Goal: Task Accomplishment & Management: Use online tool/utility

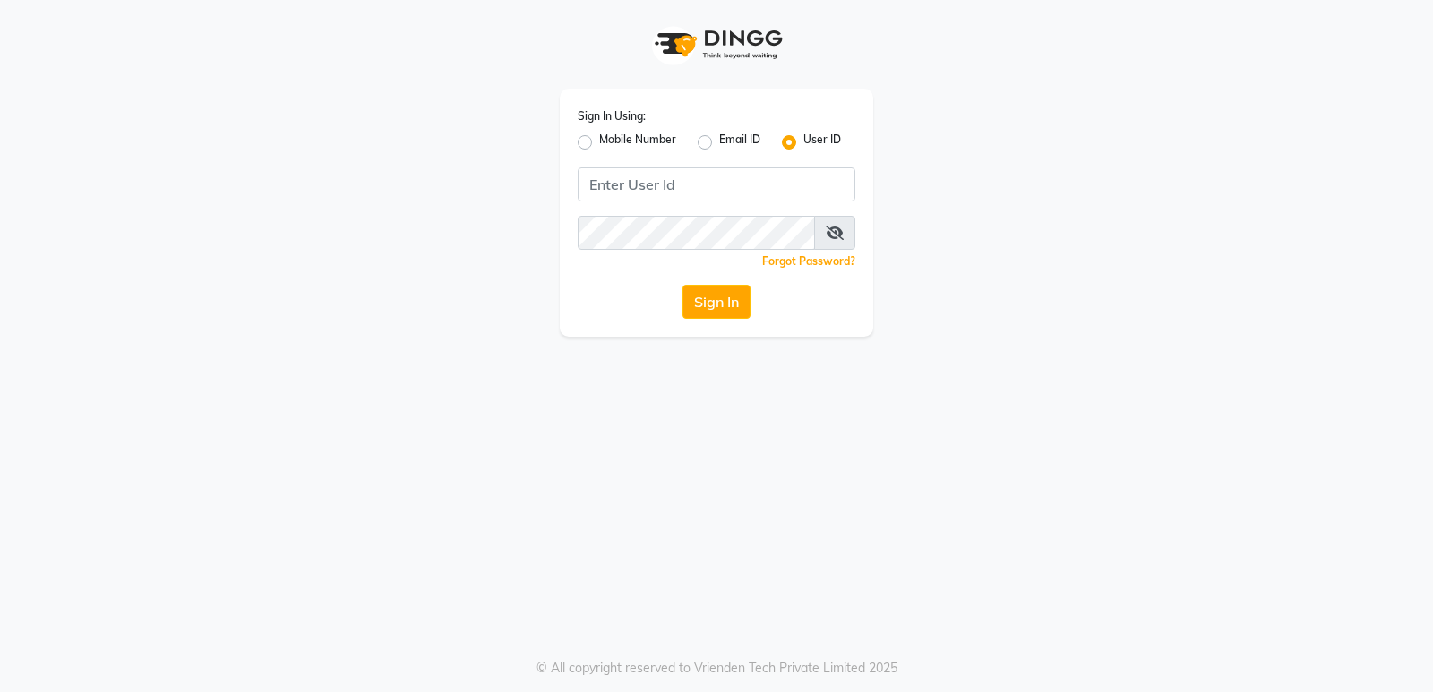
click at [599, 142] on label "Mobile Number" at bounding box center [637, 142] width 77 height 21
click at [599, 142] on input "Mobile Number" at bounding box center [605, 138] width 12 height 12
radio input "true"
radio input "false"
click at [756, 188] on input "Username" at bounding box center [747, 184] width 218 height 34
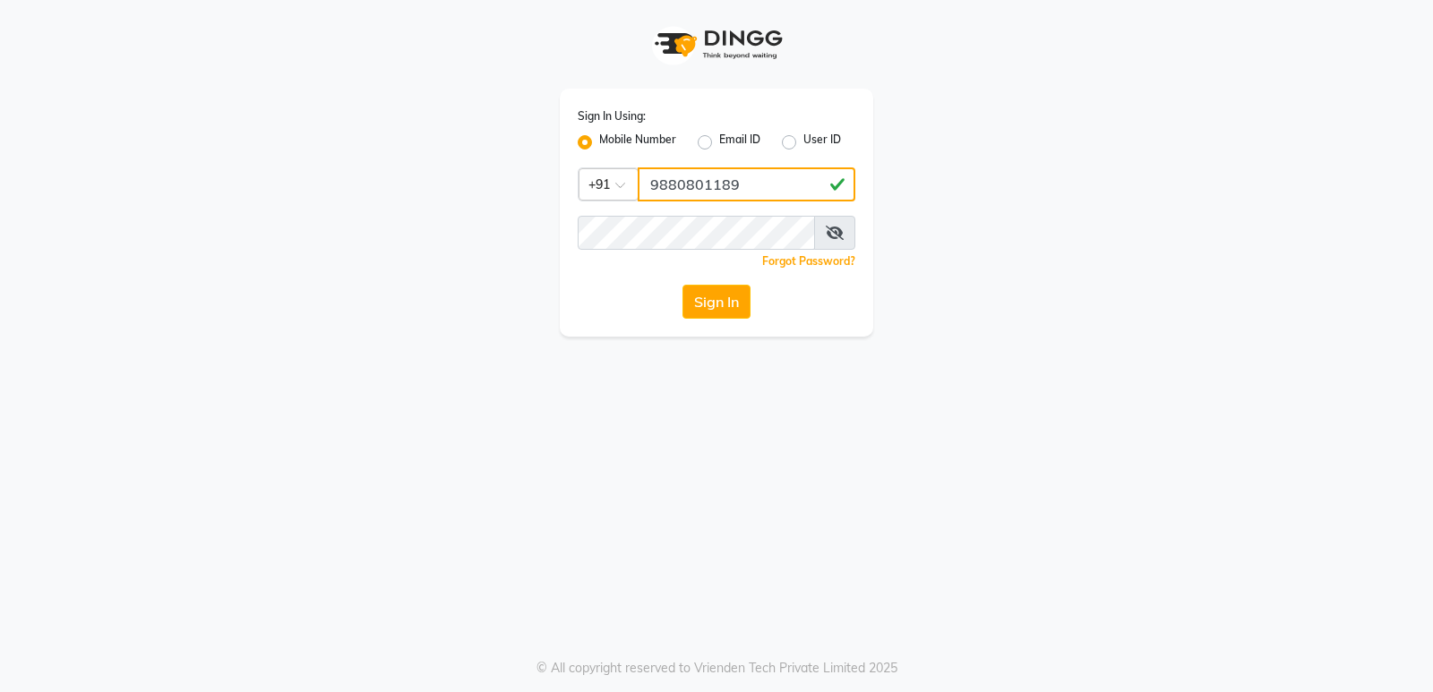
type input "9880801189"
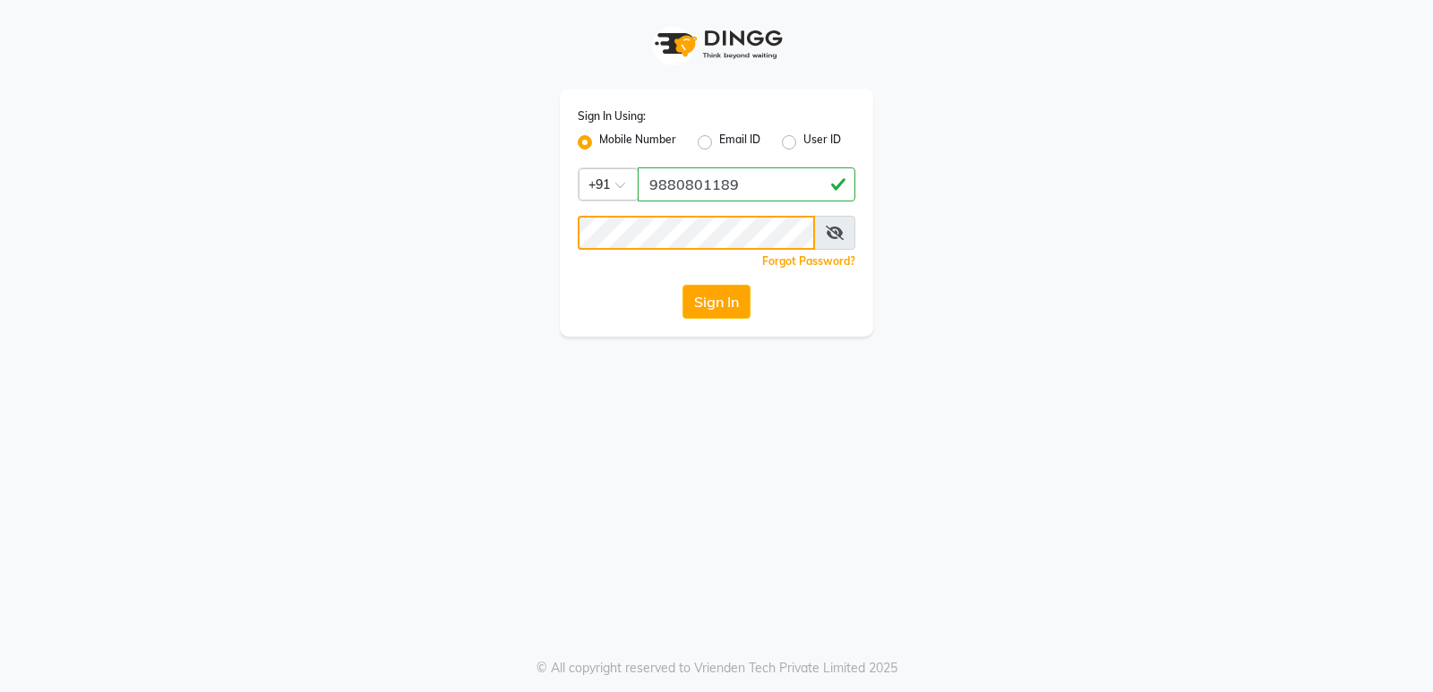
click at [683, 285] on button "Sign In" at bounding box center [717, 302] width 68 height 34
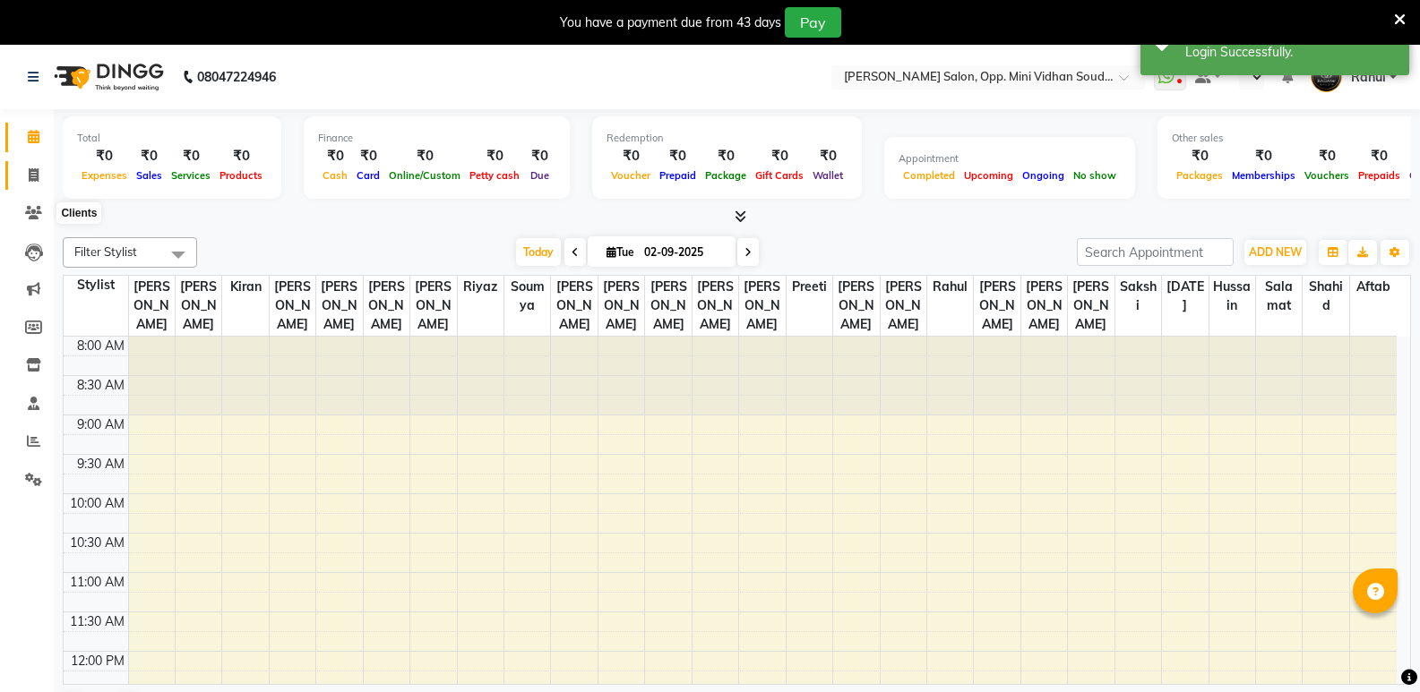
select select "en"
click at [30, 168] on icon at bounding box center [34, 174] width 10 height 13
select select "service"
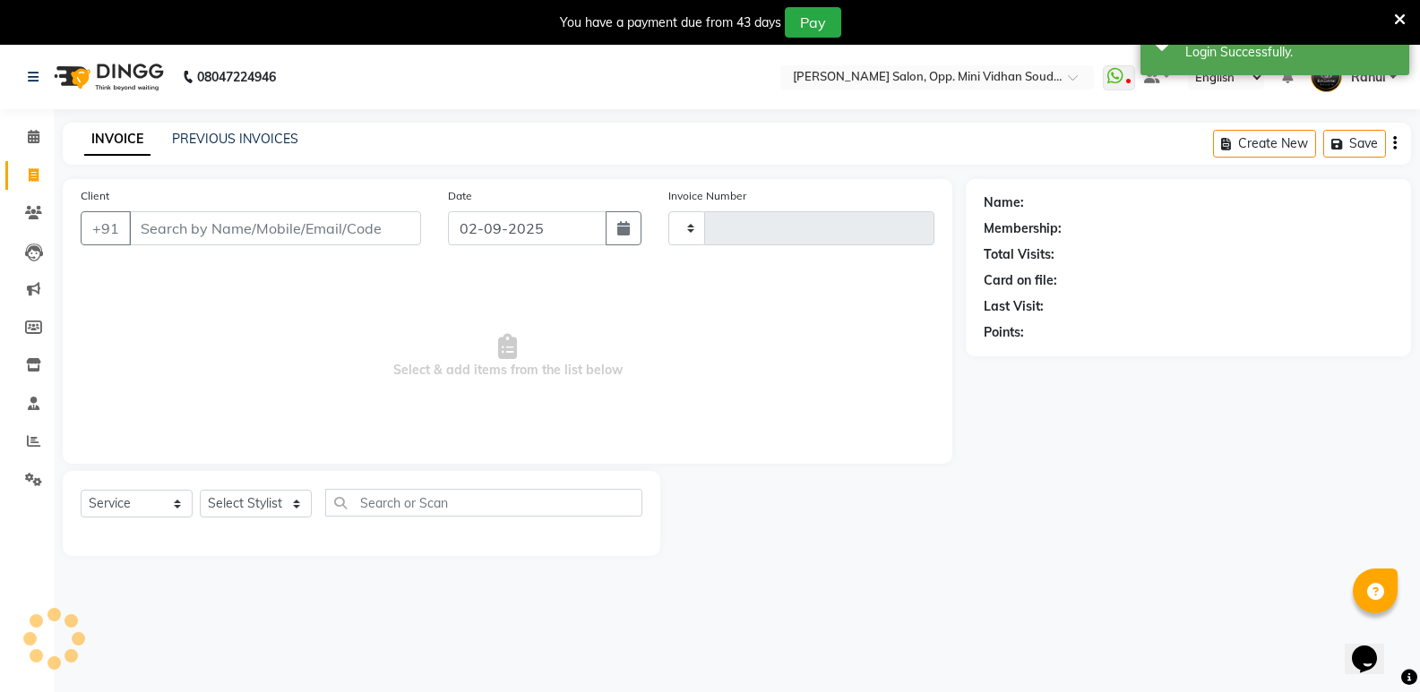
type input "6438"
select select "4533"
click at [231, 135] on link "PREVIOUS INVOICES" at bounding box center [235, 139] width 126 height 16
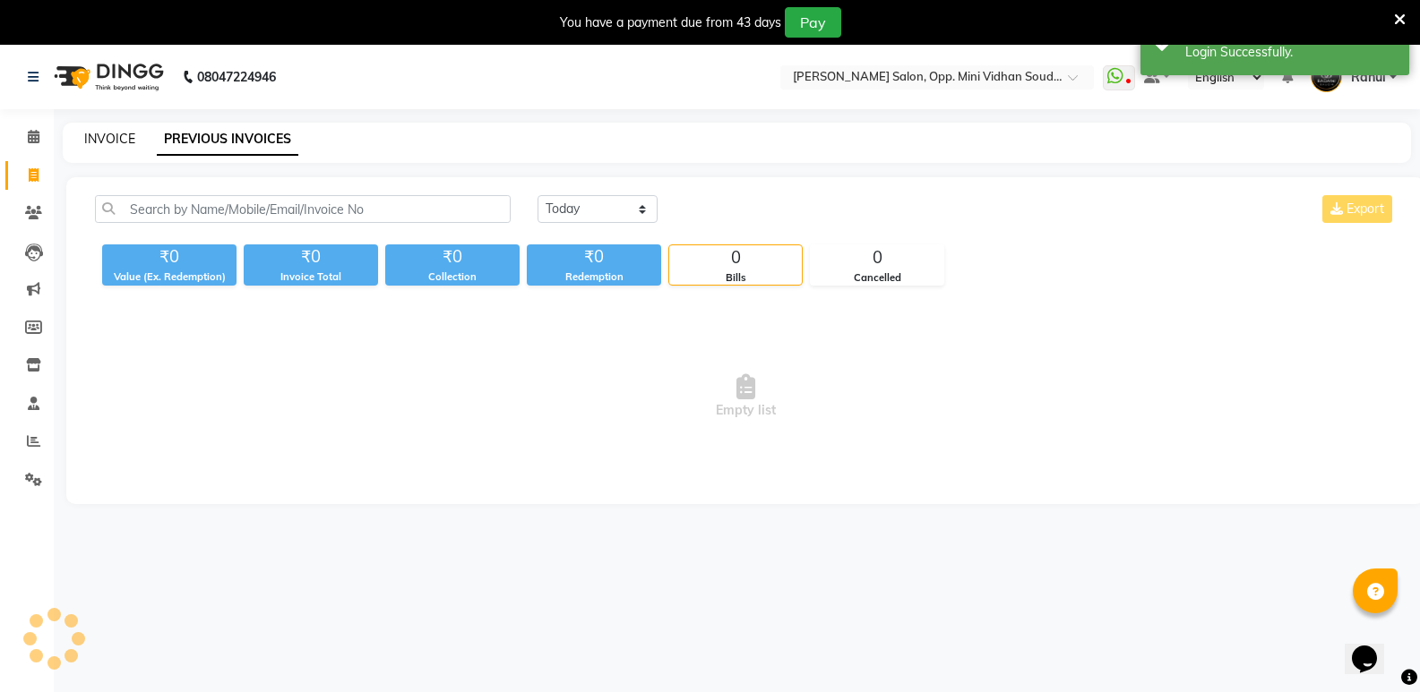
click at [104, 133] on link "INVOICE" at bounding box center [109, 139] width 51 height 16
select select "service"
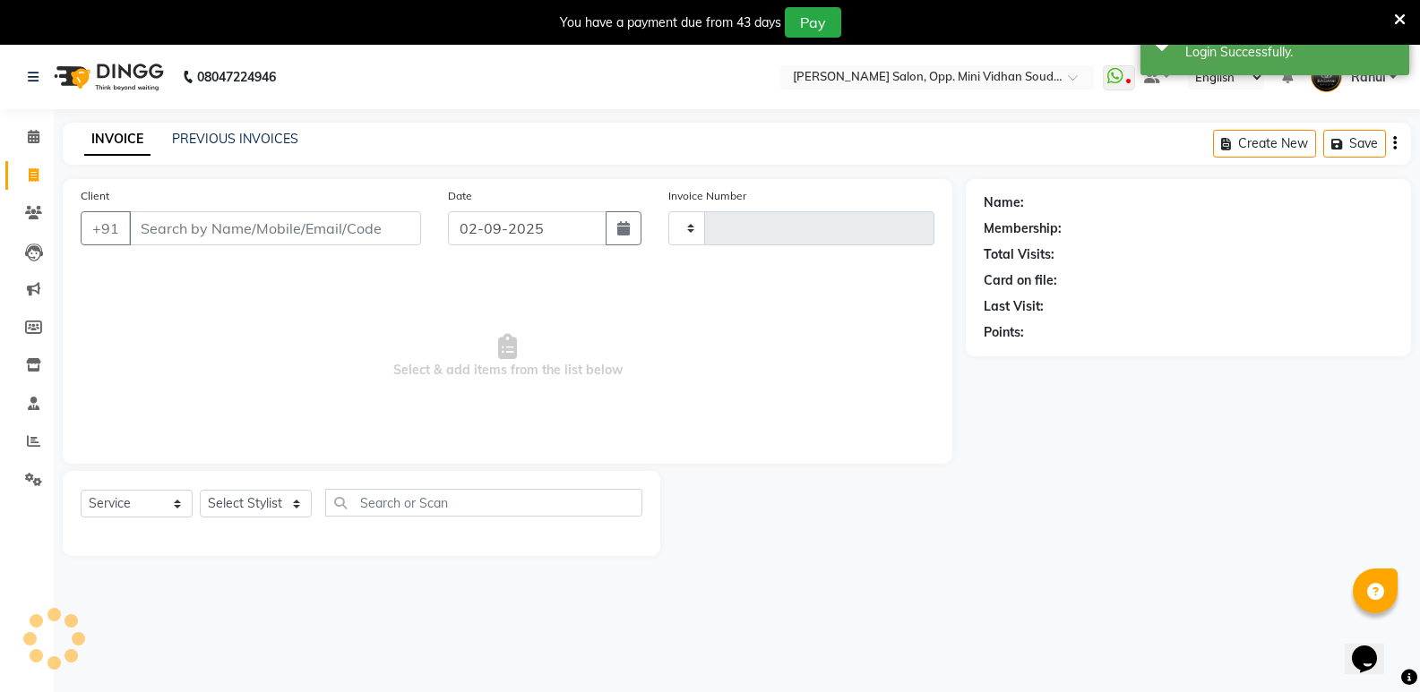
type input "6438"
select select "4533"
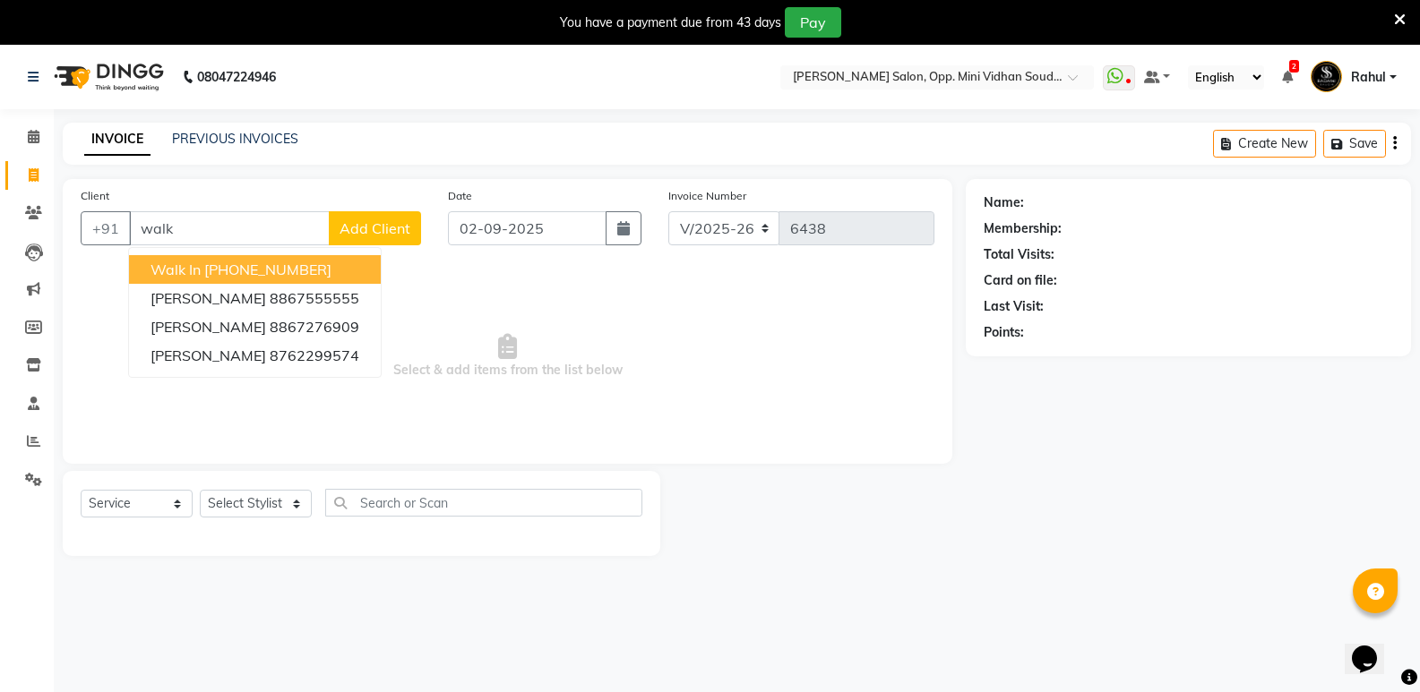
click at [225, 271] on ngb-highlight "[PHONE_NUMBER]" at bounding box center [267, 270] width 127 height 18
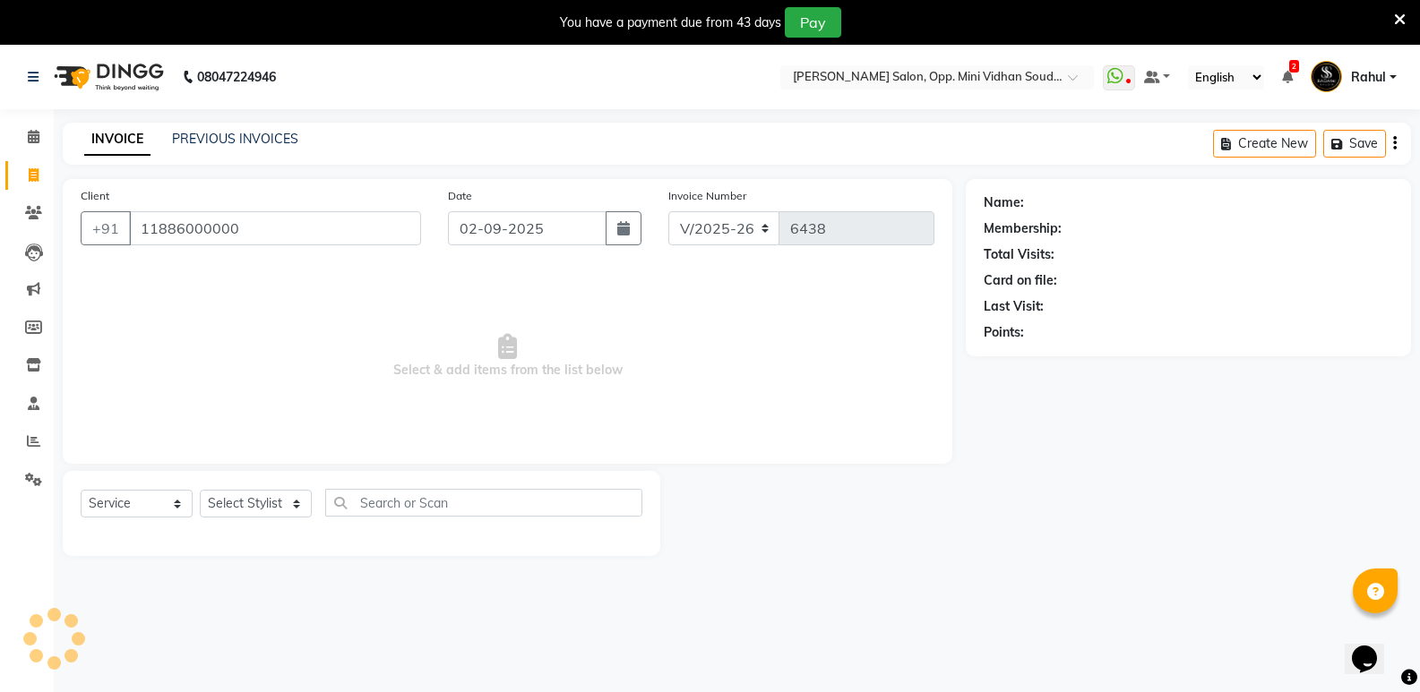
type input "11886000000"
click at [261, 511] on select "Select Stylist [PERSON_NAME] [PERSON_NAME] [PERSON_NAME] Mallu [PERSON_NAME] [P…" at bounding box center [256, 504] width 112 height 28
select select "1: Object"
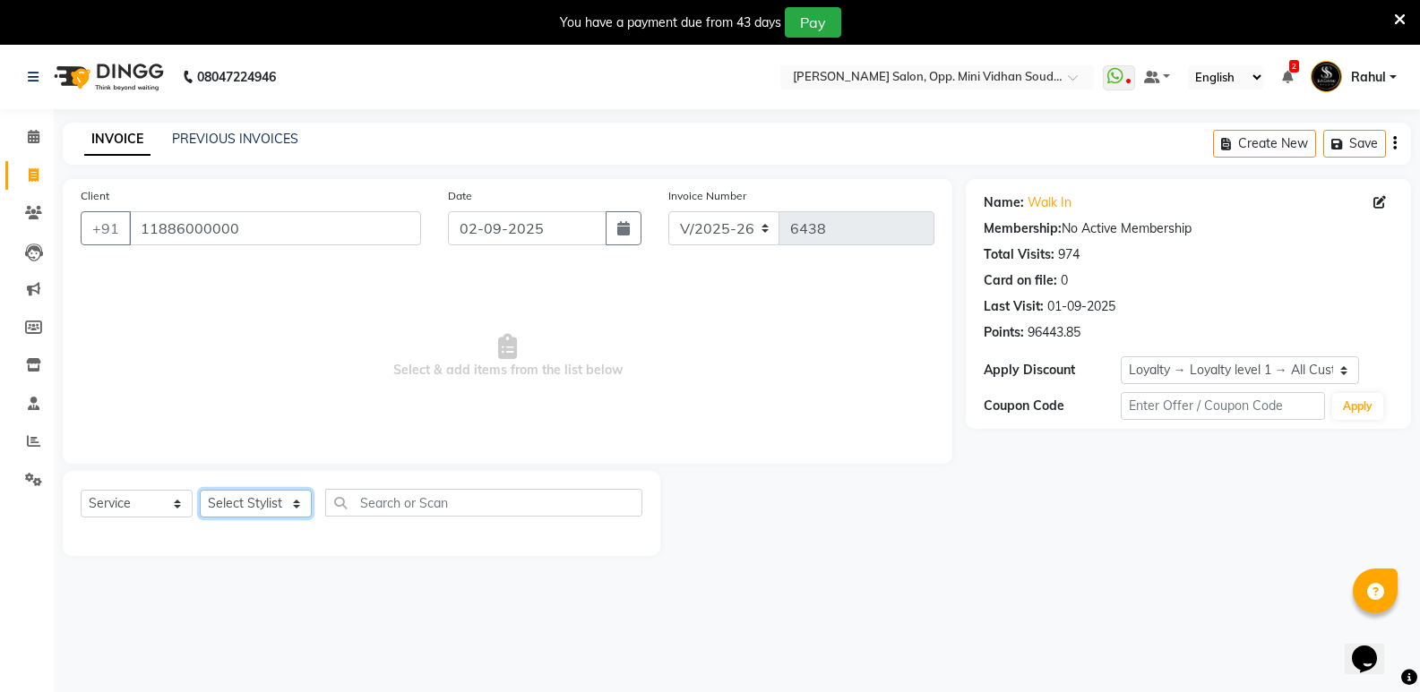
select select "25911"
click at [200, 490] on select "Select Stylist [PERSON_NAME] [PERSON_NAME] [PERSON_NAME] Mallu [PERSON_NAME] [P…" at bounding box center [256, 504] width 112 height 28
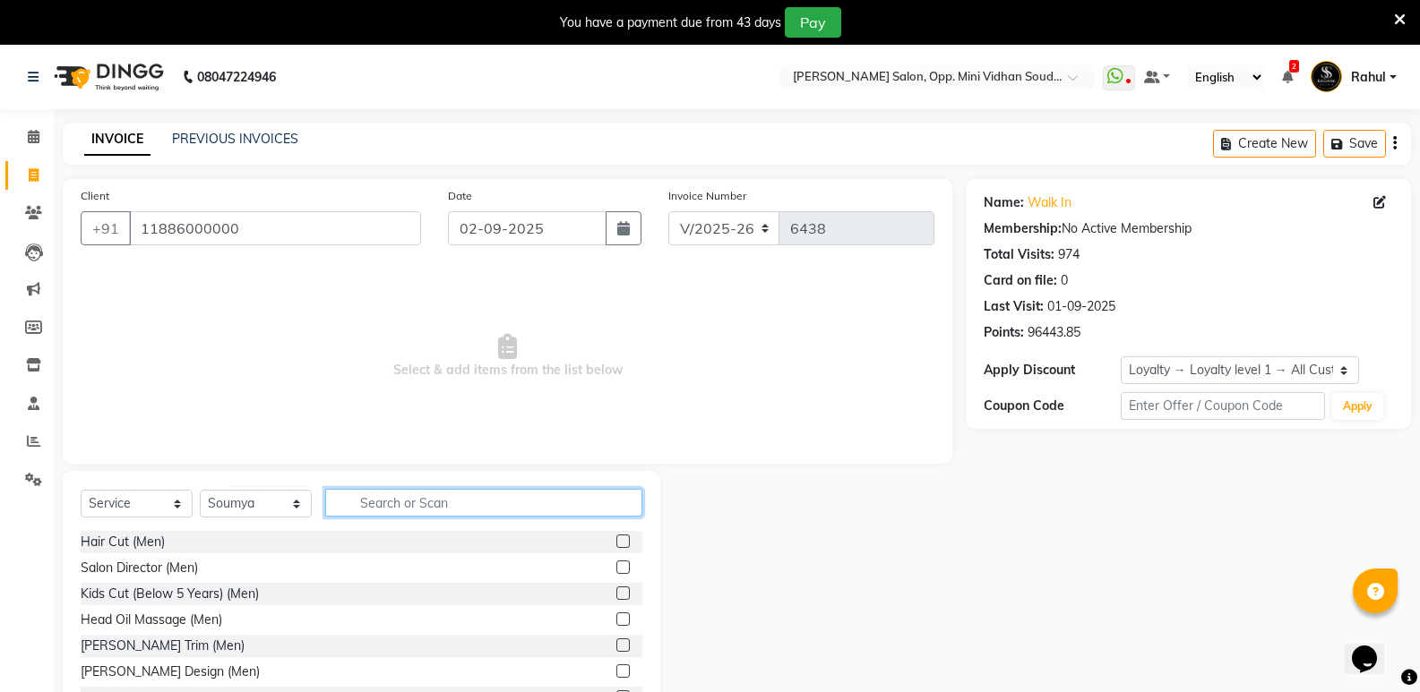
click at [460, 507] on input "text" at bounding box center [483, 503] width 317 height 28
type input "wom"
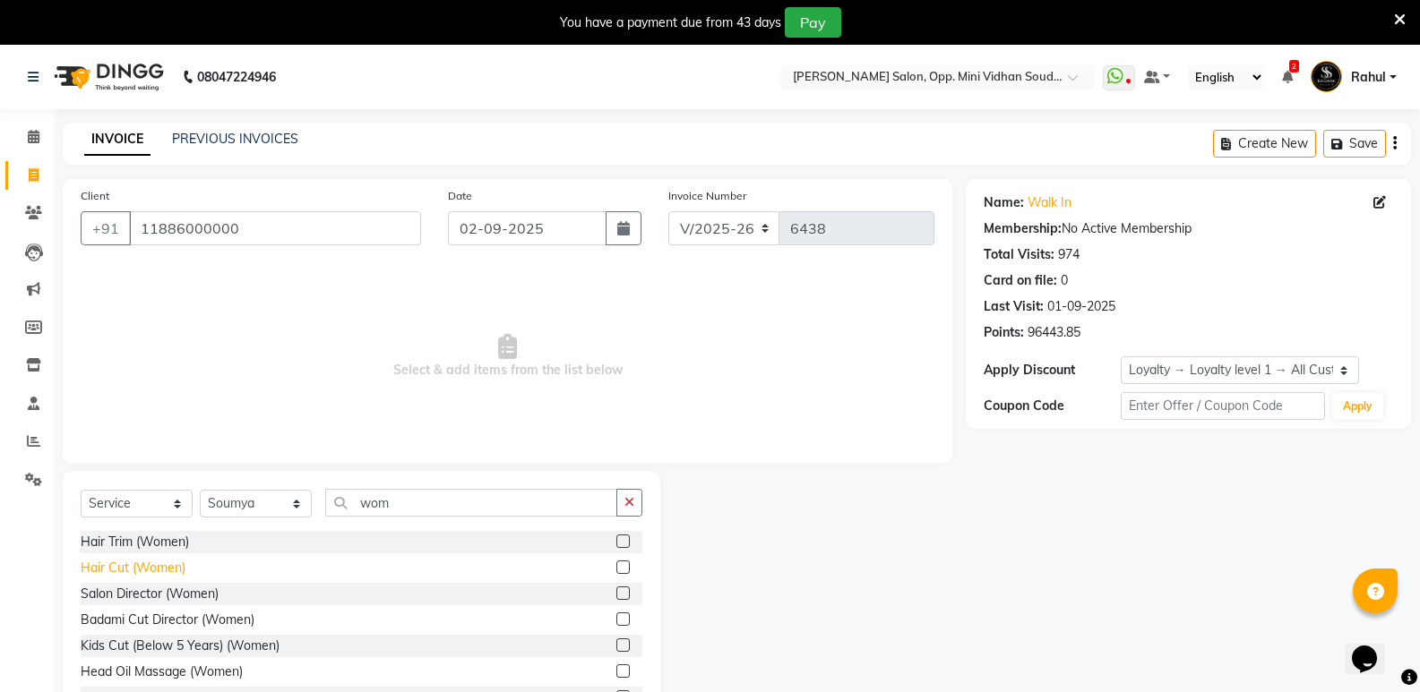
click at [123, 562] on div "Hair Cut (Women)" at bounding box center [133, 568] width 105 height 19
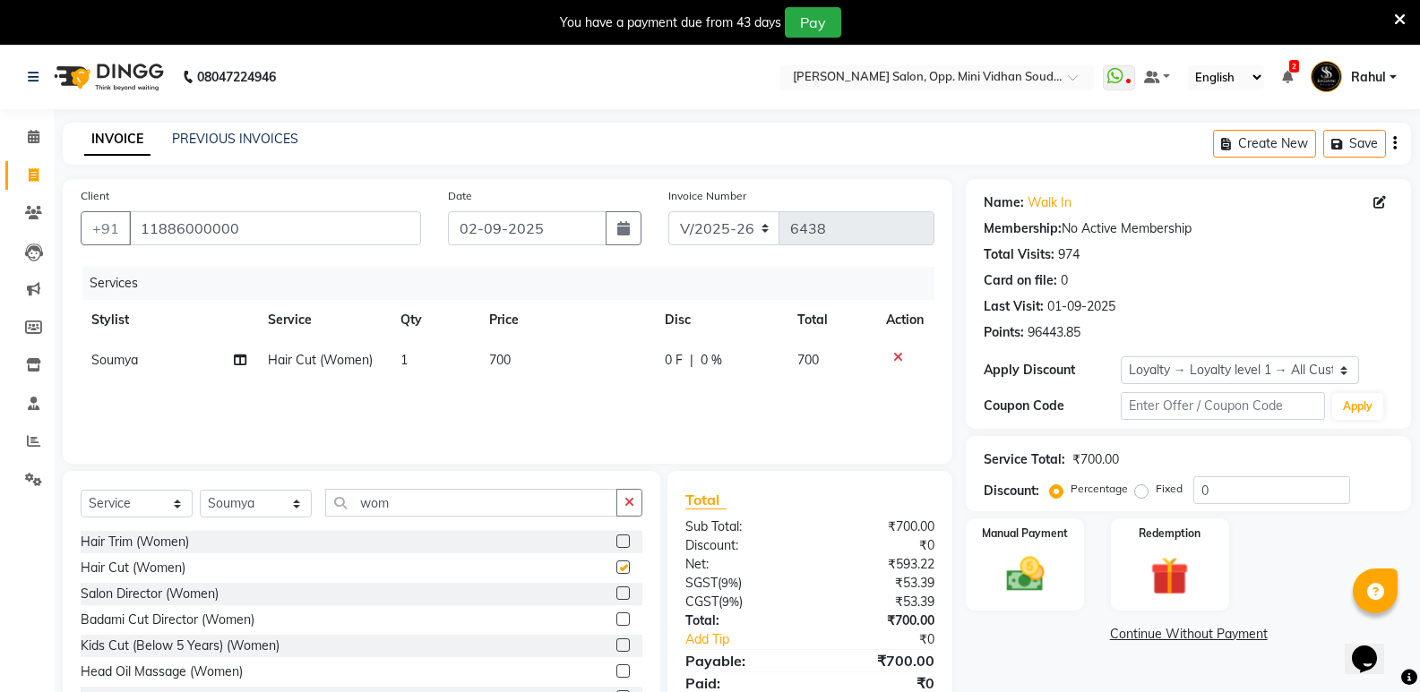
checkbox input "false"
drag, startPoint x: 401, startPoint y: 358, endPoint x: 473, endPoint y: 386, distance: 76.8
click at [408, 365] on span "1" at bounding box center [403, 360] width 7 height 16
select select "25911"
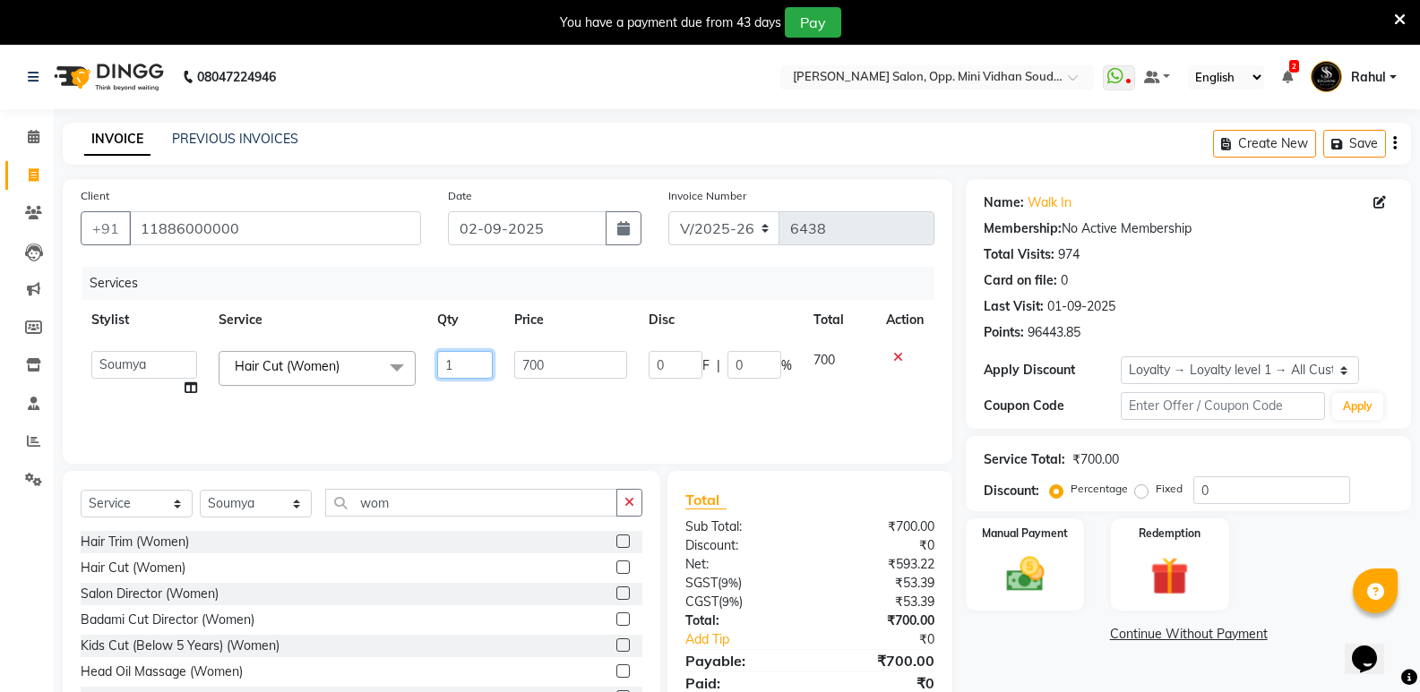
click at [464, 366] on input "1" at bounding box center [465, 365] width 56 height 28
type input "2"
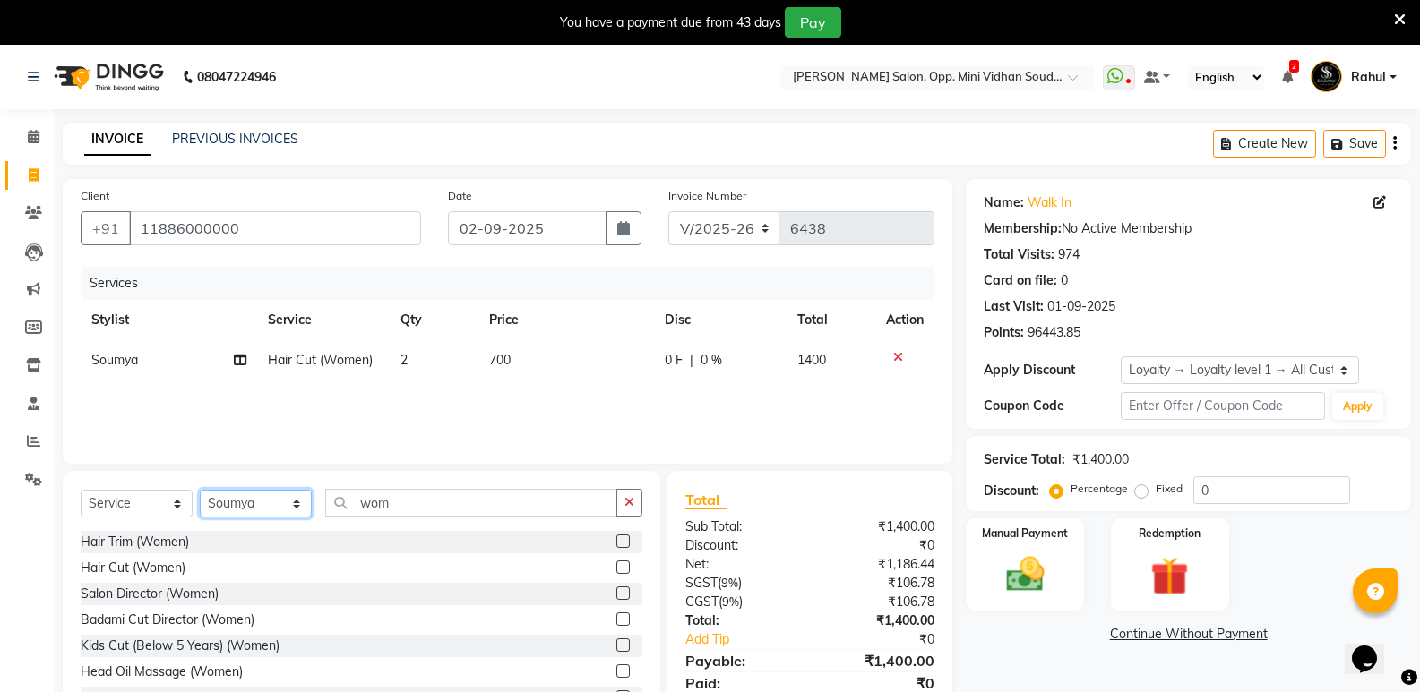
click at [242, 506] on select "Select Stylist [PERSON_NAME] [PERSON_NAME] [PERSON_NAME] Mallu [PERSON_NAME] [P…" at bounding box center [256, 504] width 112 height 28
select select "63628"
click at [200, 490] on select "Select Stylist [PERSON_NAME] [PERSON_NAME] [PERSON_NAME] Mallu [PERSON_NAME] [P…" at bounding box center [256, 504] width 112 height 28
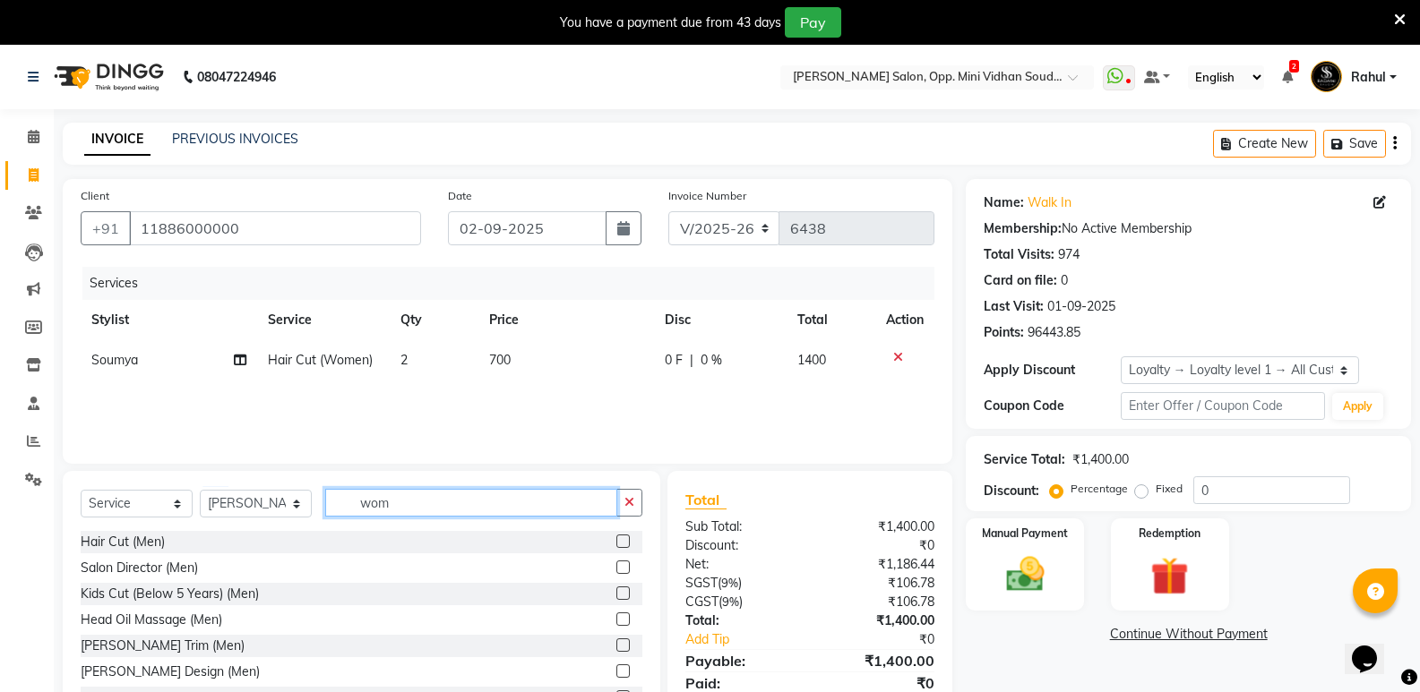
drag, startPoint x: 441, startPoint y: 509, endPoint x: 312, endPoint y: 535, distance: 131.6
click at [312, 535] on div "Select Service Product Membership Package Voucher Prepaid Gift Card Select Styl…" at bounding box center [361, 603] width 597 height 264
type input "face"
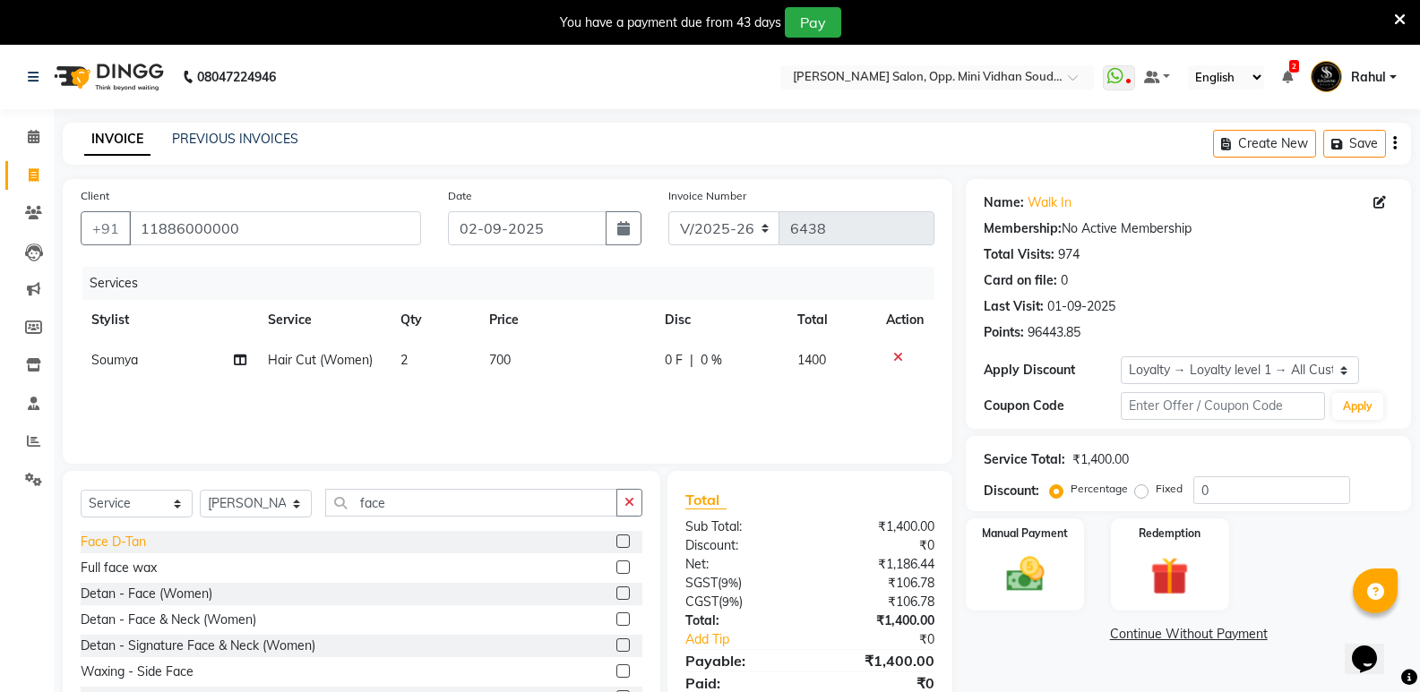
click at [102, 536] on div "Face D-Tan" at bounding box center [113, 542] width 65 height 19
checkbox input "false"
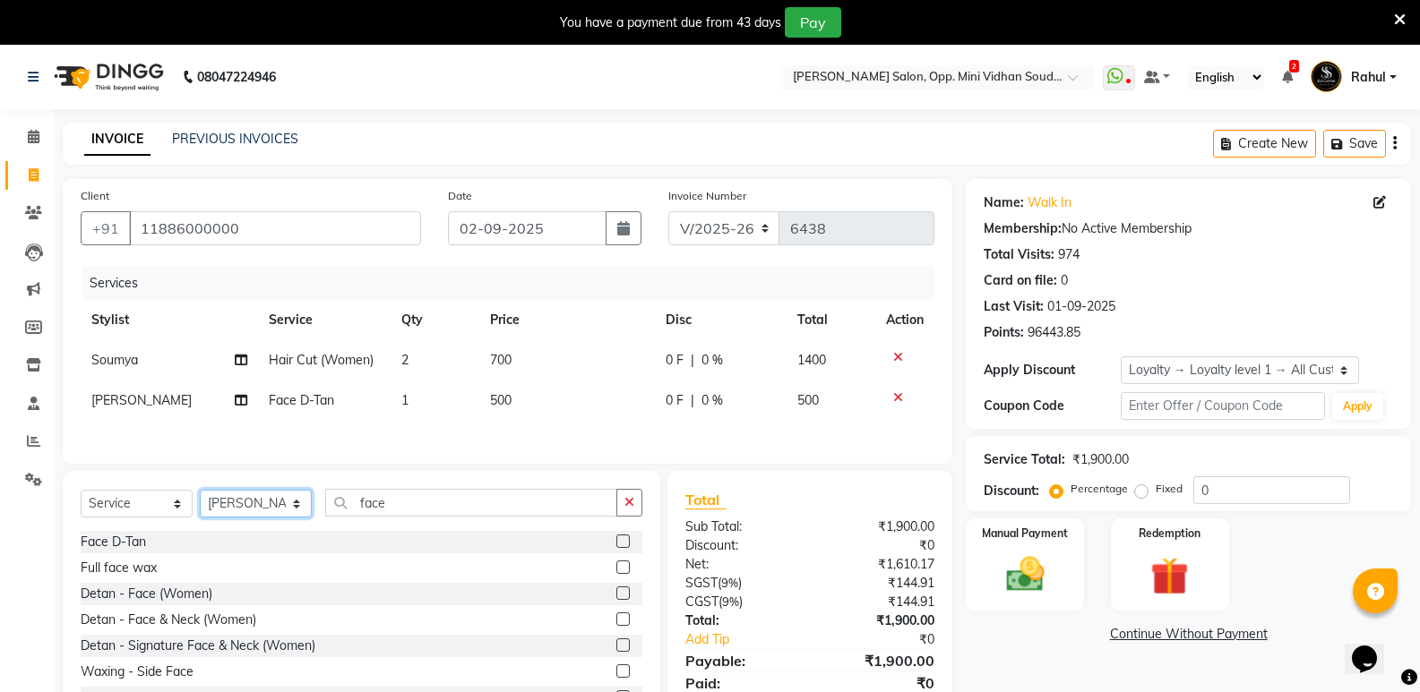
click at [242, 515] on select "Select Stylist [PERSON_NAME] [PERSON_NAME] [PERSON_NAME] Mallu [PERSON_NAME] [P…" at bounding box center [256, 504] width 112 height 28
select select "25902"
click at [200, 493] on select "Select Stylist [PERSON_NAME] [PERSON_NAME] [PERSON_NAME] Mallu [PERSON_NAME] [P…" at bounding box center [256, 504] width 112 height 28
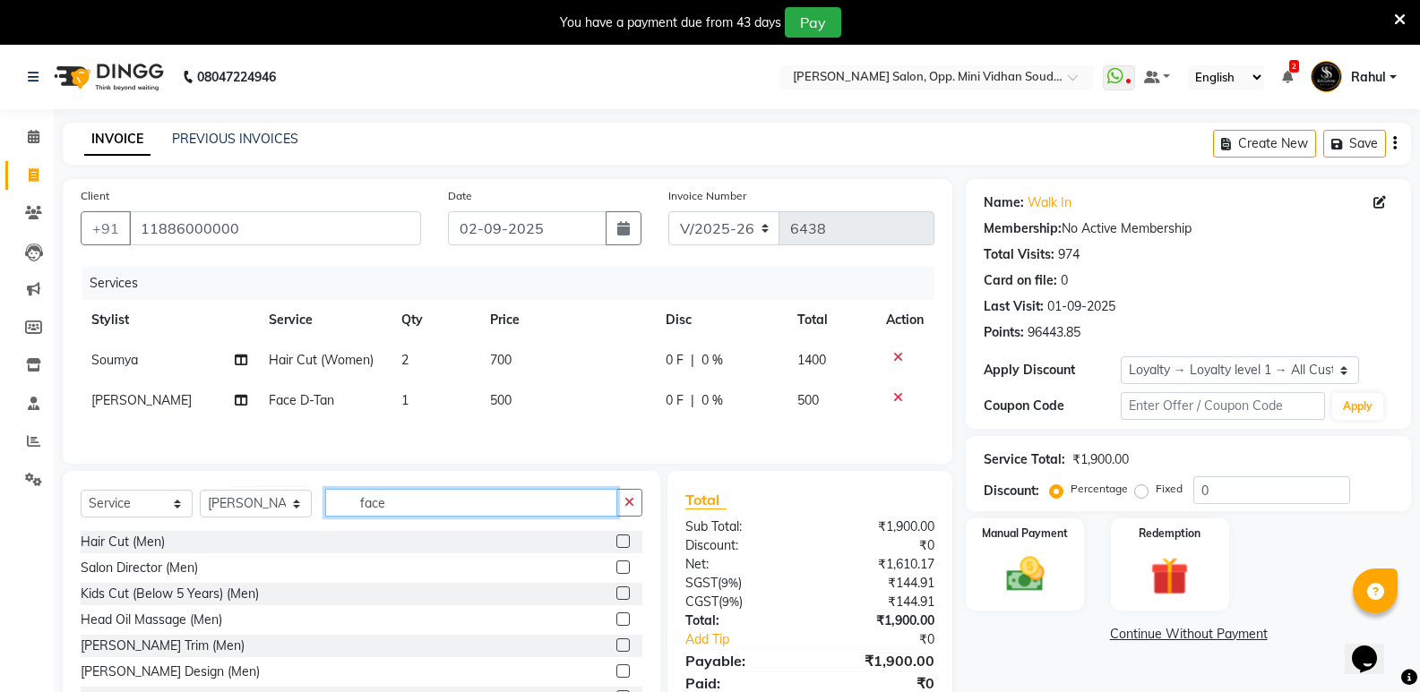
drag, startPoint x: 393, startPoint y: 501, endPoint x: 337, endPoint y: 512, distance: 57.6
click at [337, 512] on input "face" at bounding box center [471, 503] width 292 height 28
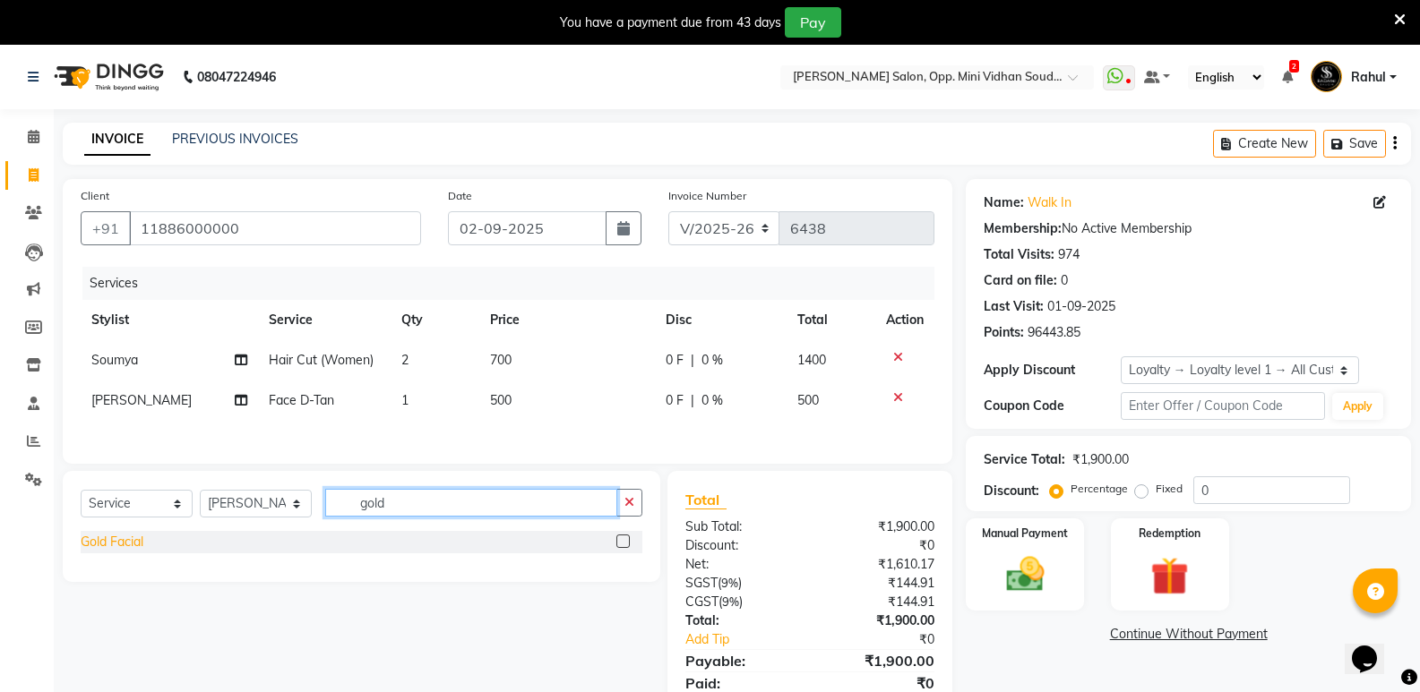
type input "gold"
click at [90, 537] on div "Gold Facial" at bounding box center [112, 542] width 63 height 19
checkbox input "false"
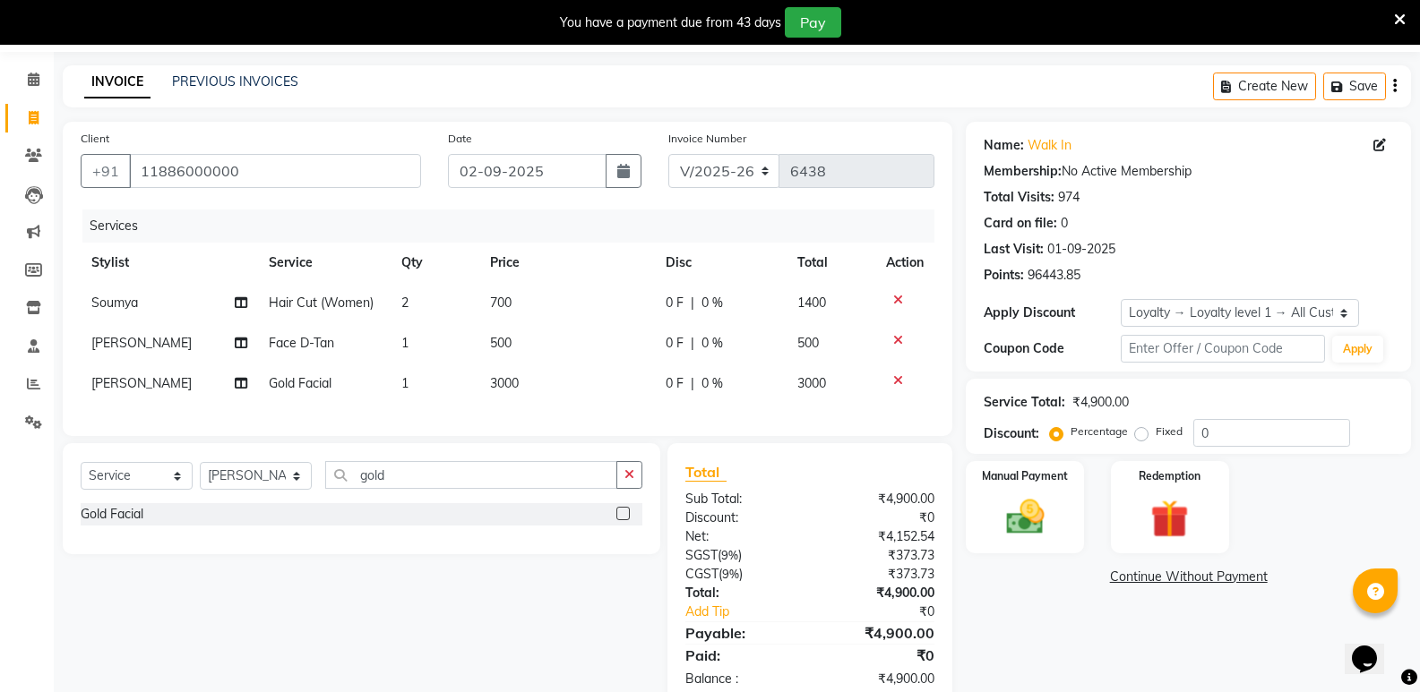
scroll to position [112, 0]
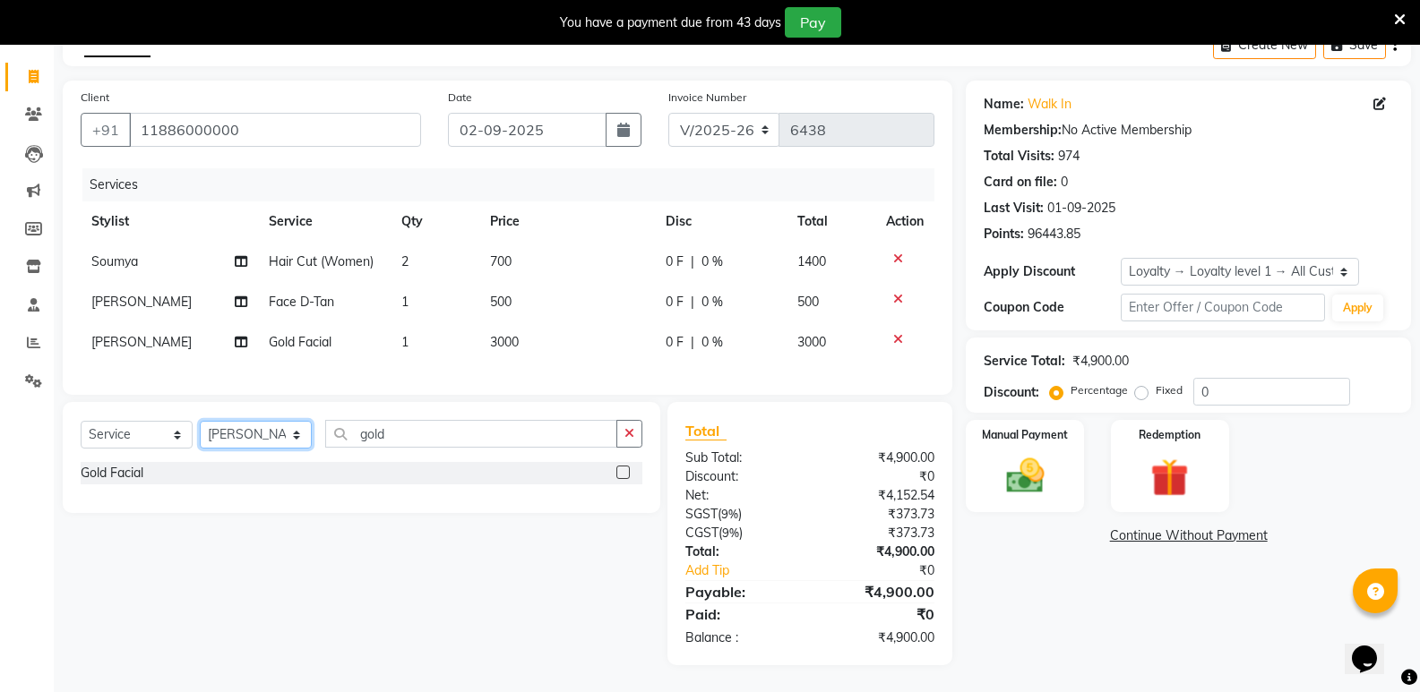
click at [253, 441] on select "Select Stylist [PERSON_NAME] [PERSON_NAME] [PERSON_NAME] Mallu [PERSON_NAME] [P…" at bounding box center [256, 435] width 112 height 28
select select "85347"
click at [200, 421] on select "Select Stylist [PERSON_NAME] [PERSON_NAME] [PERSON_NAME] Mallu [PERSON_NAME] [P…" at bounding box center [256, 435] width 112 height 28
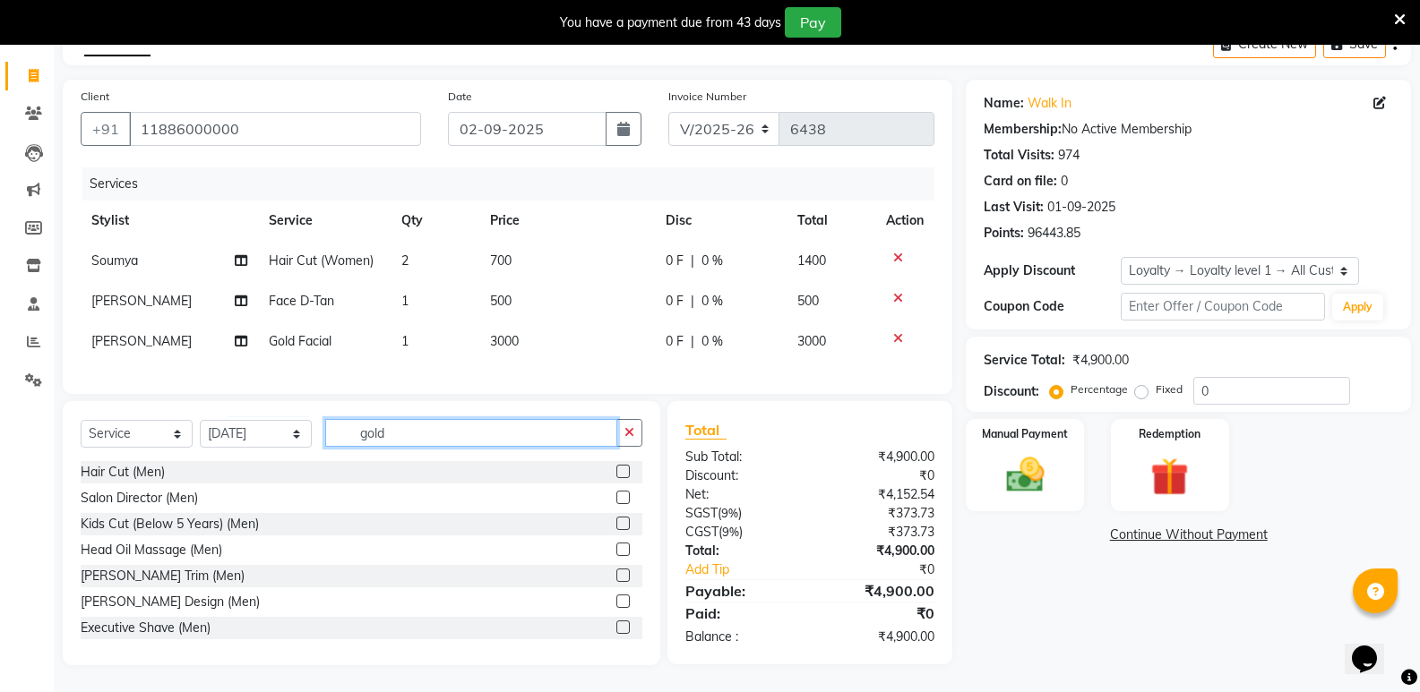
drag, startPoint x: 413, startPoint y: 437, endPoint x: 298, endPoint y: 451, distance: 115.5
click at [298, 451] on div "Select Service Product Membership Package Voucher Prepaid Gift Card Select Styl…" at bounding box center [362, 440] width 562 height 42
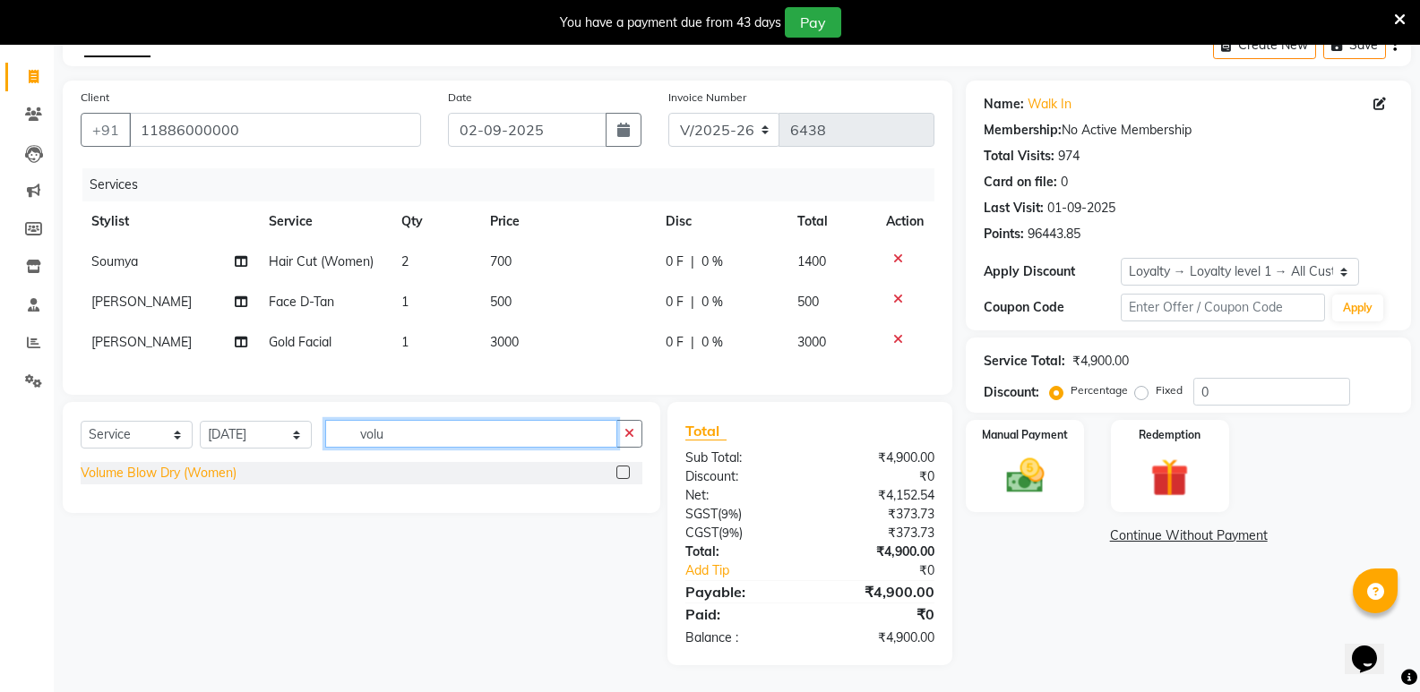
type input "volu"
click at [125, 475] on div "Volume Blow Dry (Women)" at bounding box center [159, 473] width 156 height 19
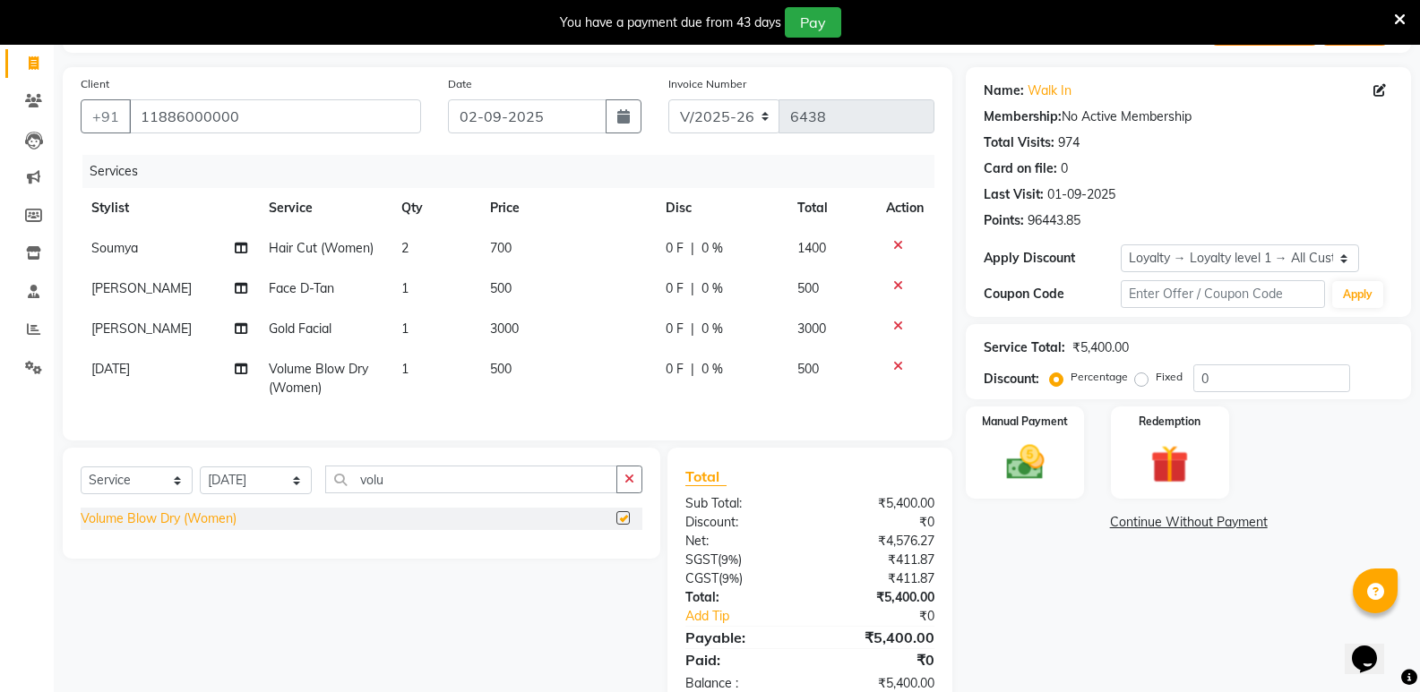
checkbox input "false"
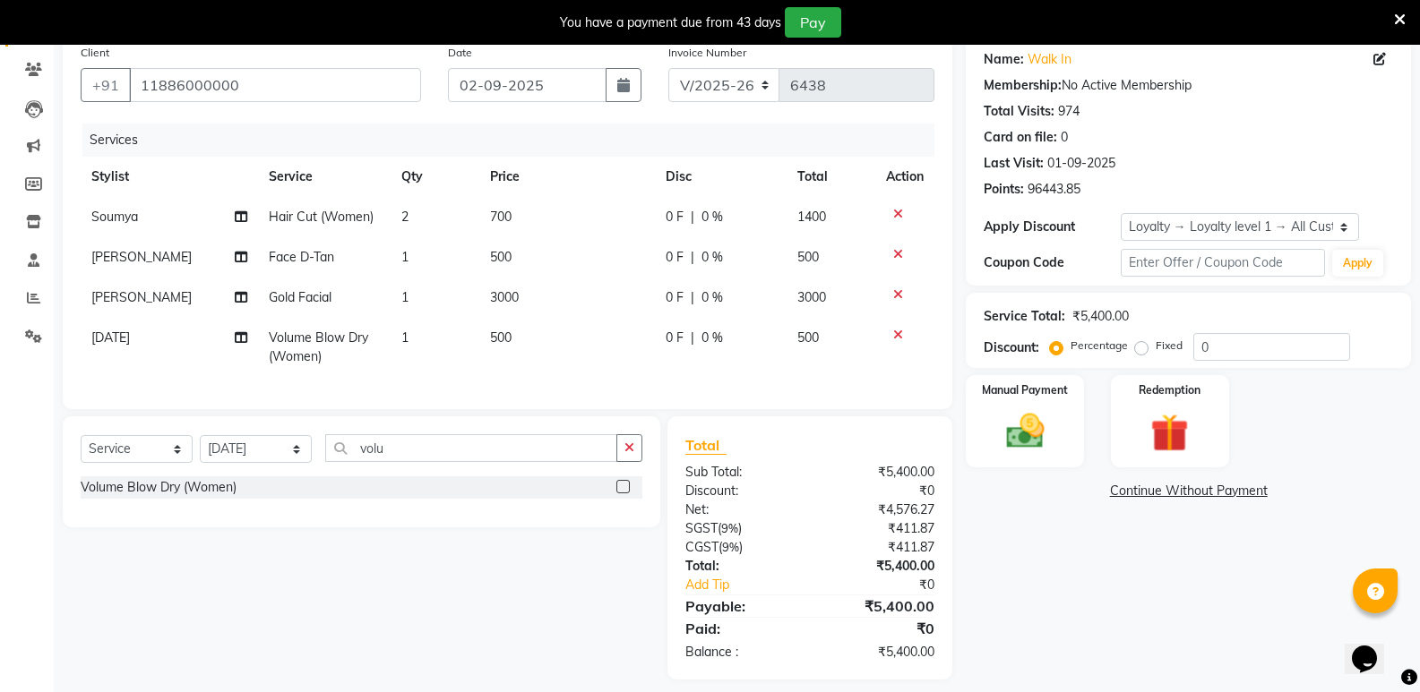
scroll to position [171, 0]
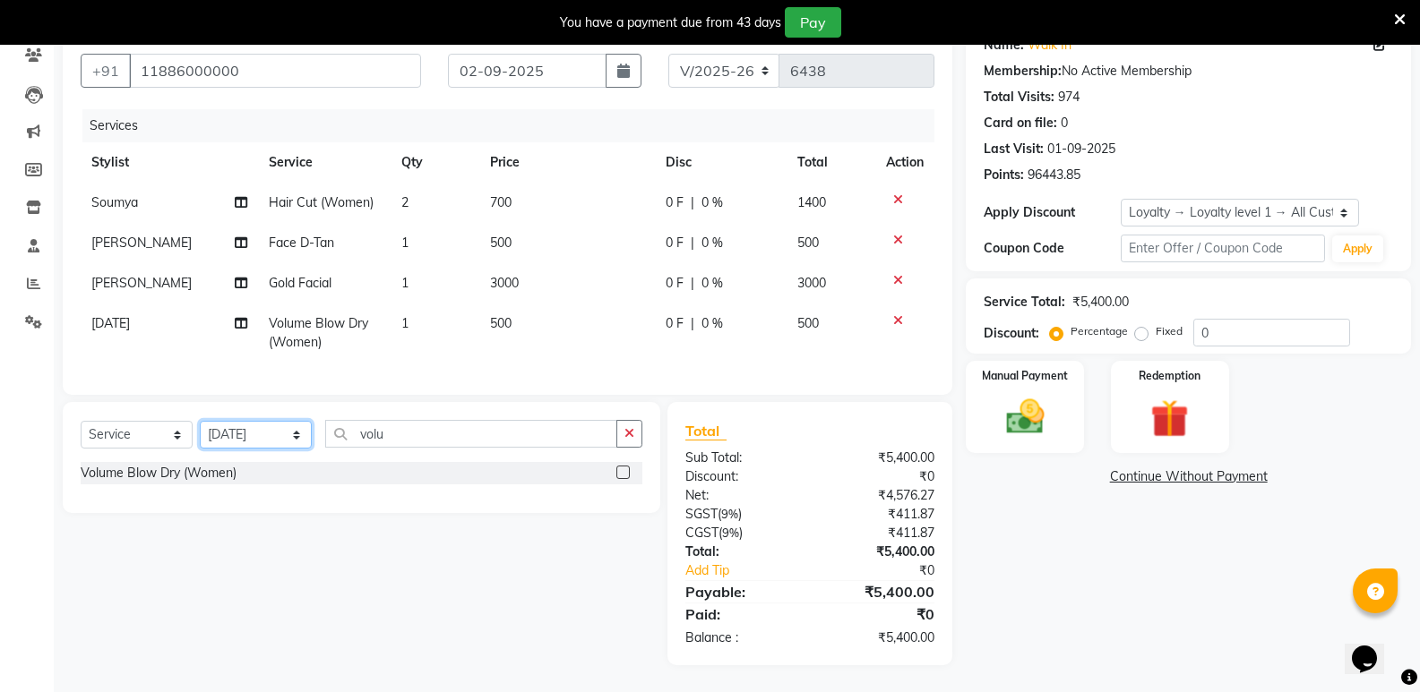
click at [259, 440] on select "Select Stylist [PERSON_NAME] [PERSON_NAME] [PERSON_NAME] Mallu [PERSON_NAME] [P…" at bounding box center [256, 435] width 112 height 28
click at [200, 421] on select "Select Stylist [PERSON_NAME] [PERSON_NAME] [PERSON_NAME] Mallu [PERSON_NAME] [P…" at bounding box center [256, 435] width 112 height 28
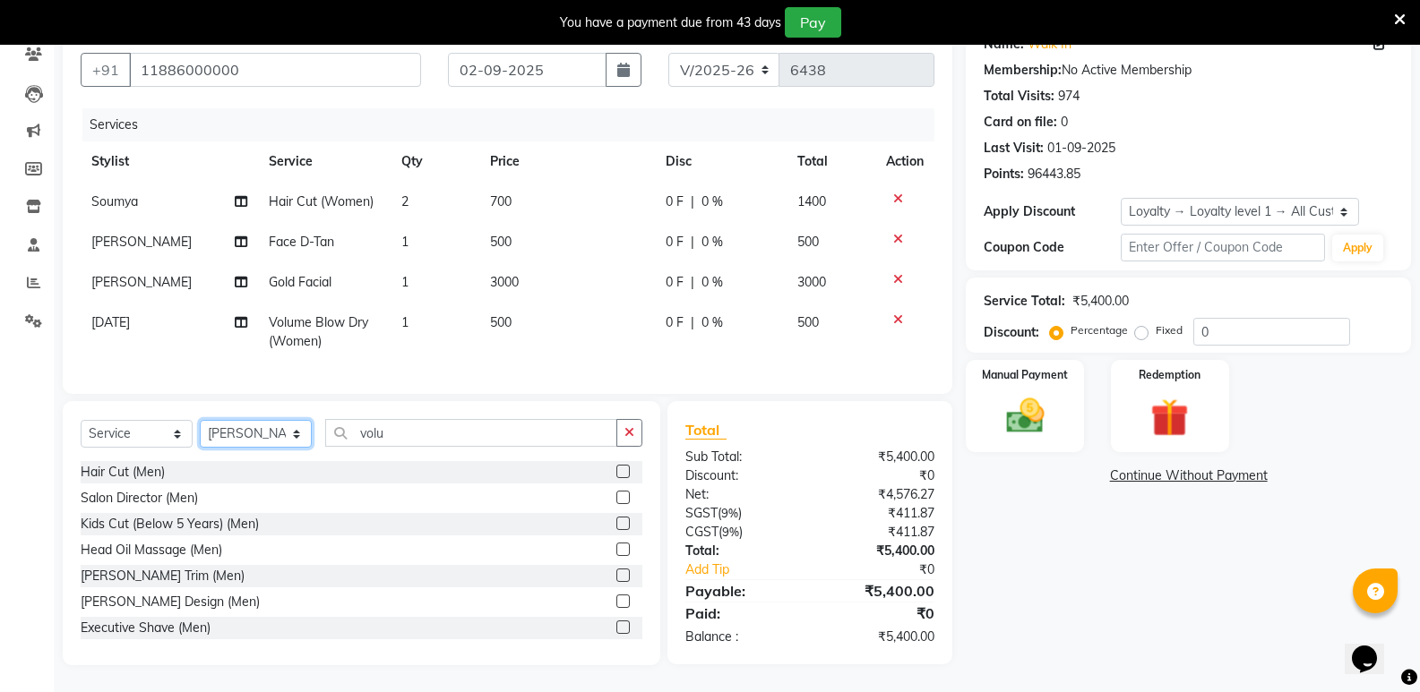
click at [259, 440] on select "Select Stylist [PERSON_NAME] [PERSON_NAME] [PERSON_NAME] Mallu [PERSON_NAME] [P…" at bounding box center [256, 434] width 112 height 28
select select "70683"
click at [200, 421] on select "Select Stylist [PERSON_NAME] [PERSON_NAME] [PERSON_NAME] Mallu [PERSON_NAME] [P…" at bounding box center [256, 434] width 112 height 28
drag, startPoint x: 464, startPoint y: 425, endPoint x: 446, endPoint y: 448, distance: 29.4
click at [461, 430] on input "volu" at bounding box center [471, 433] width 292 height 28
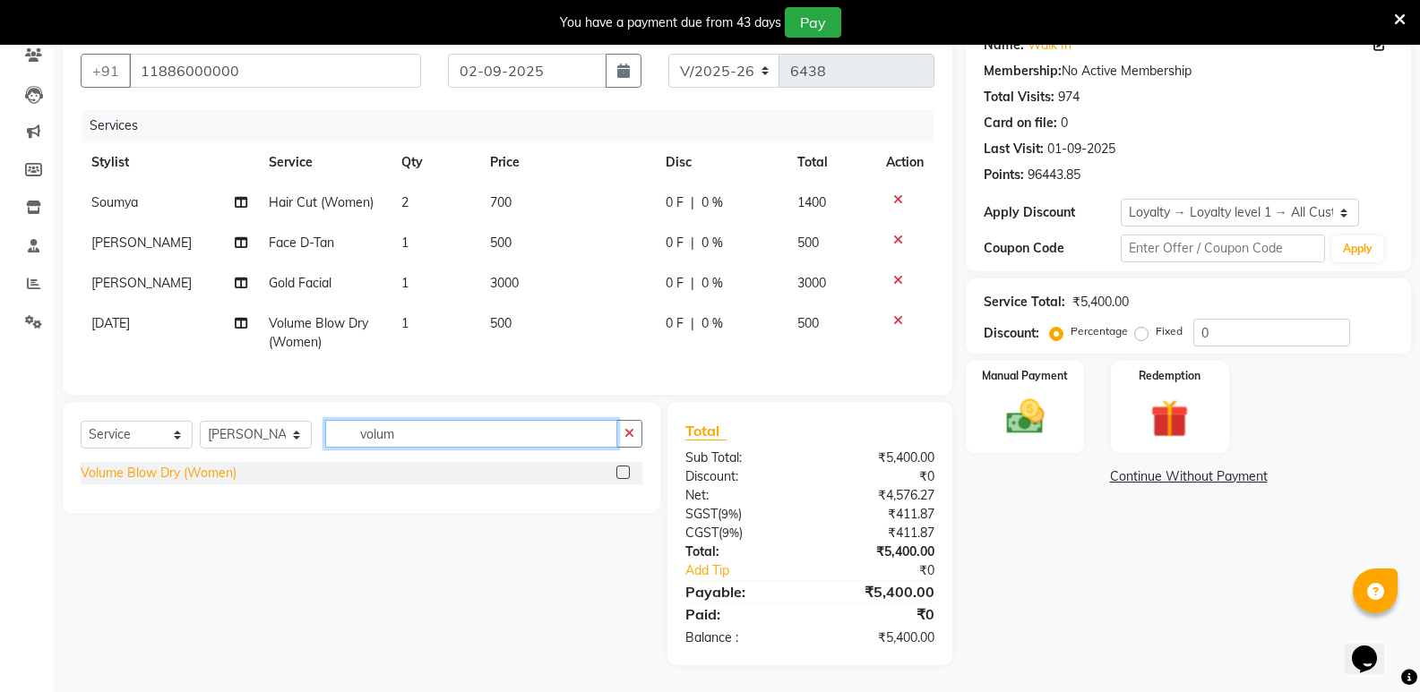
type input "volum"
click at [108, 476] on div "Volume Blow Dry (Women)" at bounding box center [159, 473] width 156 height 19
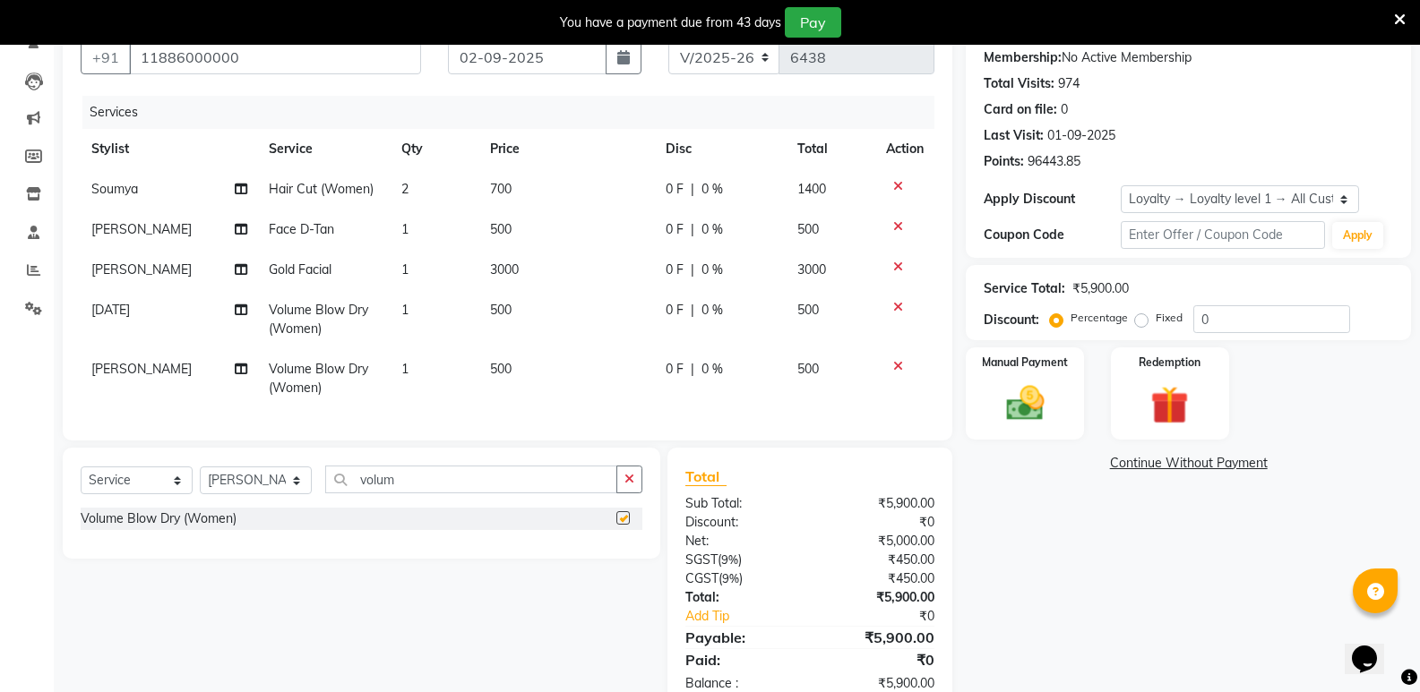
checkbox input "false"
click at [1034, 412] on img at bounding box center [1024, 404] width 64 height 46
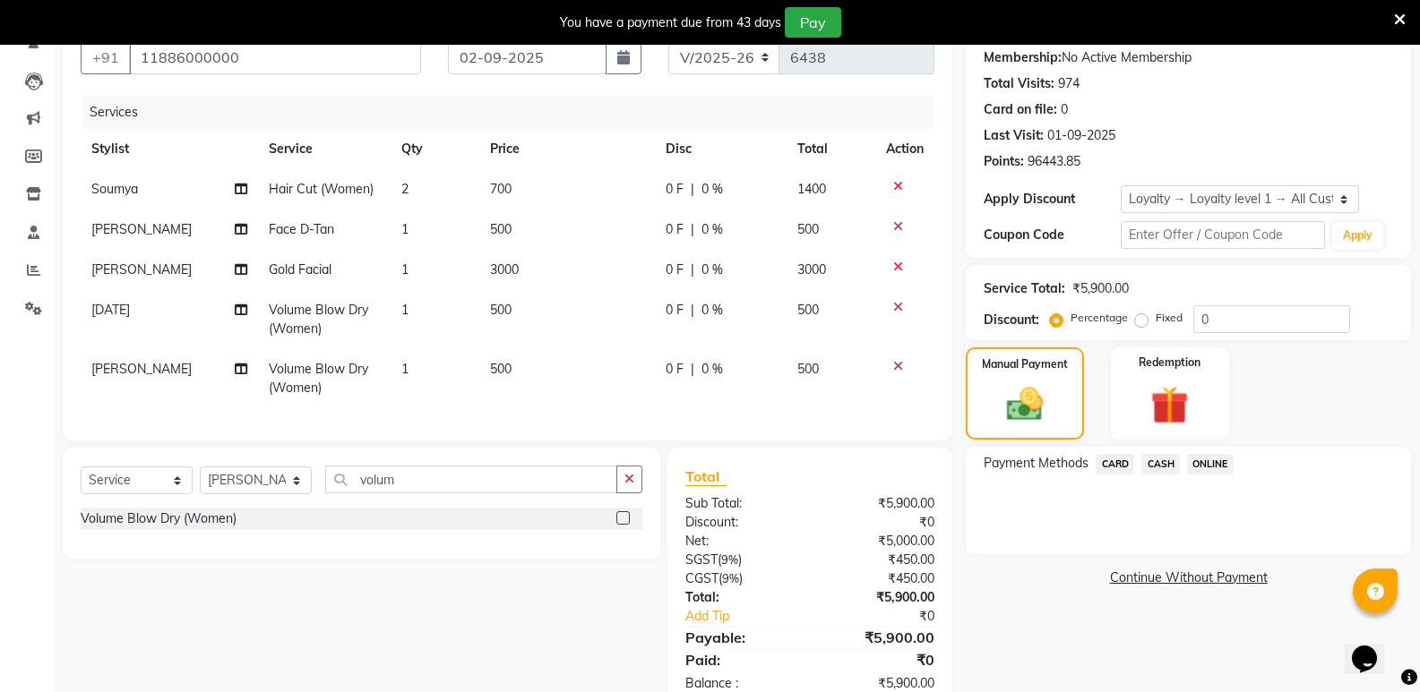
click at [1151, 463] on span "CASH" at bounding box center [1160, 464] width 39 height 21
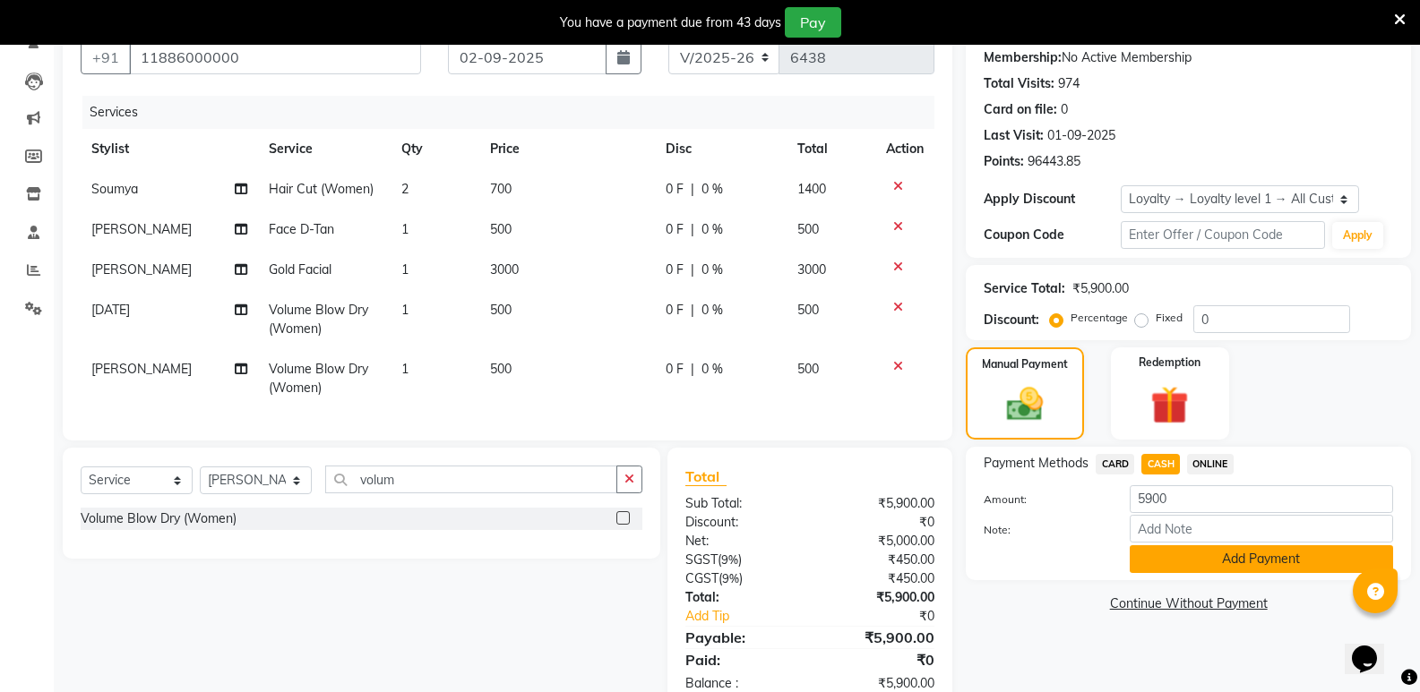
click at [1169, 553] on button "Add Payment" at bounding box center [1260, 559] width 263 height 28
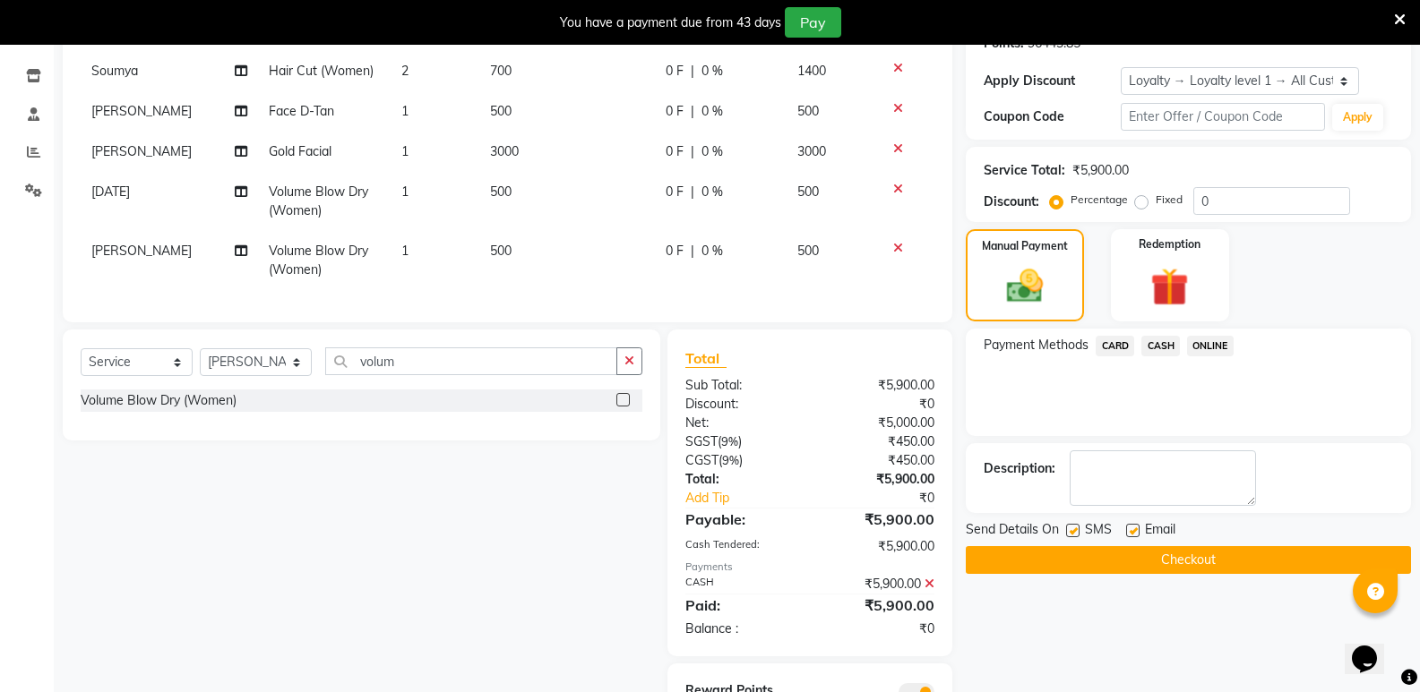
scroll to position [382, 0]
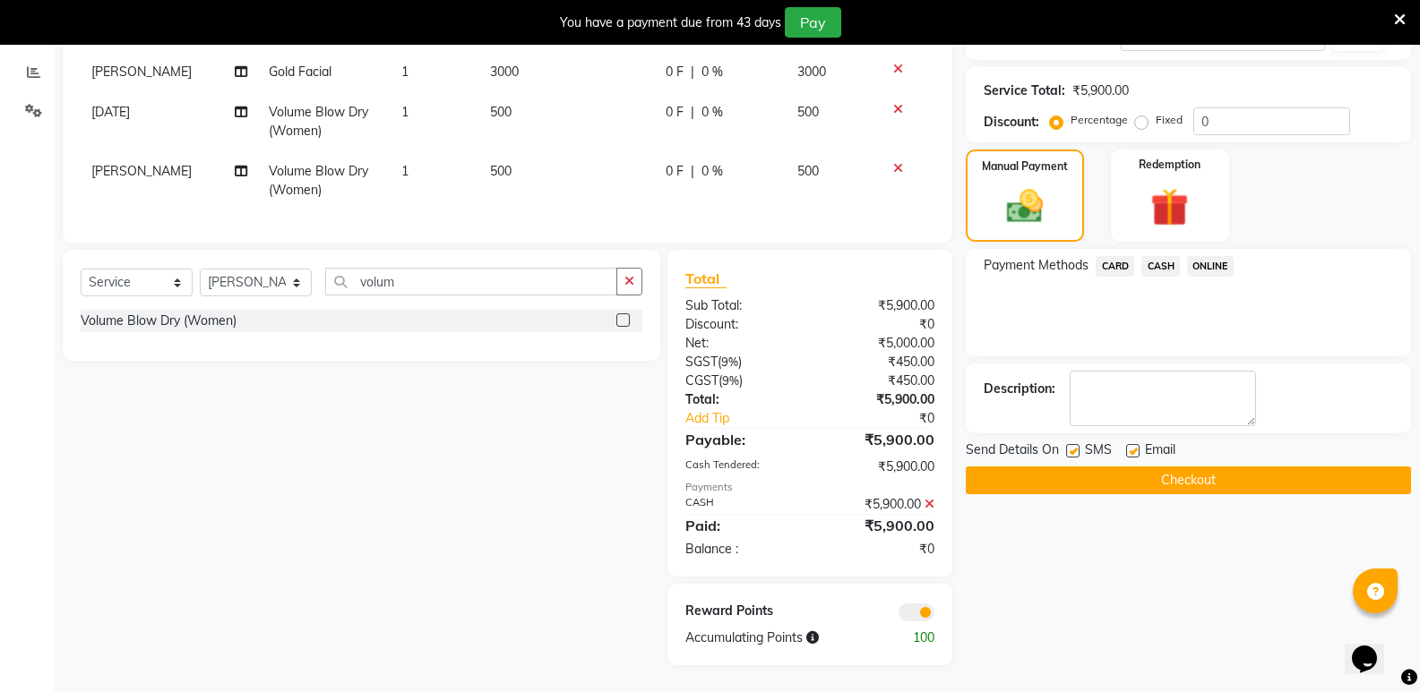
click at [1179, 470] on button "Checkout" at bounding box center [1188, 481] width 445 height 28
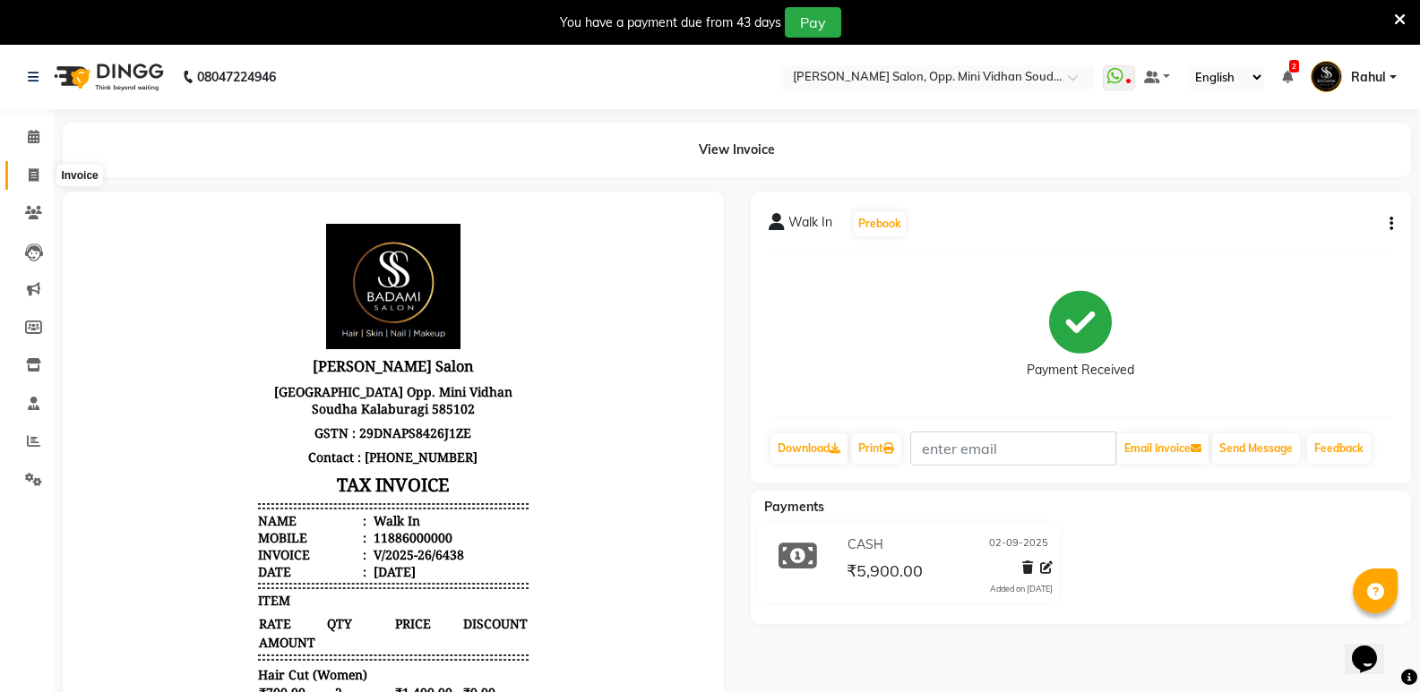
click at [24, 175] on span at bounding box center [33, 176] width 31 height 21
select select "4533"
select select "service"
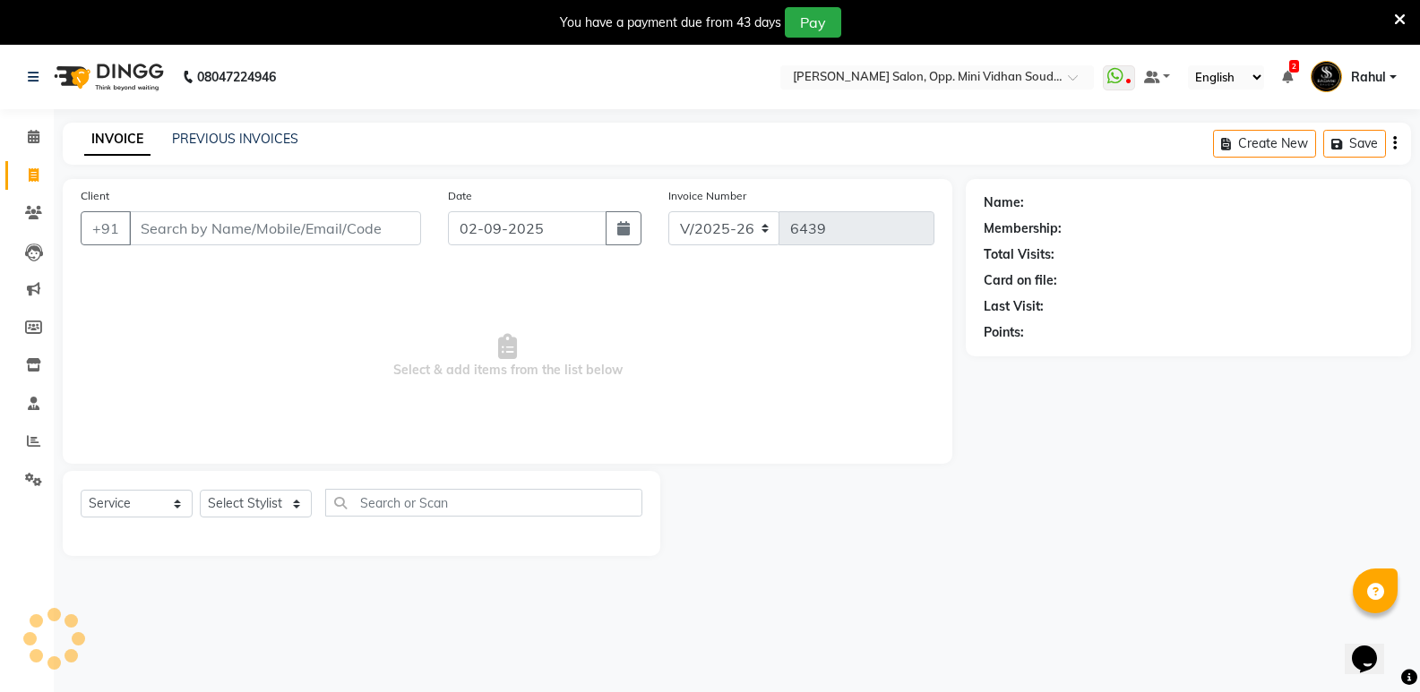
scroll to position [45, 0]
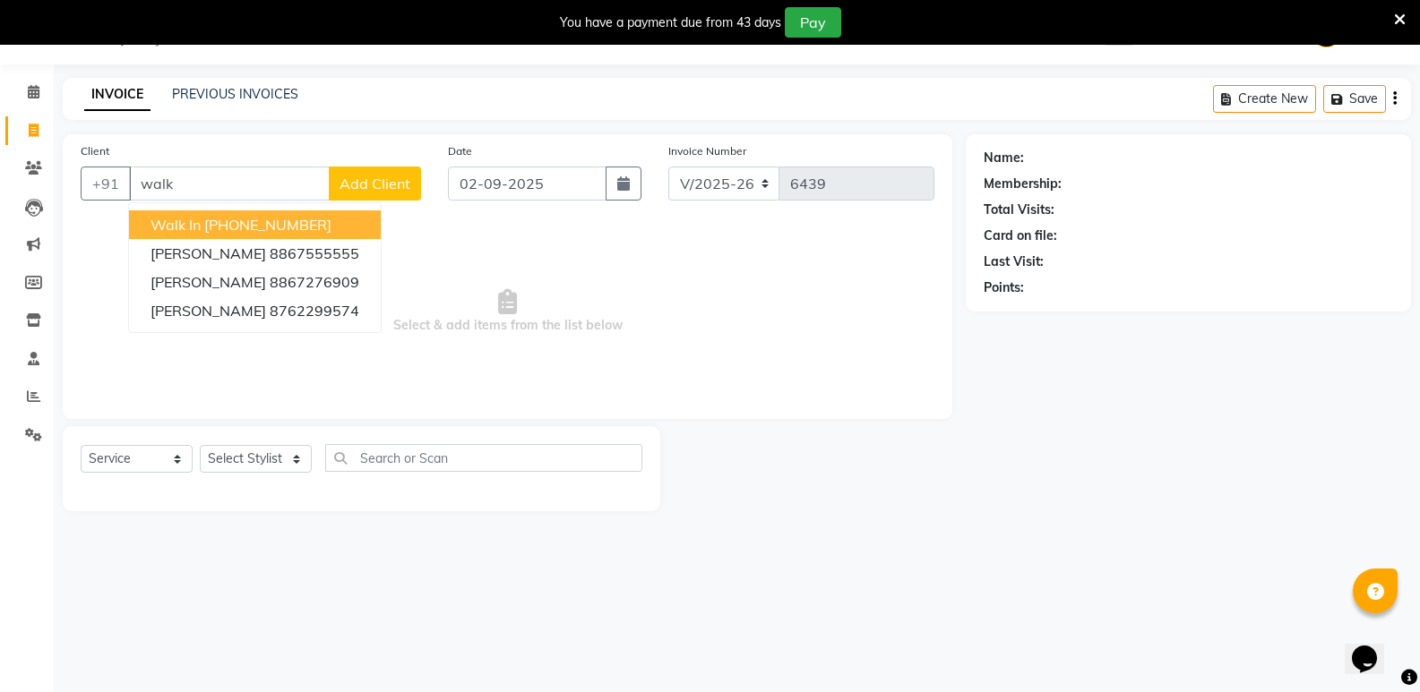
click at [288, 222] on ngb-highlight "[PHONE_NUMBER]" at bounding box center [267, 225] width 127 height 18
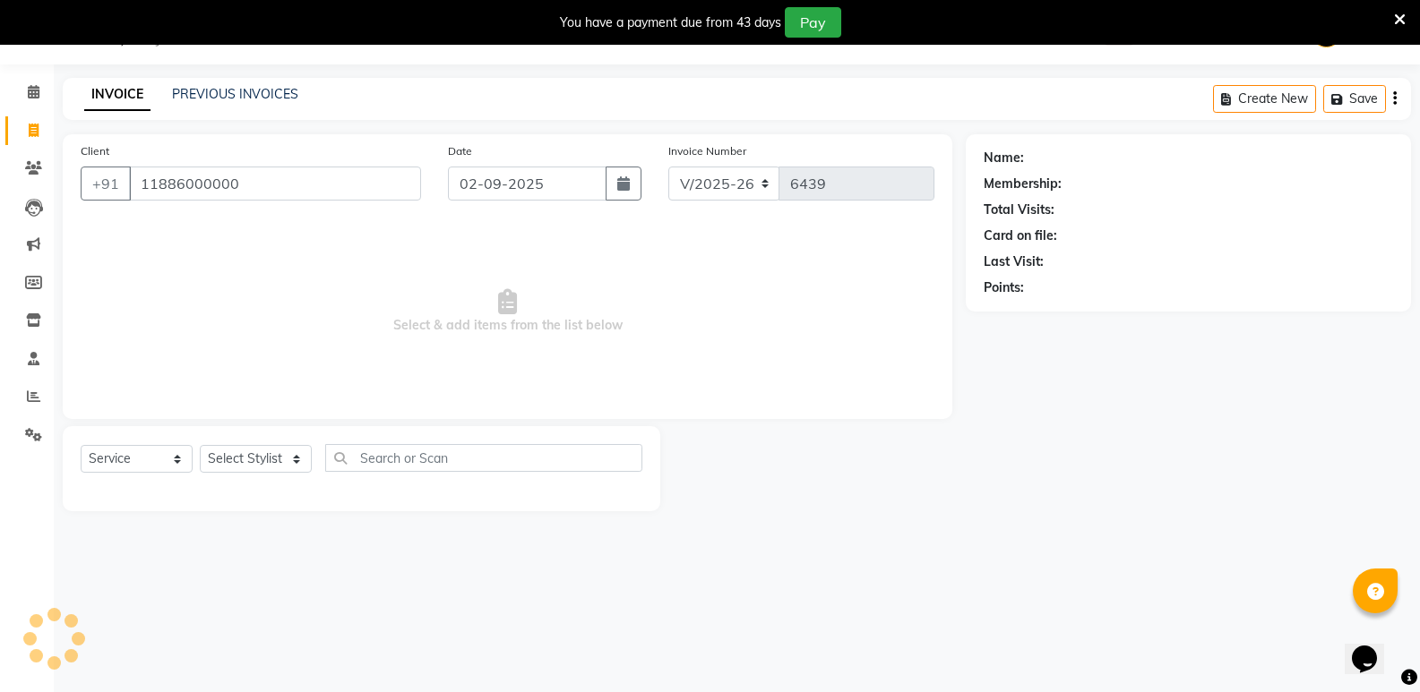
type input "11886000000"
click at [236, 462] on select "Select Stylist [PERSON_NAME] [PERSON_NAME] [PERSON_NAME] Mallu [PERSON_NAME] [P…" at bounding box center [256, 459] width 112 height 28
select select "70683"
click at [200, 445] on select "Select Stylist [PERSON_NAME] [PERSON_NAME] [PERSON_NAME] Mallu [PERSON_NAME] [P…" at bounding box center [256, 459] width 112 height 28
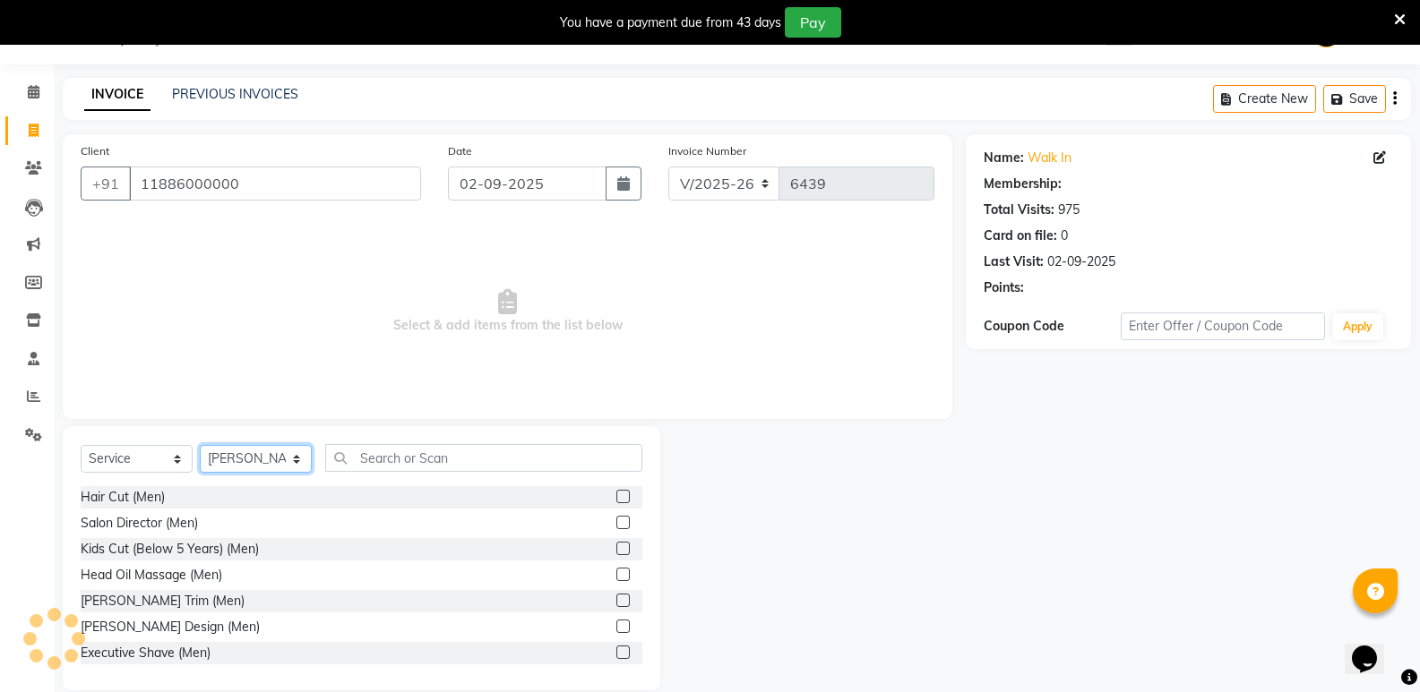
select select "1: Object"
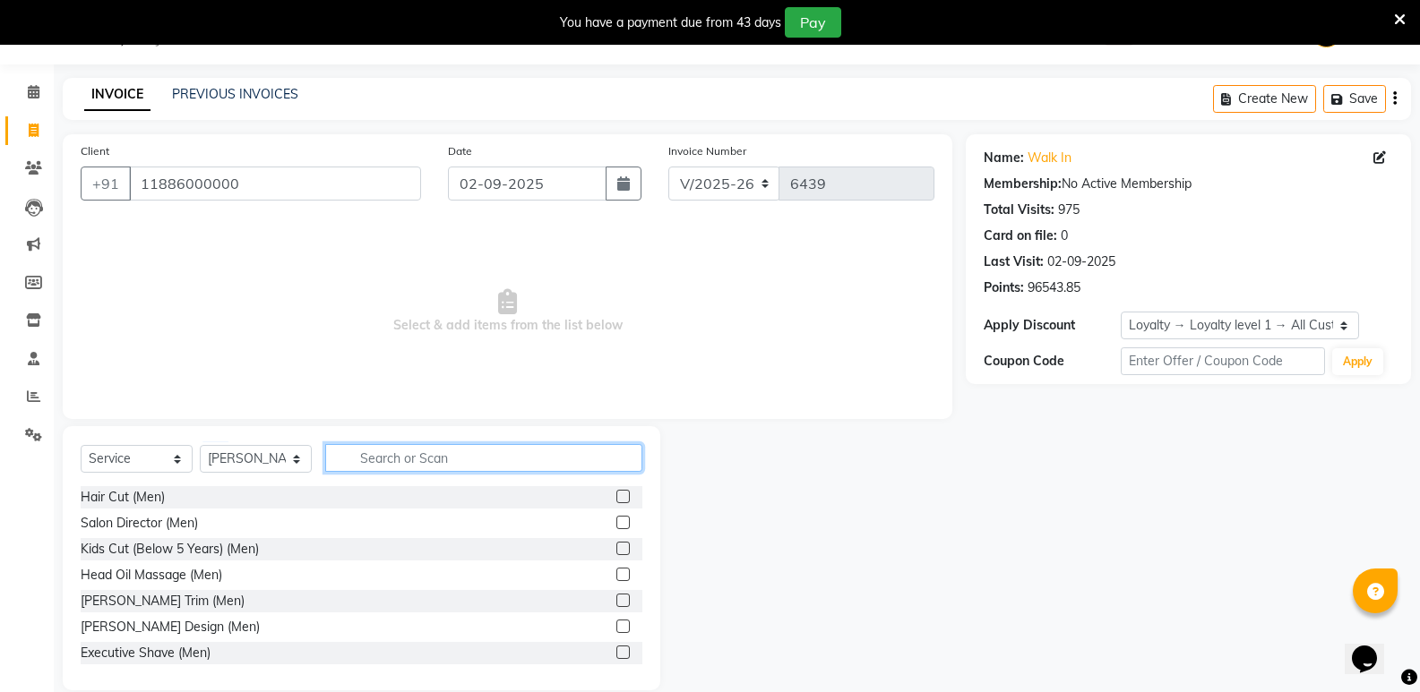
click at [436, 456] on input "text" at bounding box center [483, 458] width 317 height 28
type input "wome"
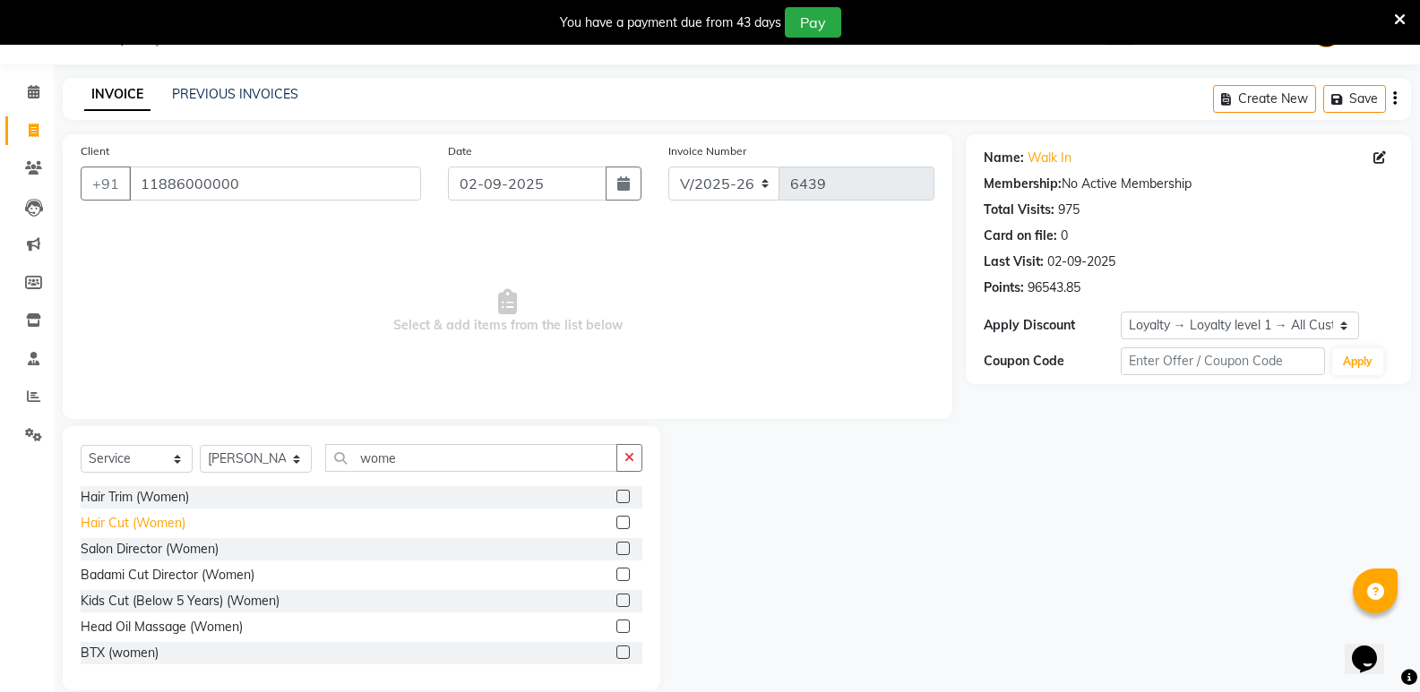
click at [132, 527] on div "Hair Cut (Women)" at bounding box center [133, 523] width 105 height 19
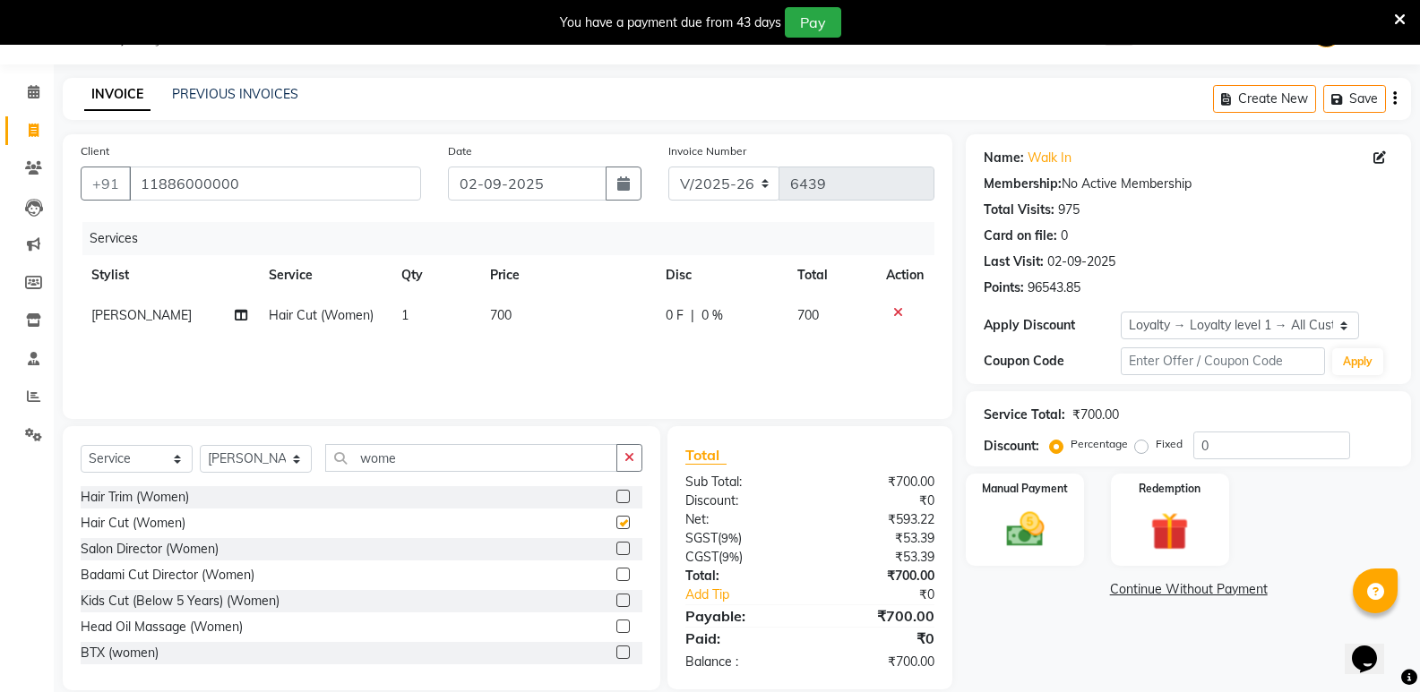
checkbox input "false"
click at [1000, 544] on img at bounding box center [1024, 530] width 64 height 46
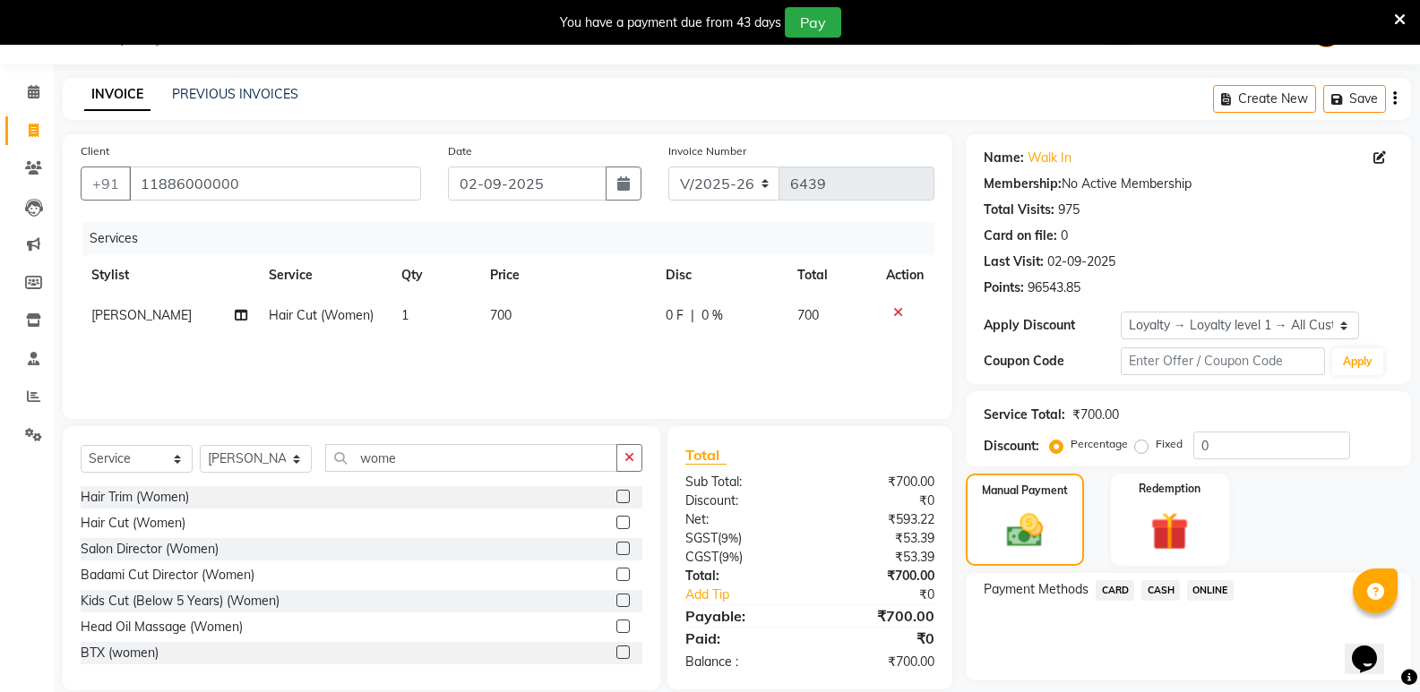
click at [1158, 589] on span "CASH" at bounding box center [1160, 590] width 39 height 21
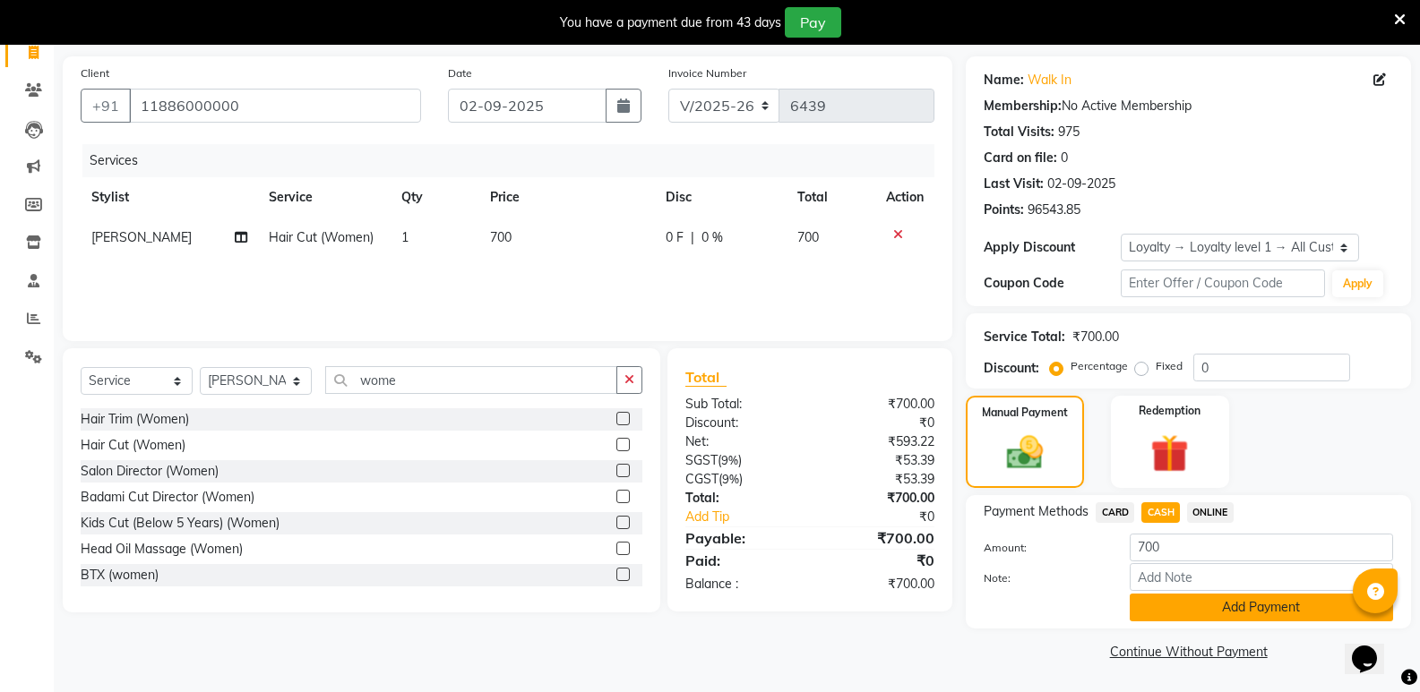
click at [1274, 605] on button "Add Payment" at bounding box center [1260, 608] width 263 height 28
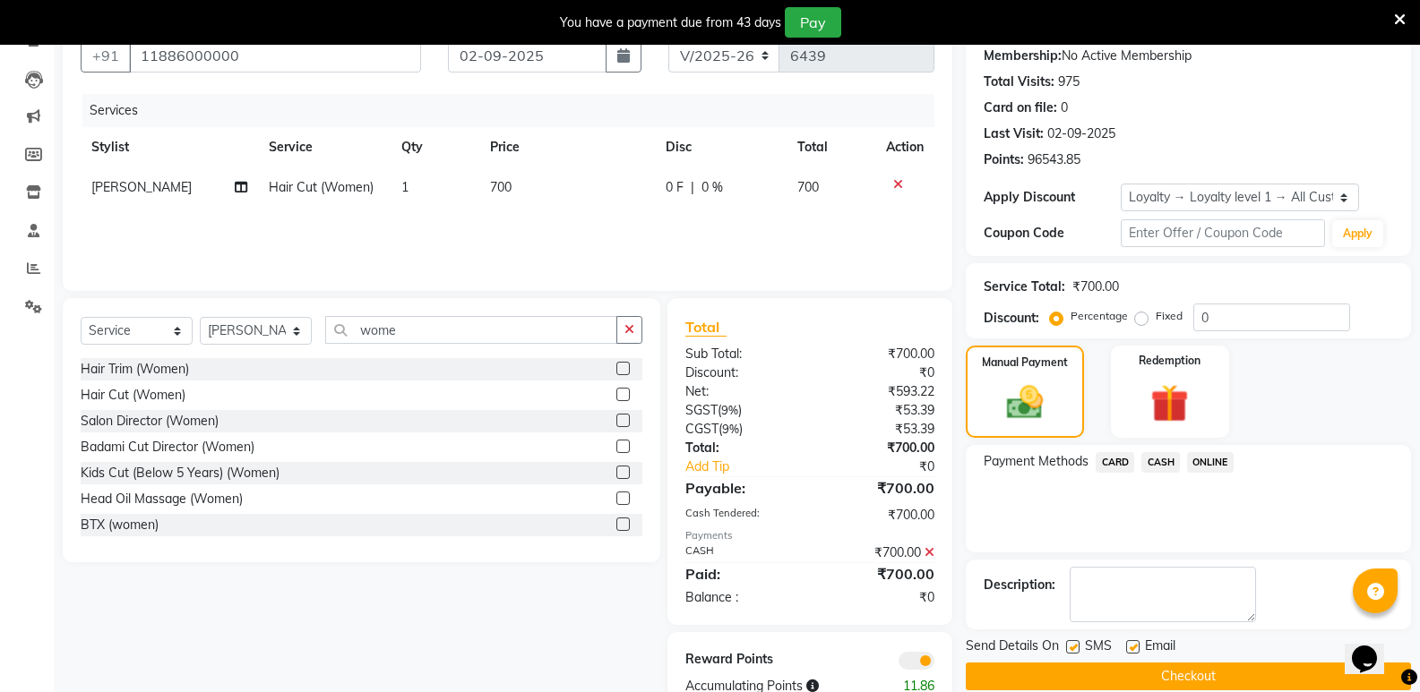
scroll to position [221, 0]
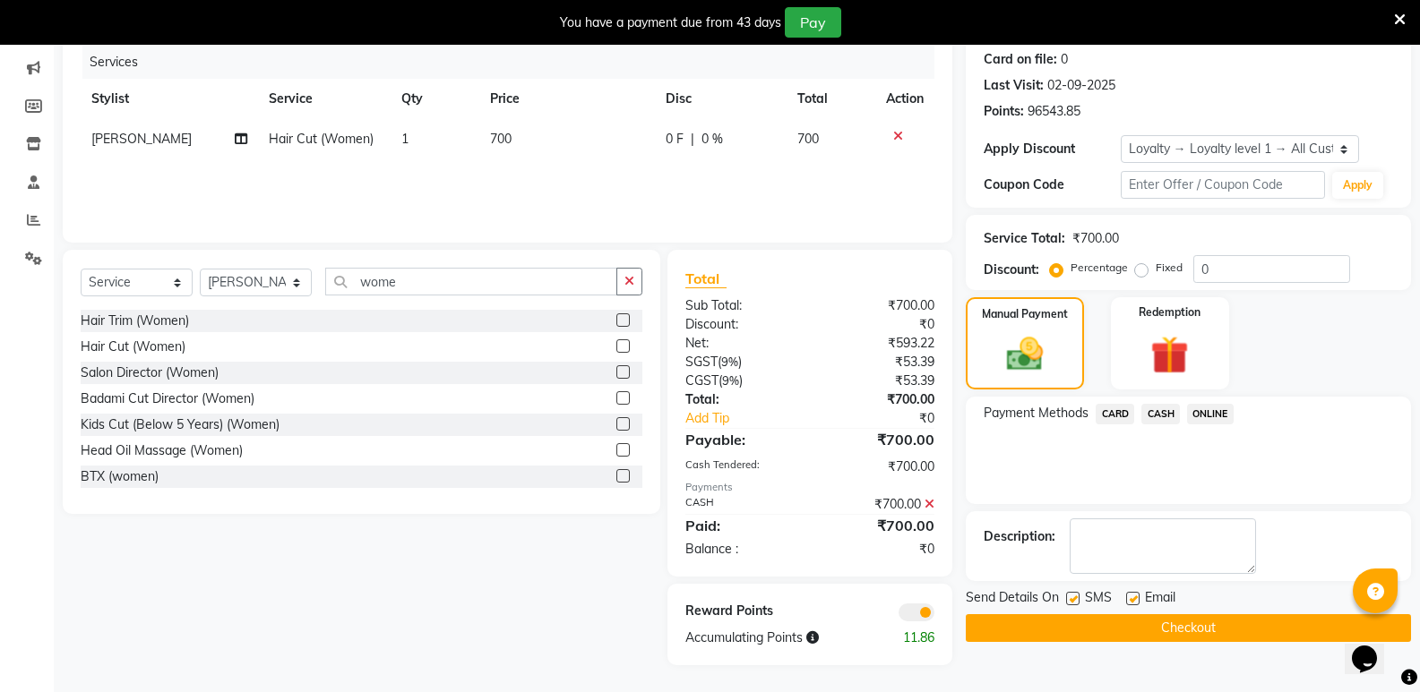
click at [1308, 625] on button "Checkout" at bounding box center [1188, 628] width 445 height 28
click at [1269, 634] on button "Checkout" at bounding box center [1188, 628] width 445 height 28
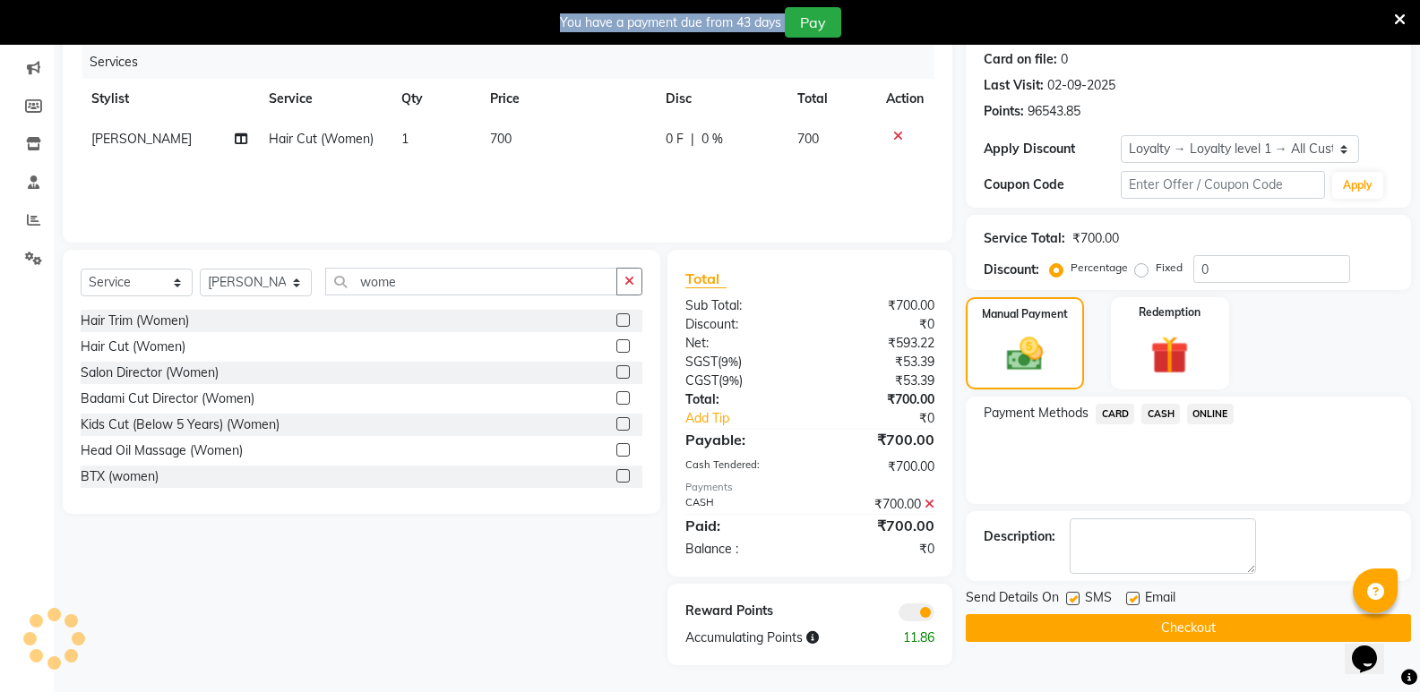
click at [1269, 634] on div "Checkout" at bounding box center [1188, 628] width 445 height 28
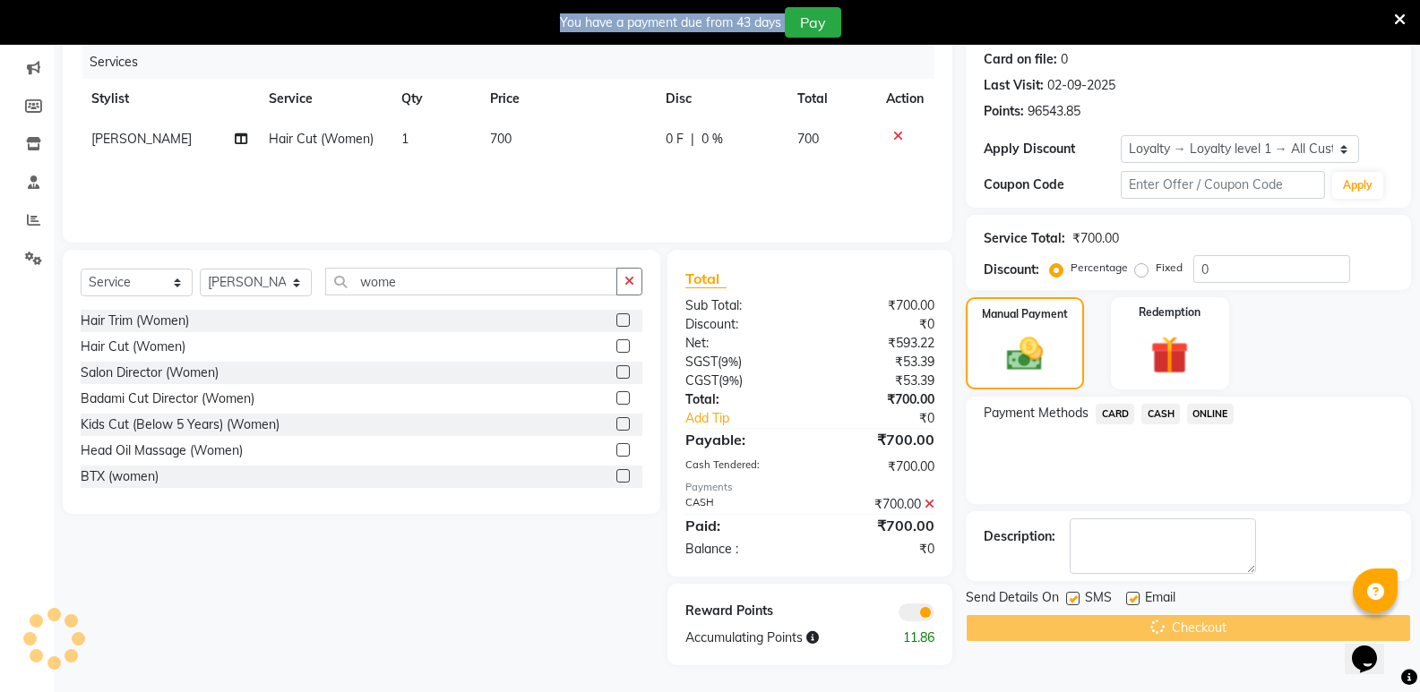
click at [1268, 634] on div "Checkout" at bounding box center [1188, 628] width 445 height 28
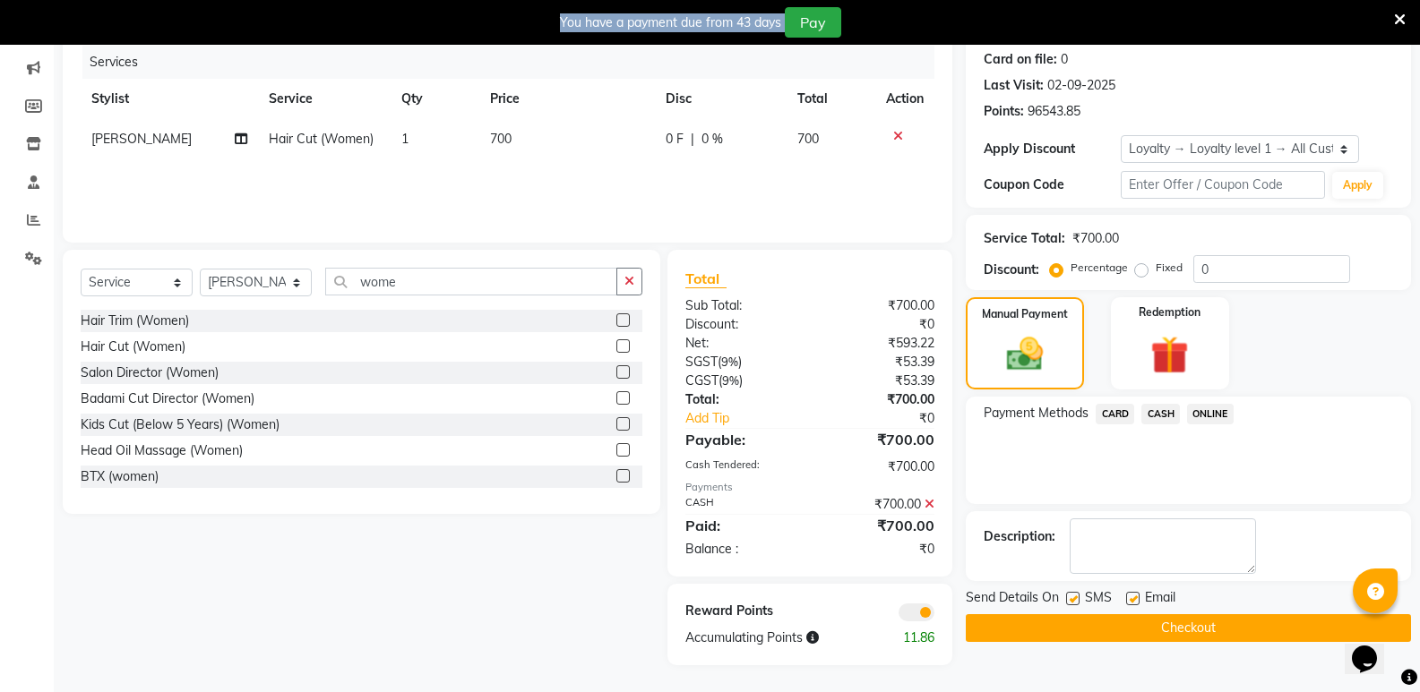
click at [1270, 637] on button "Checkout" at bounding box center [1188, 628] width 445 height 28
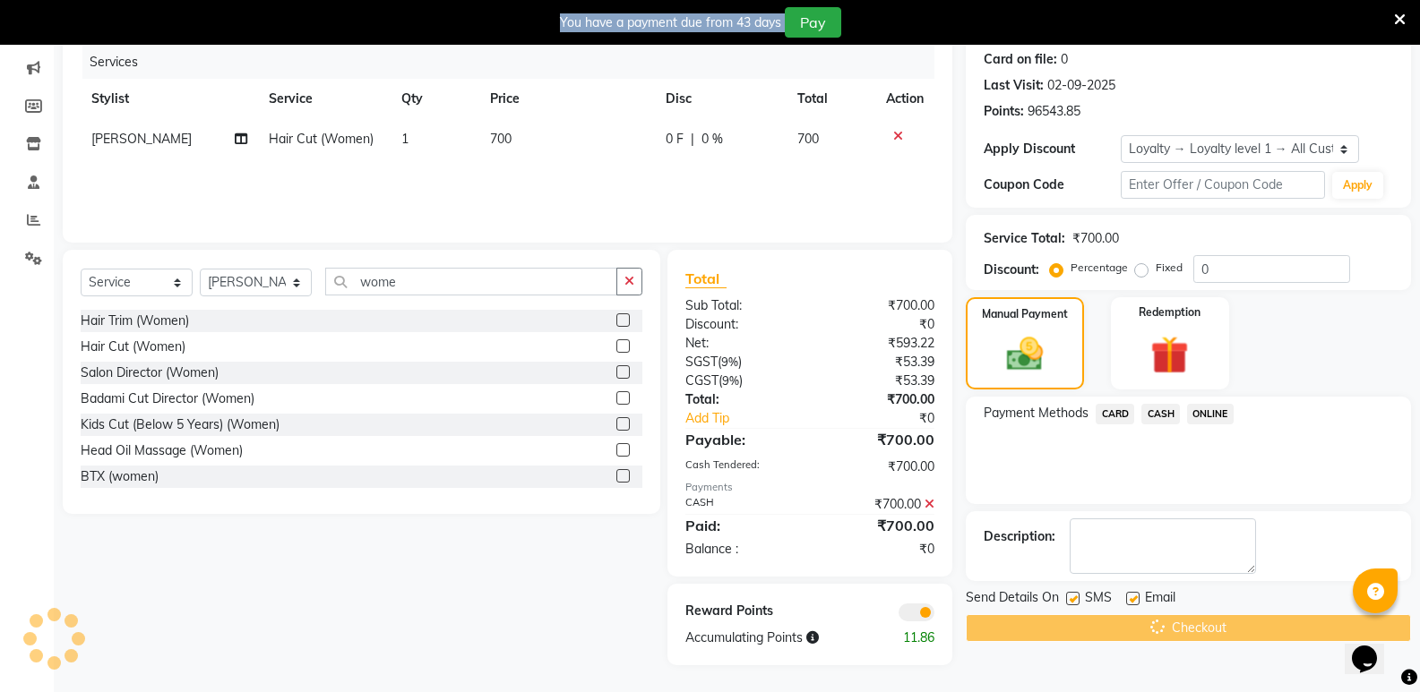
click at [1270, 637] on div "Checkout" at bounding box center [1188, 628] width 445 height 28
click at [1268, 637] on div "Checkout" at bounding box center [1188, 628] width 445 height 28
click at [1266, 637] on div "Checkout" at bounding box center [1188, 628] width 445 height 28
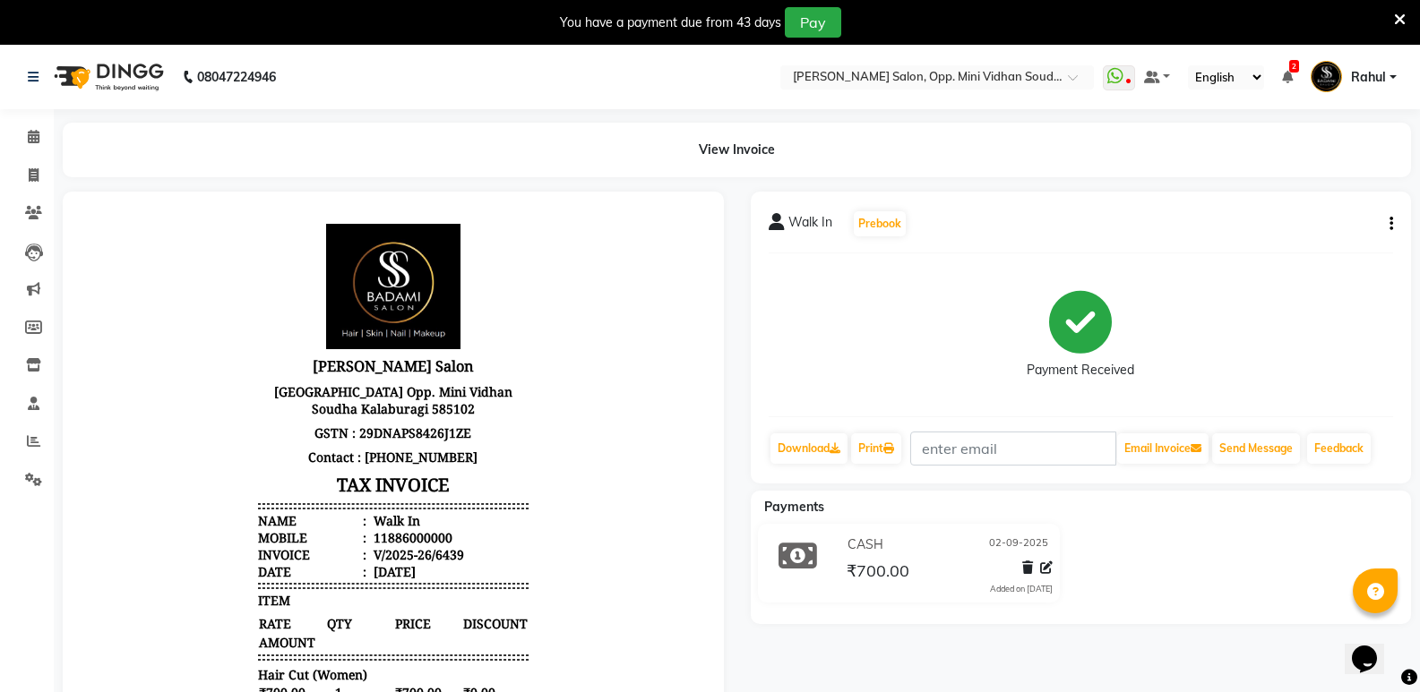
drag, startPoint x: 0, startPoint y: 193, endPoint x: 0, endPoint y: 292, distance: 98.5
click at [0, 284] on ul "Calendar Invoice Clients Leads Marketing Members Inventory Staff Reports Settin…" at bounding box center [27, 313] width 54 height 390
click at [39, 169] on span at bounding box center [33, 176] width 31 height 21
select select "4533"
select select "service"
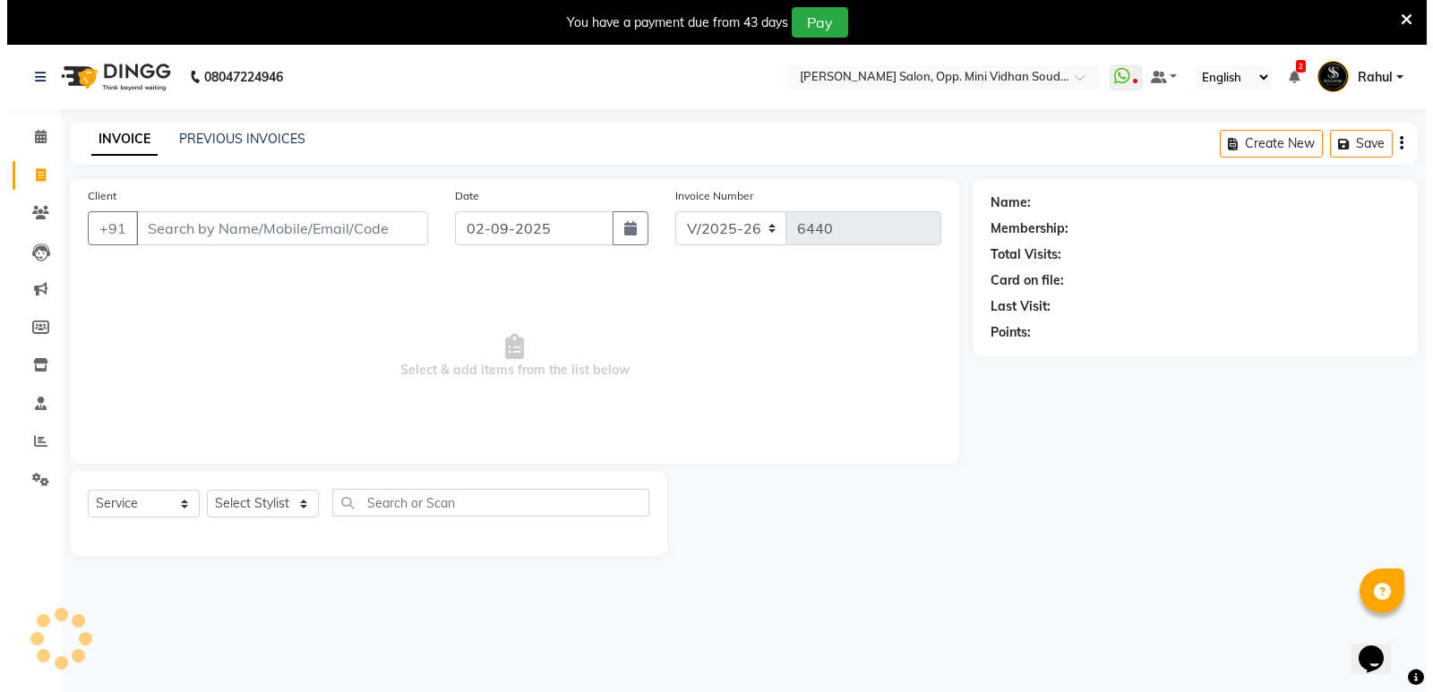
scroll to position [45, 0]
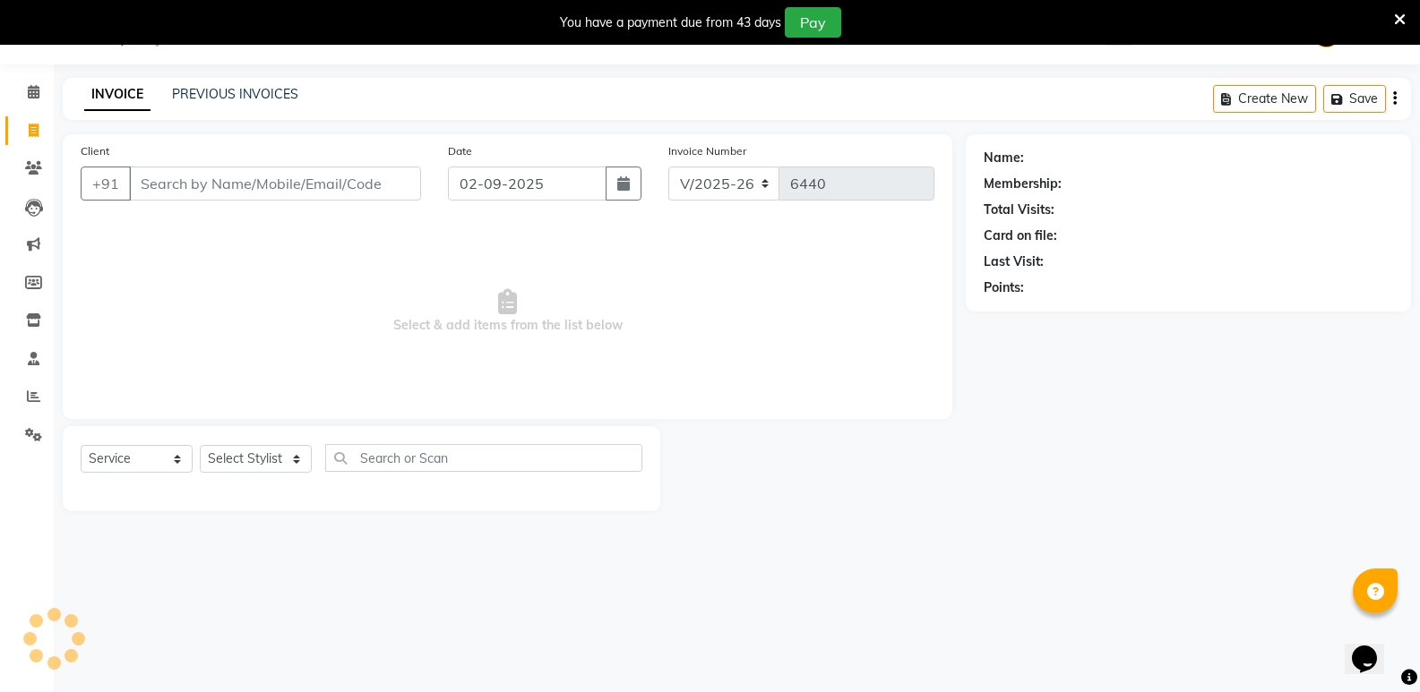
type input "w"
type input "9972429851"
click at [373, 179] on span "Add Client" at bounding box center [374, 184] width 71 height 18
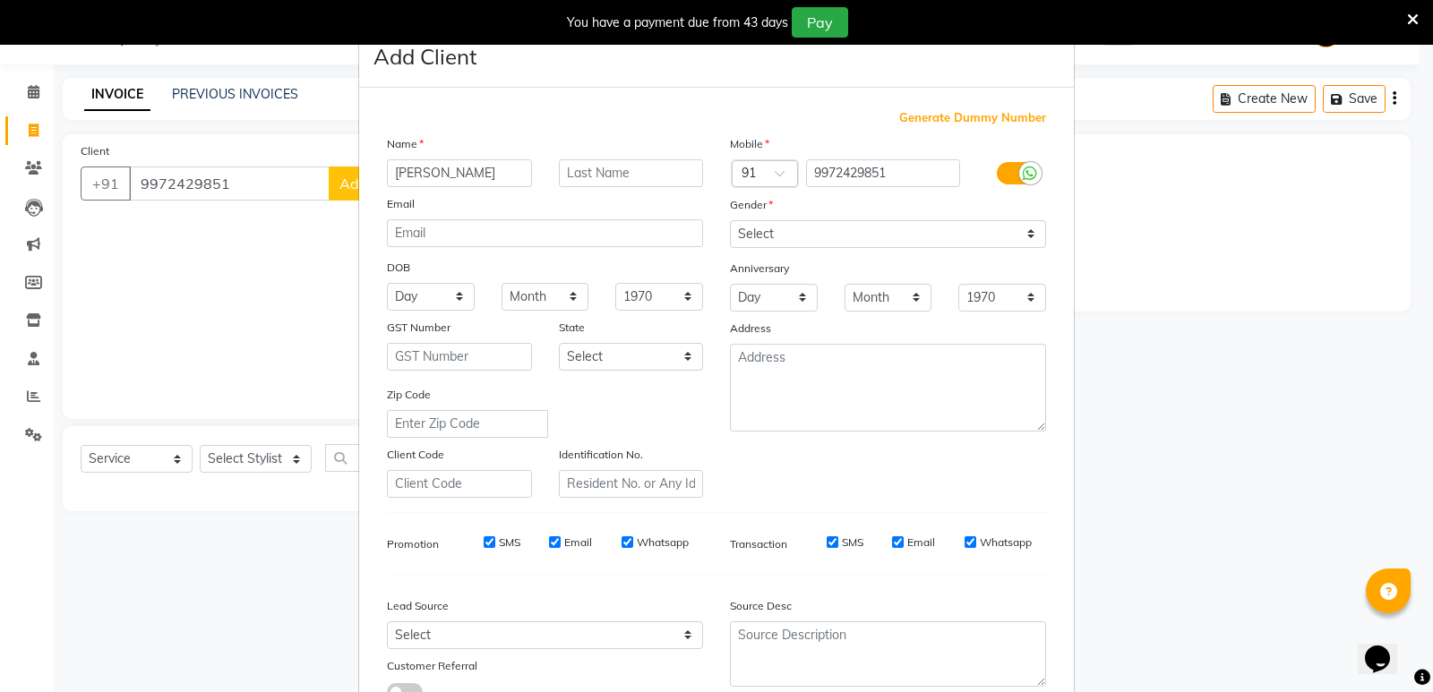
type input "[PERSON_NAME]"
click at [747, 236] on select "Select [DEMOGRAPHIC_DATA] [DEMOGRAPHIC_DATA] Other Prefer Not To Say" at bounding box center [888, 234] width 316 height 28
select select "[DEMOGRAPHIC_DATA]"
click at [730, 220] on select "Select [DEMOGRAPHIC_DATA] [DEMOGRAPHIC_DATA] Other Prefer Not To Say" at bounding box center [888, 234] width 316 height 28
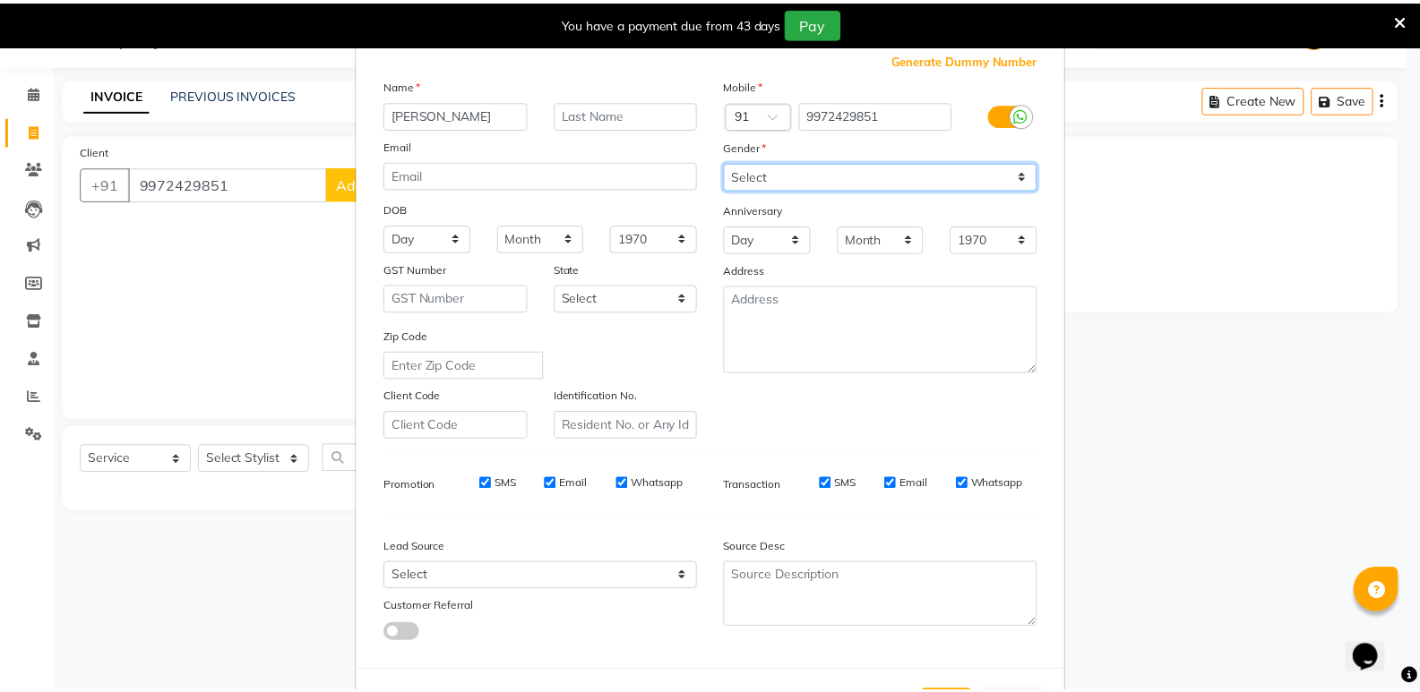
scroll to position [134, 0]
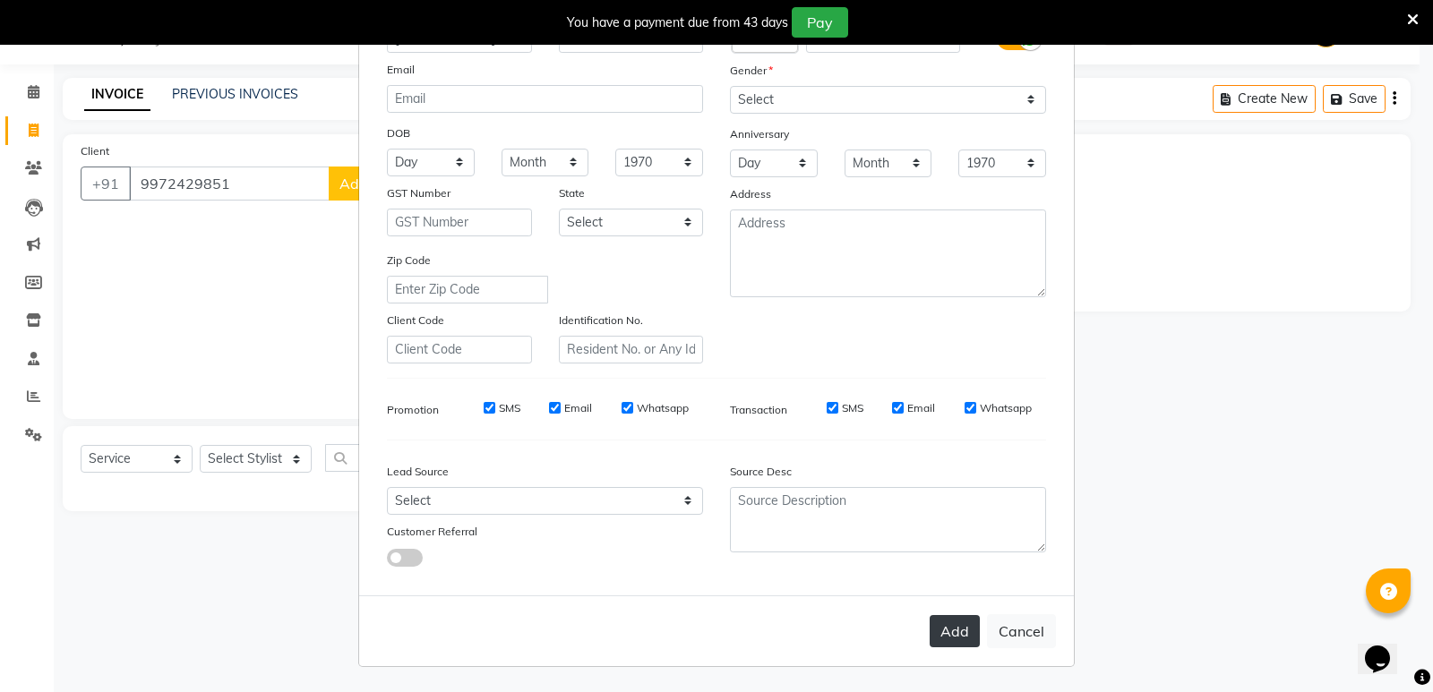
click at [943, 646] on button "Add" at bounding box center [955, 631] width 50 height 32
select select
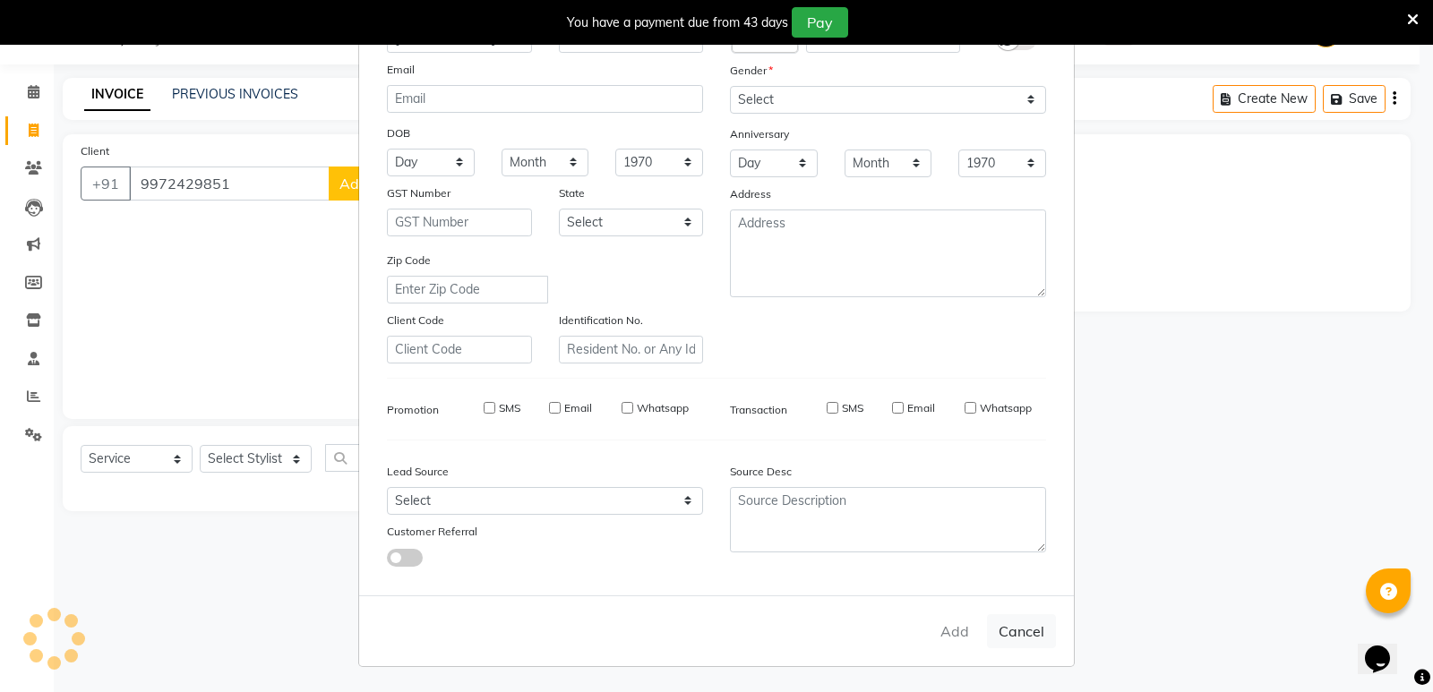
select select
checkbox input "false"
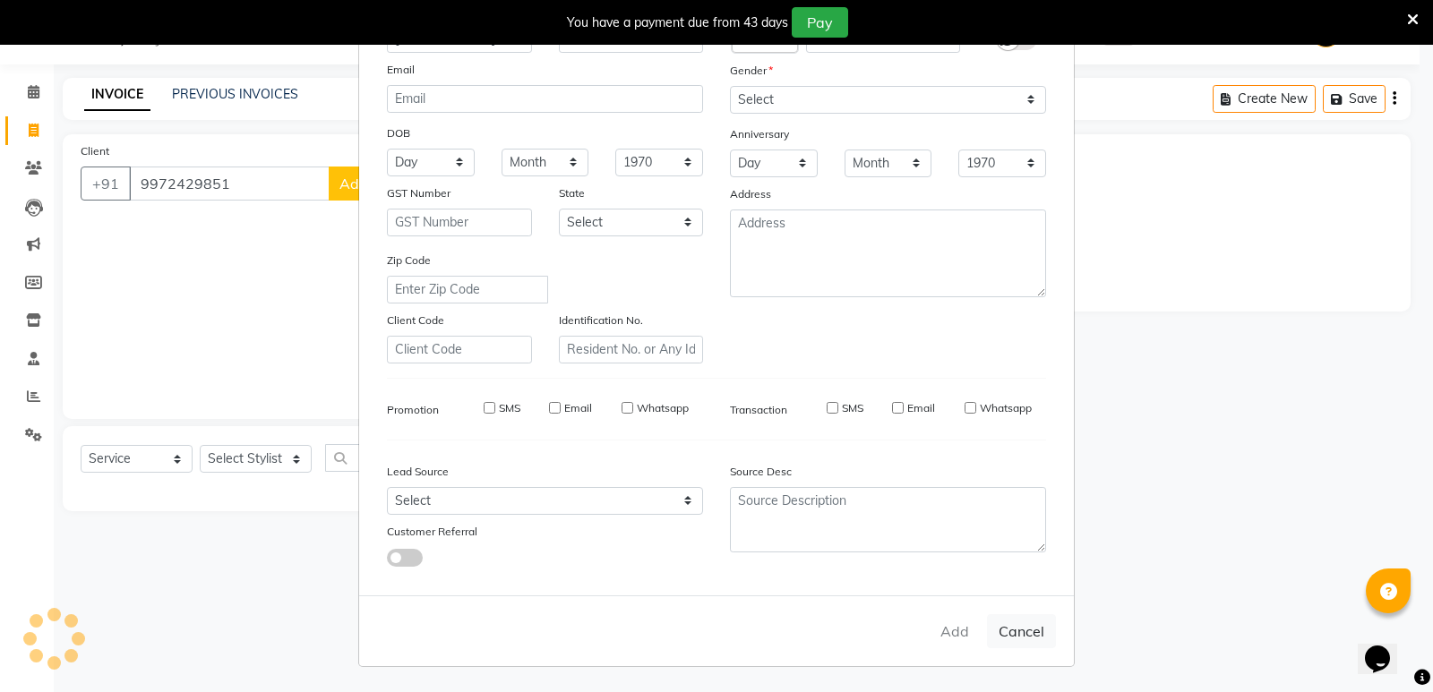
checkbox input "false"
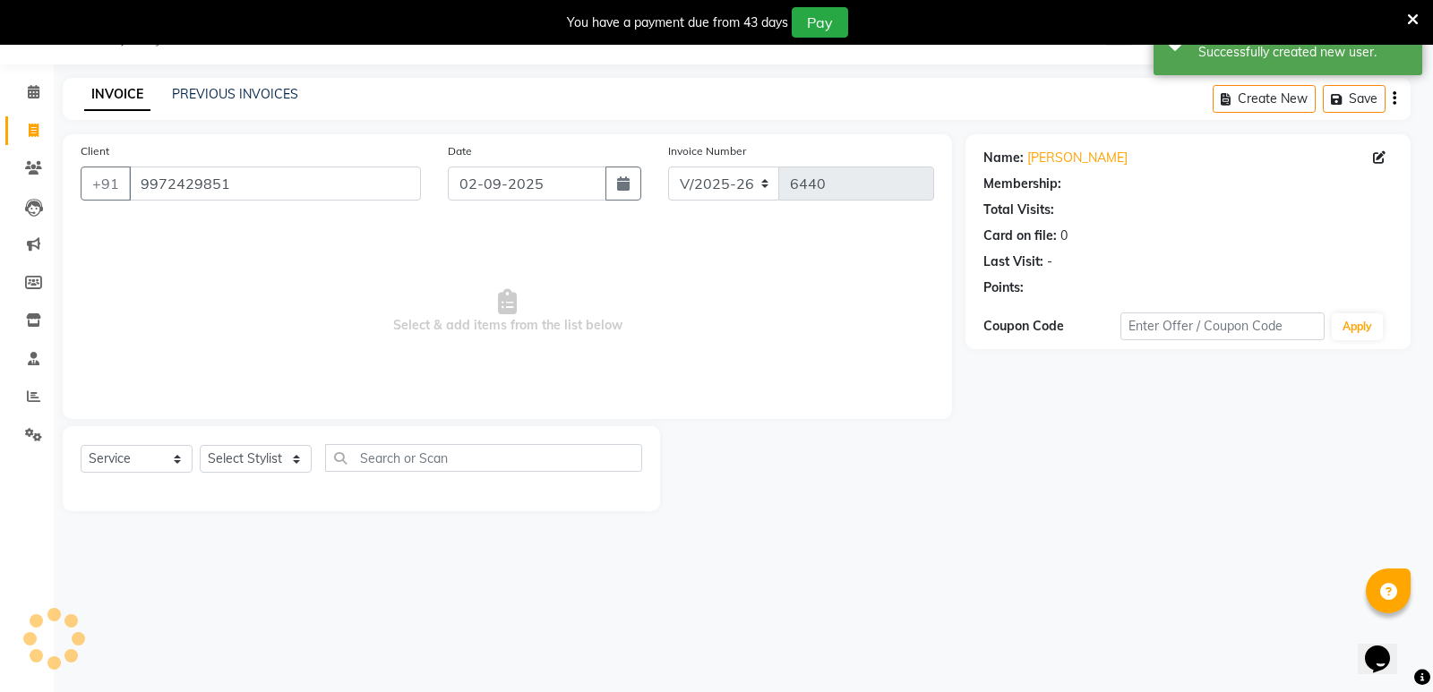
select select "1: Object"
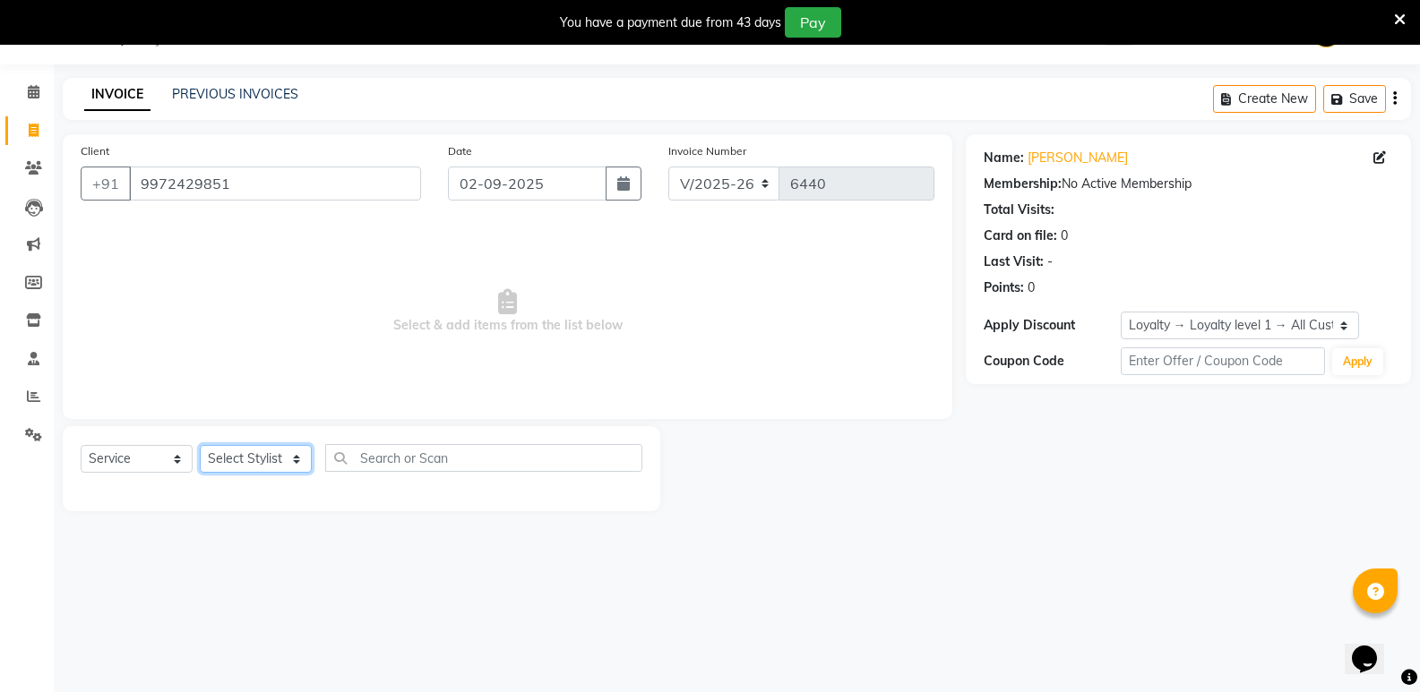
click at [282, 468] on select "Select Stylist [PERSON_NAME] [PERSON_NAME] [PERSON_NAME] Mallu [PERSON_NAME] [P…" at bounding box center [256, 459] width 112 height 28
select select "25911"
click at [200, 445] on select "Select Stylist [PERSON_NAME] [PERSON_NAME] [PERSON_NAME] Mallu [PERSON_NAME] [P…" at bounding box center [256, 459] width 112 height 28
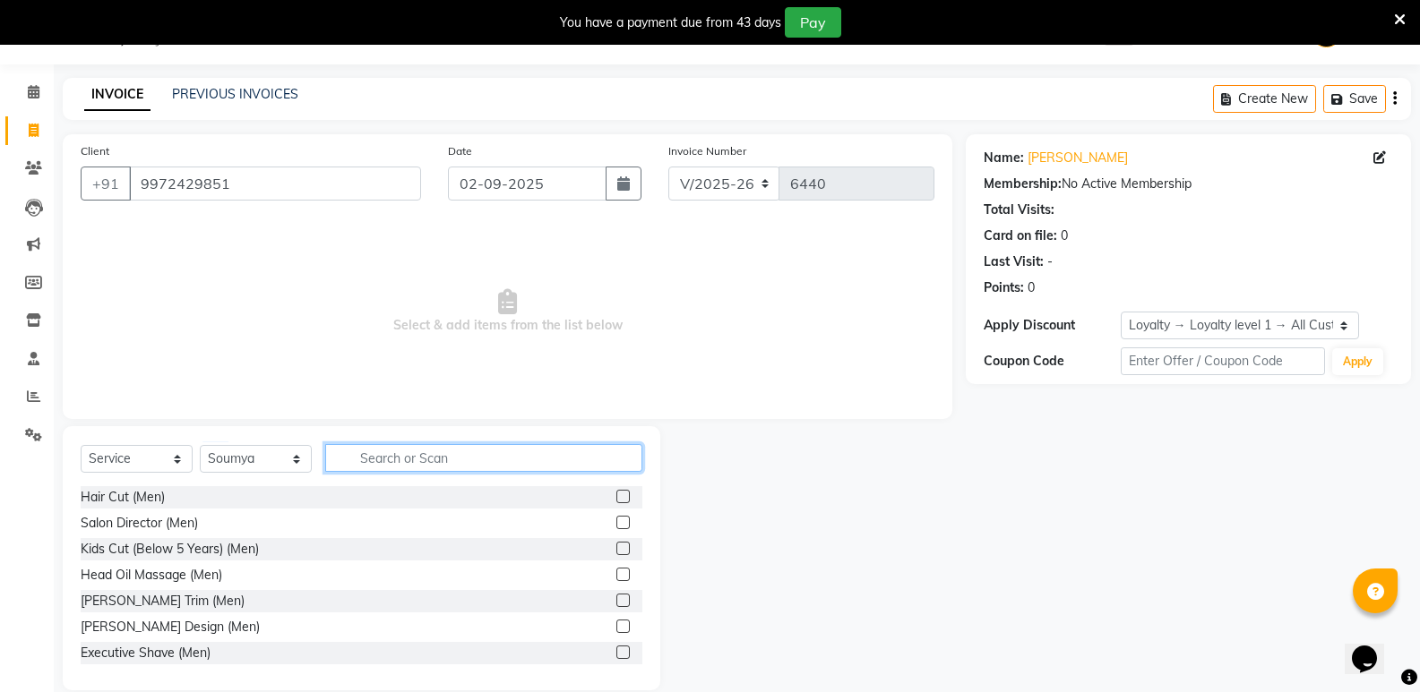
click at [451, 461] on input "text" at bounding box center [483, 458] width 317 height 28
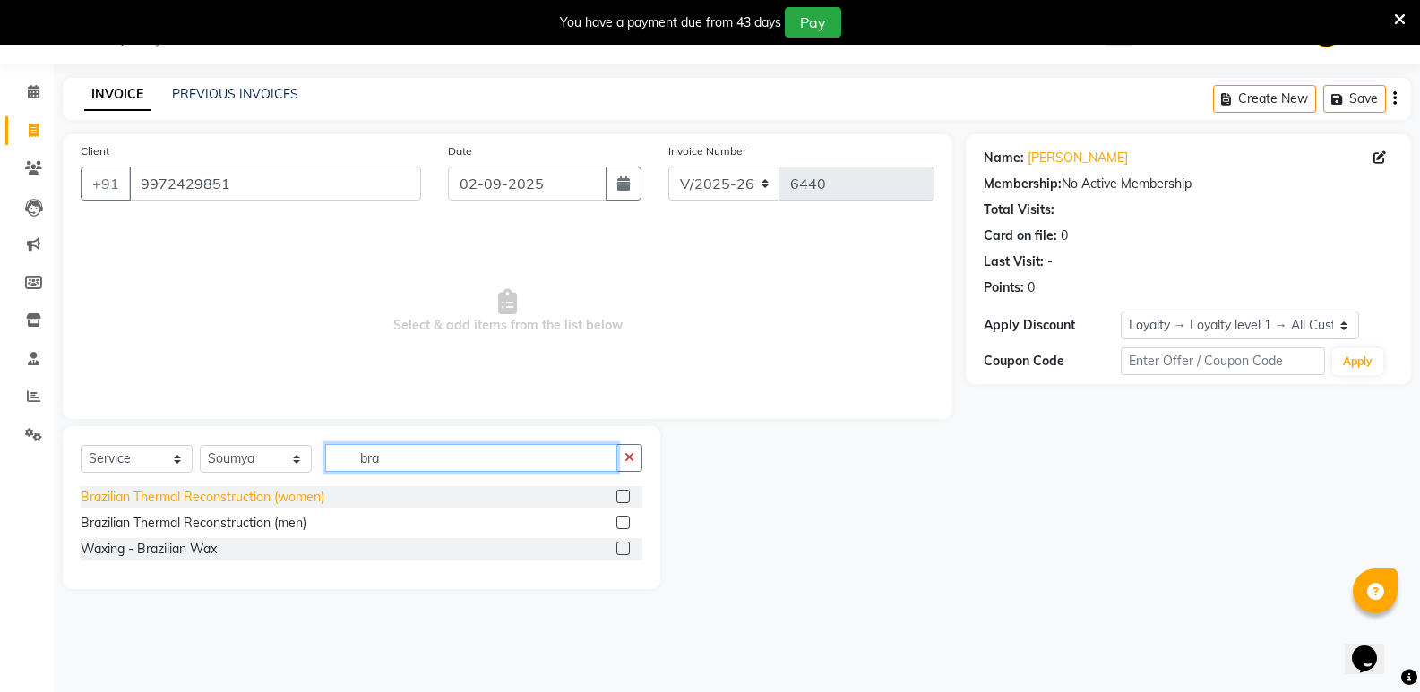
type input "bra"
click at [227, 494] on div "Brazilian Thermal Reconstruction (women)" at bounding box center [203, 497] width 244 height 19
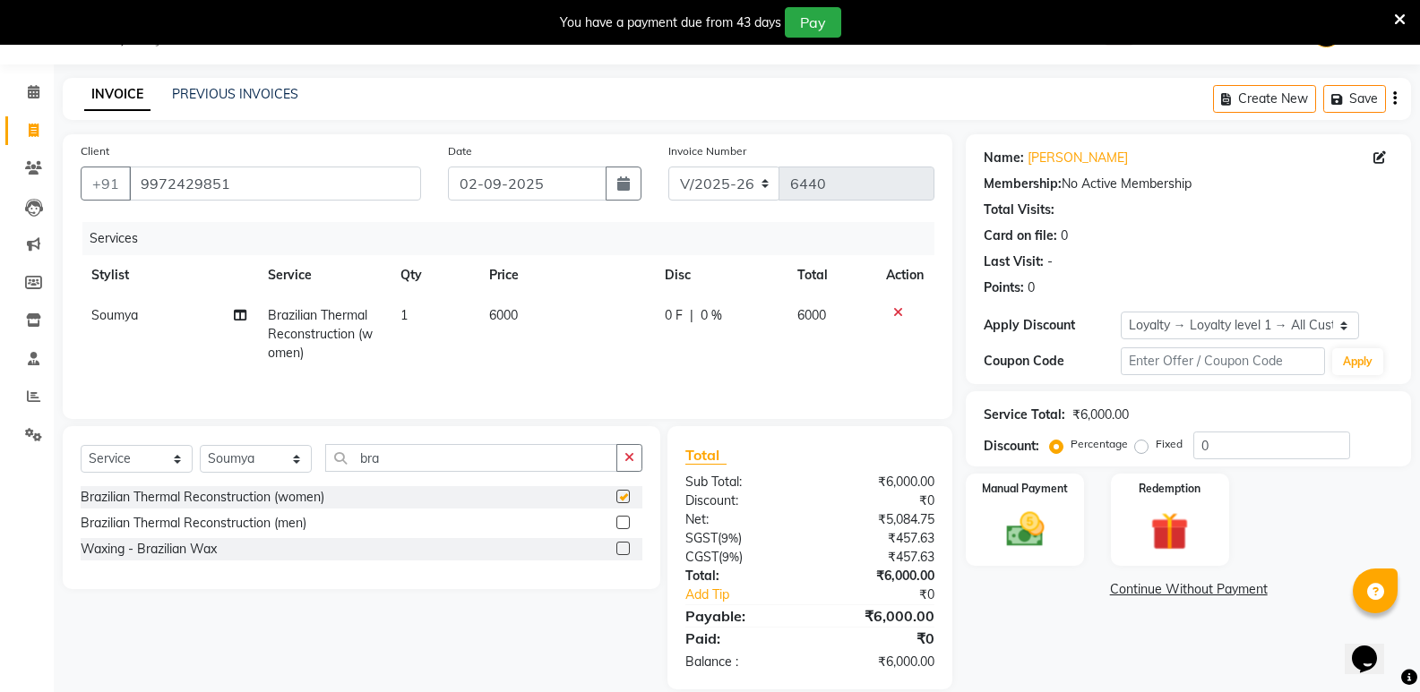
checkbox input "false"
click at [497, 317] on span "6000" at bounding box center [503, 315] width 29 height 16
select select "25911"
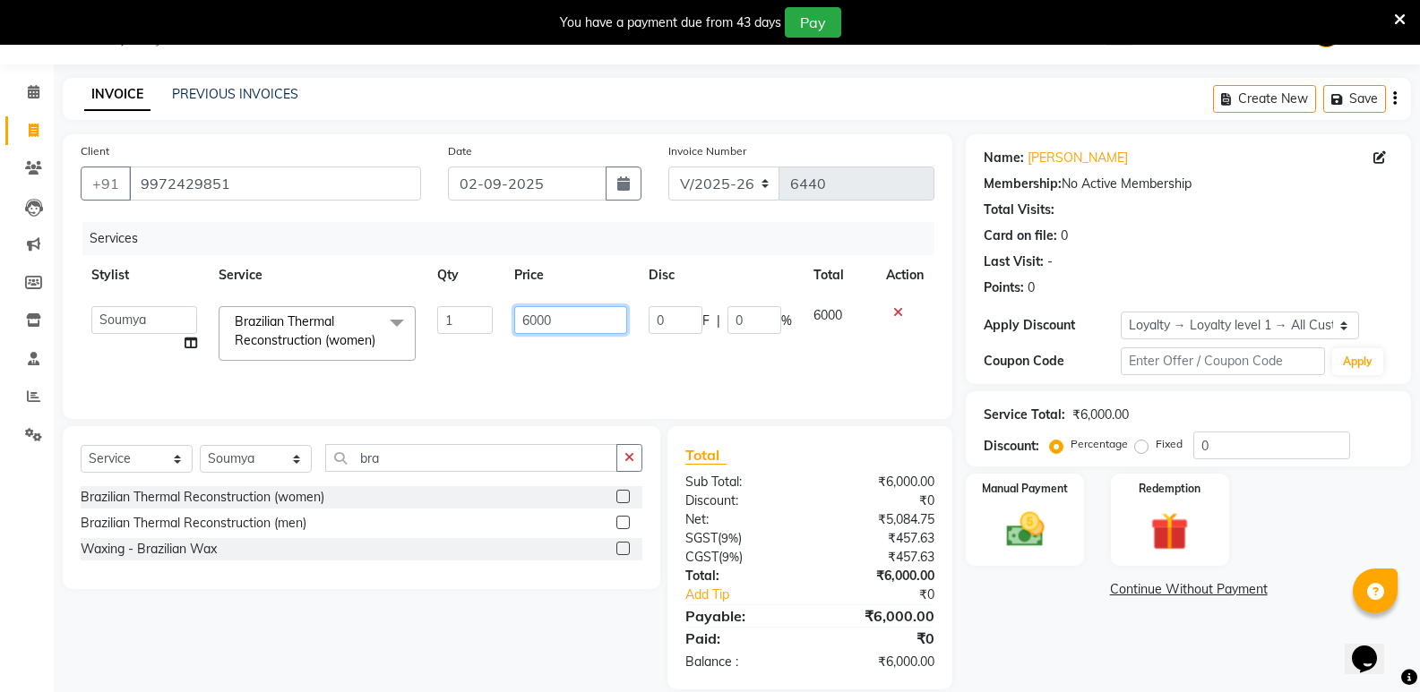
click at [527, 329] on input "6000" at bounding box center [570, 320] width 112 height 28
type input "8000"
click at [1103, 649] on div "Name: [PERSON_NAME] Membership: No Active Membership Total Visits: Card on file…" at bounding box center [1195, 411] width 459 height 555
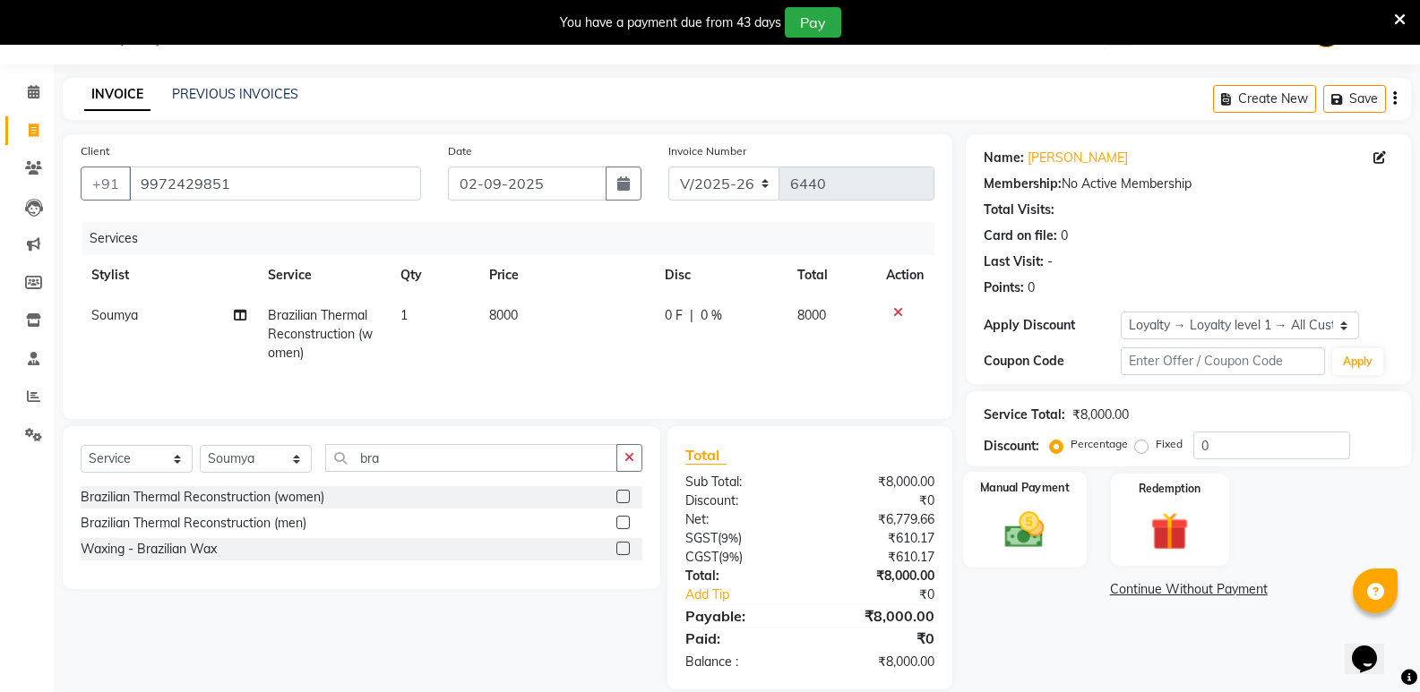
click at [1004, 517] on img at bounding box center [1024, 530] width 64 height 46
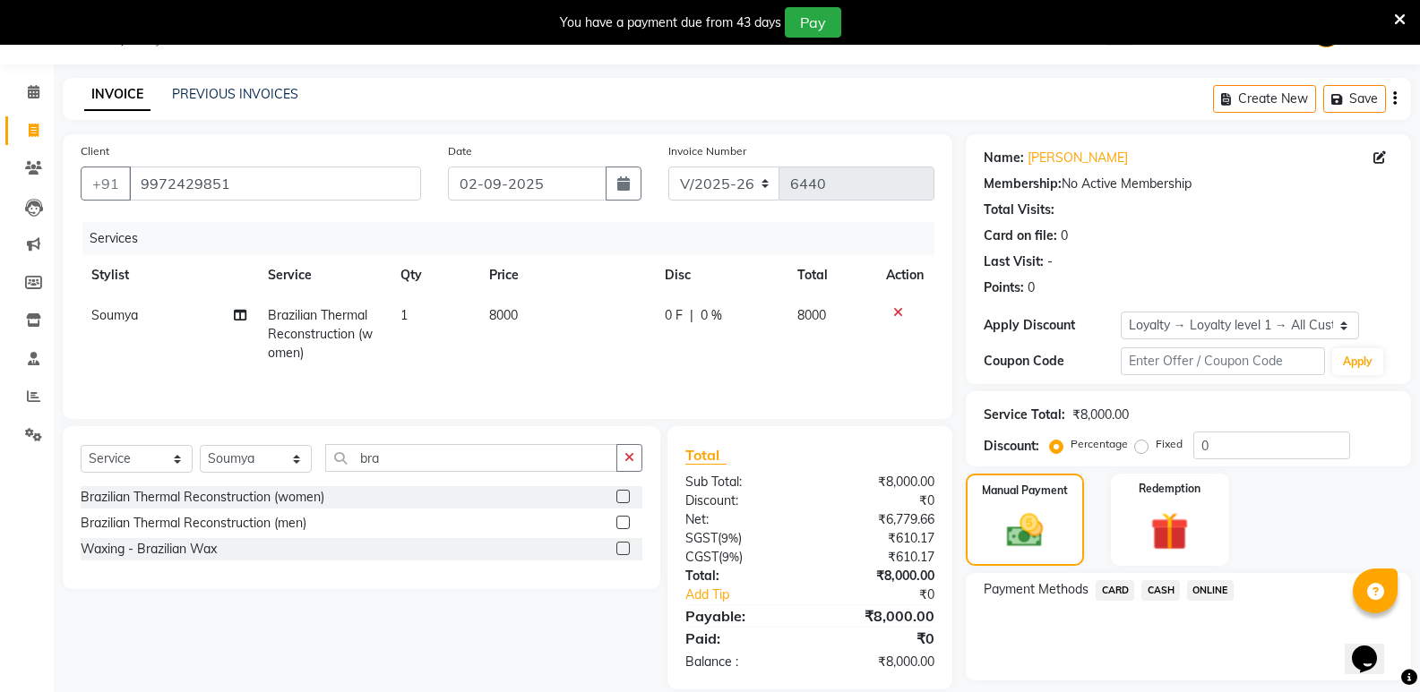
click at [1159, 598] on span "CASH" at bounding box center [1160, 590] width 39 height 21
click at [1188, 675] on button "Add Payment" at bounding box center [1260, 686] width 263 height 28
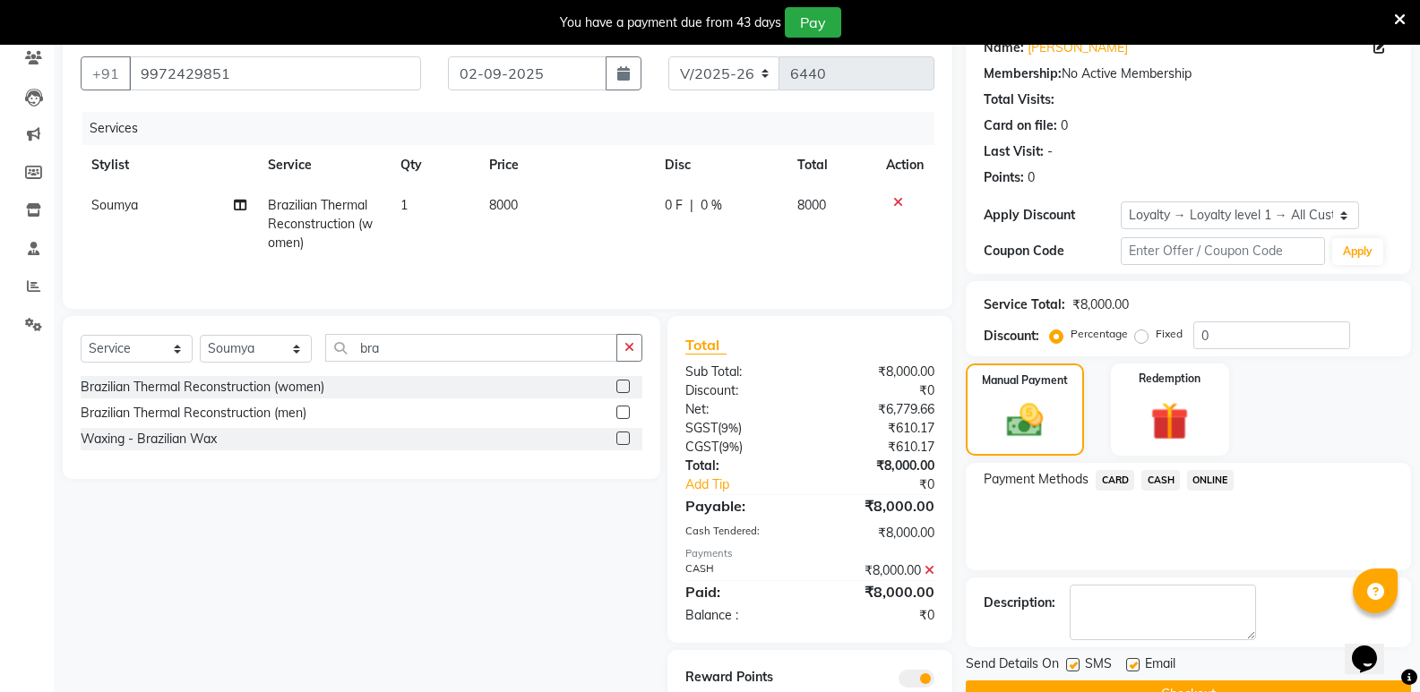
scroll to position [221, 0]
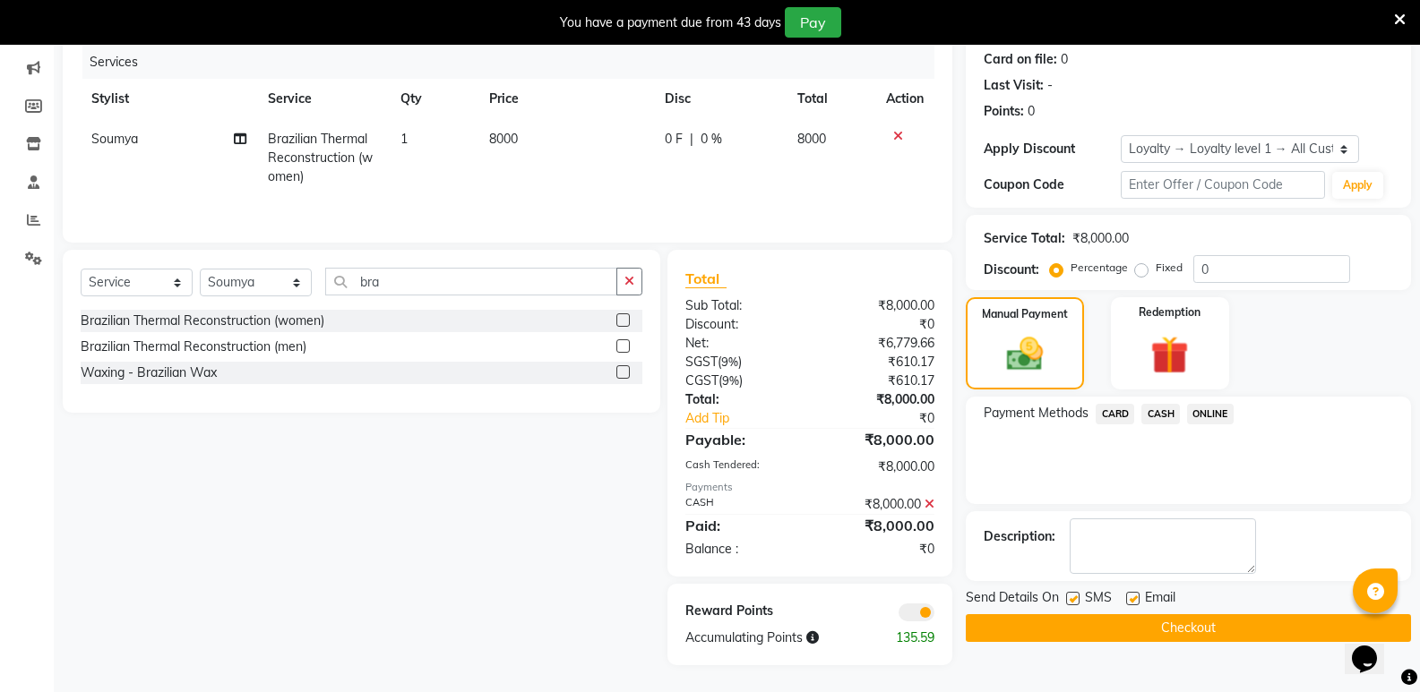
click at [1170, 628] on button "Checkout" at bounding box center [1188, 628] width 445 height 28
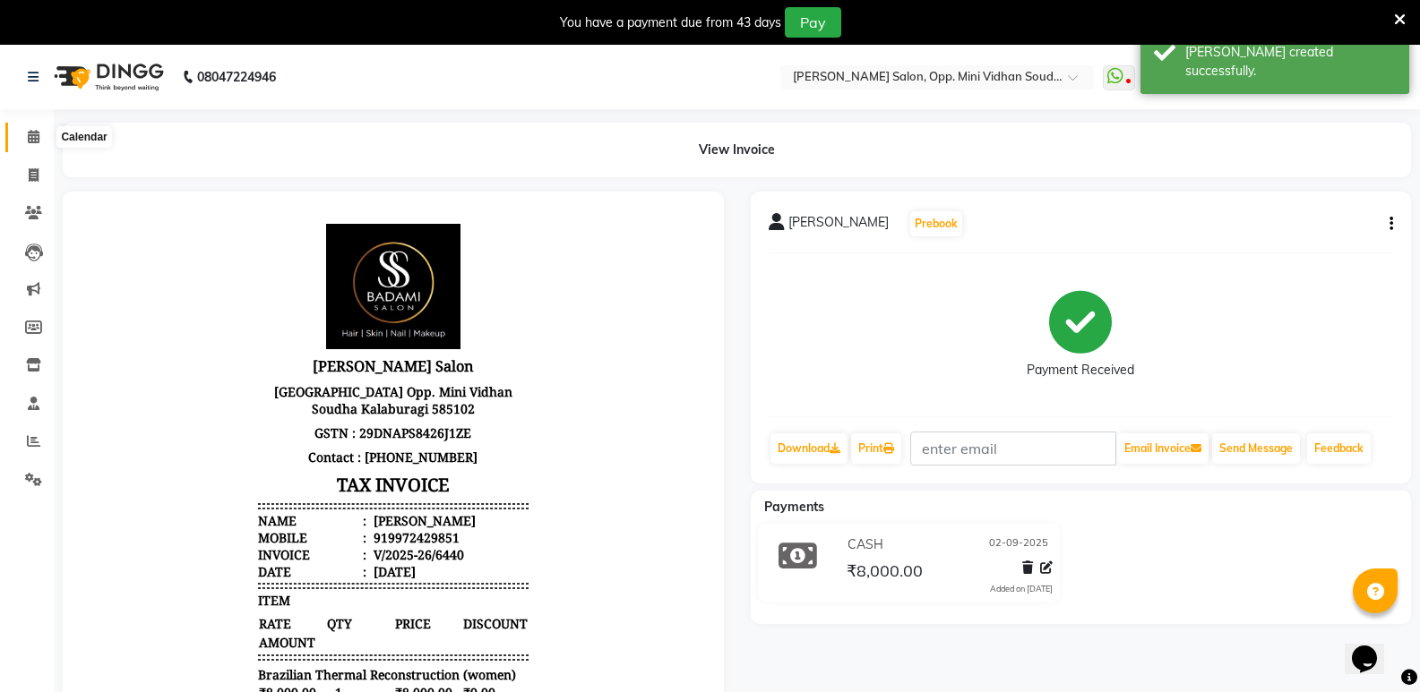
click at [39, 133] on icon at bounding box center [34, 136] width 12 height 13
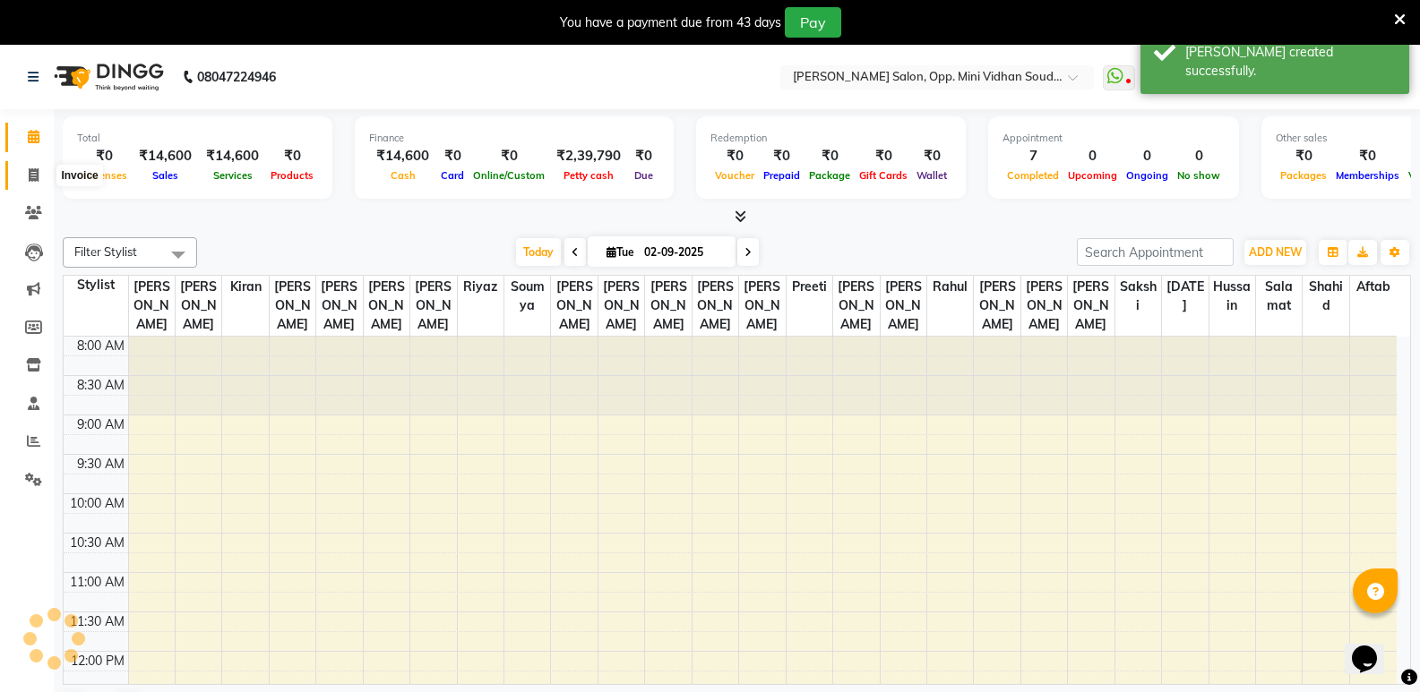
click at [36, 176] on icon at bounding box center [34, 174] width 10 height 13
select select "service"
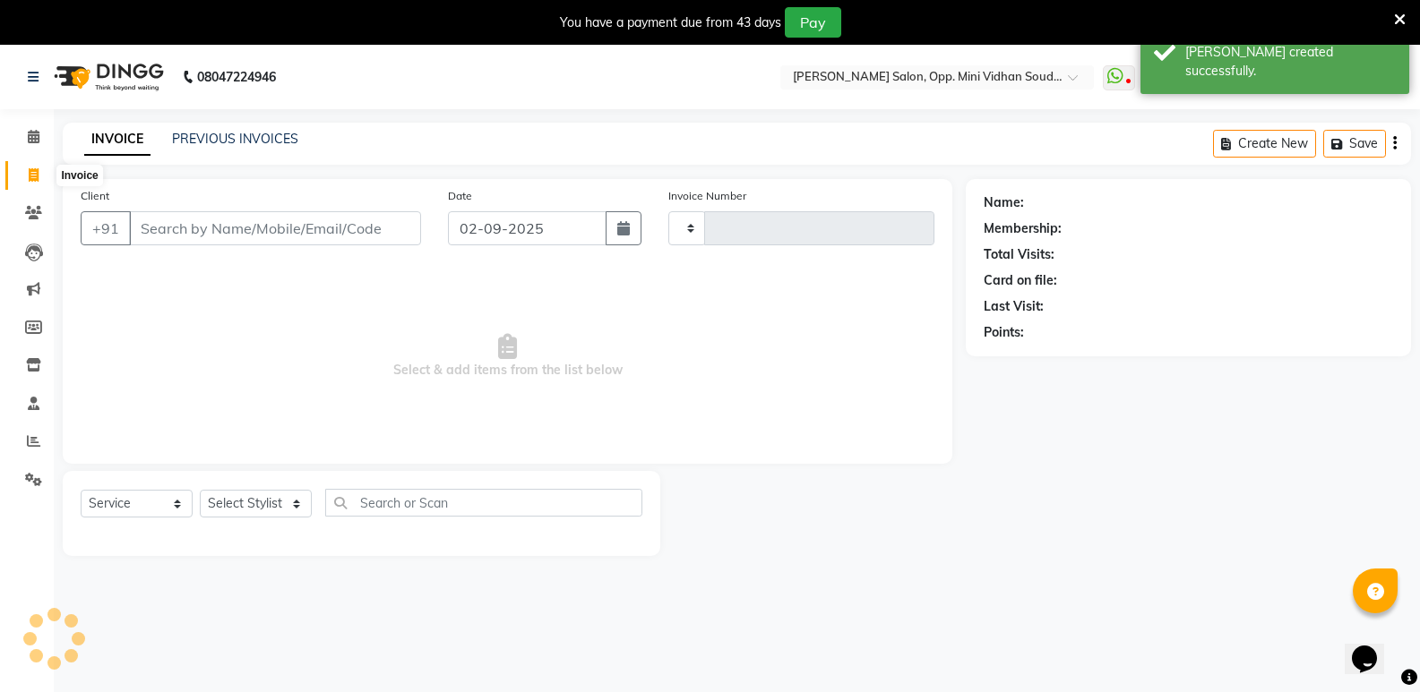
type input "6441"
select select "4533"
click at [37, 133] on icon at bounding box center [34, 136] width 12 height 13
